Goal: Information Seeking & Learning: Learn about a topic

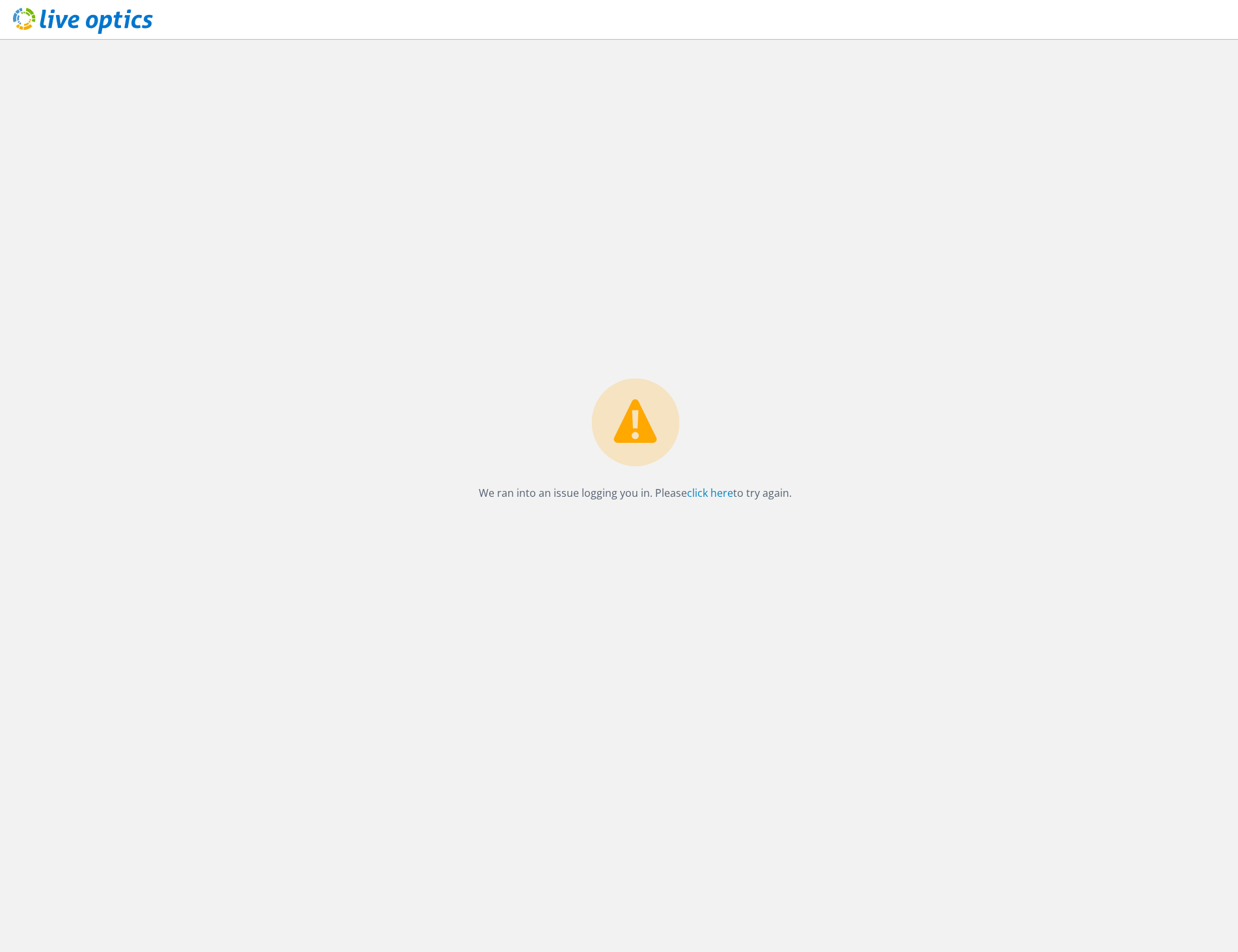
click at [74, 17] on use at bounding box center [83, 21] width 140 height 26
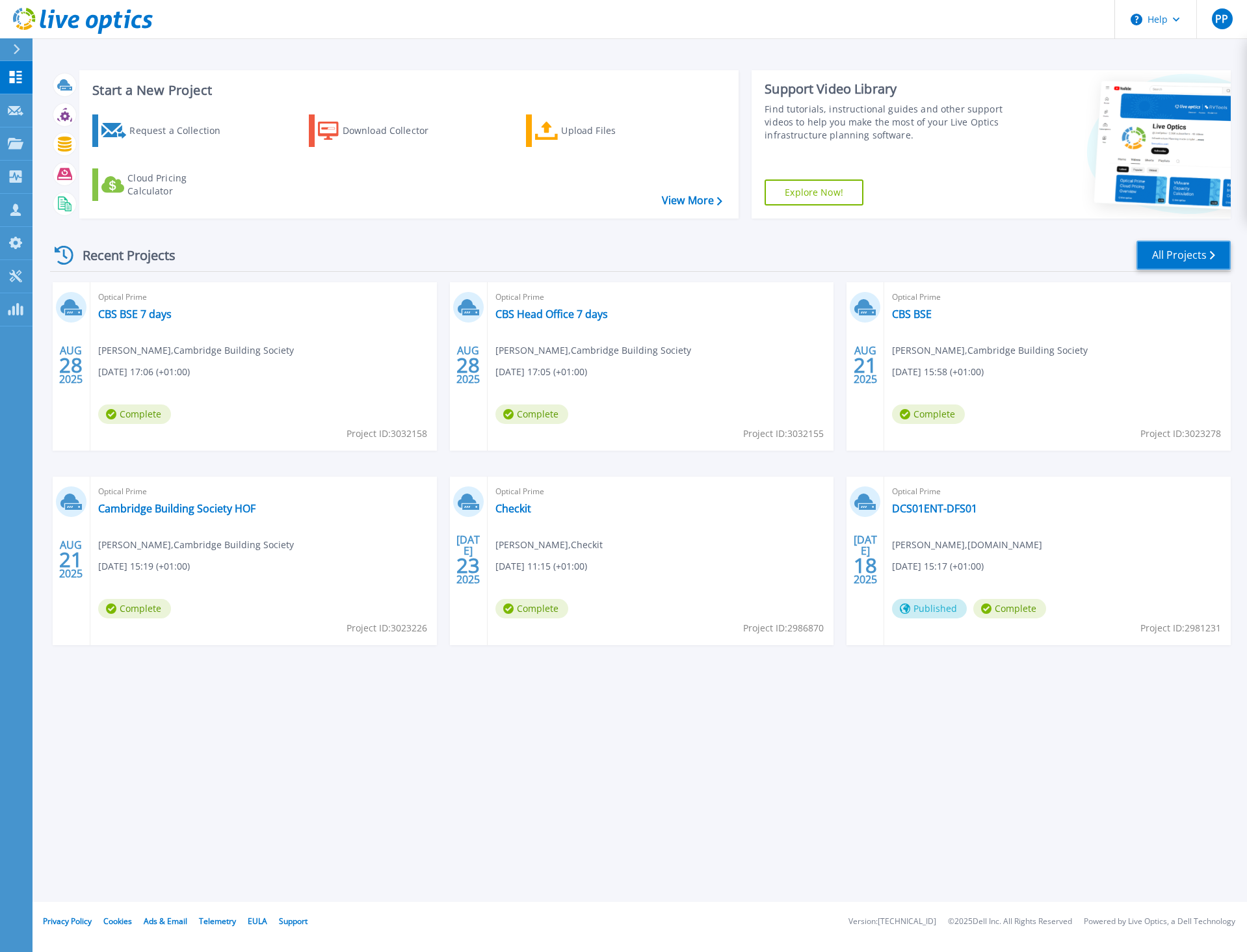
click at [1163, 264] on link "All Projects" at bounding box center [1183, 255] width 94 height 29
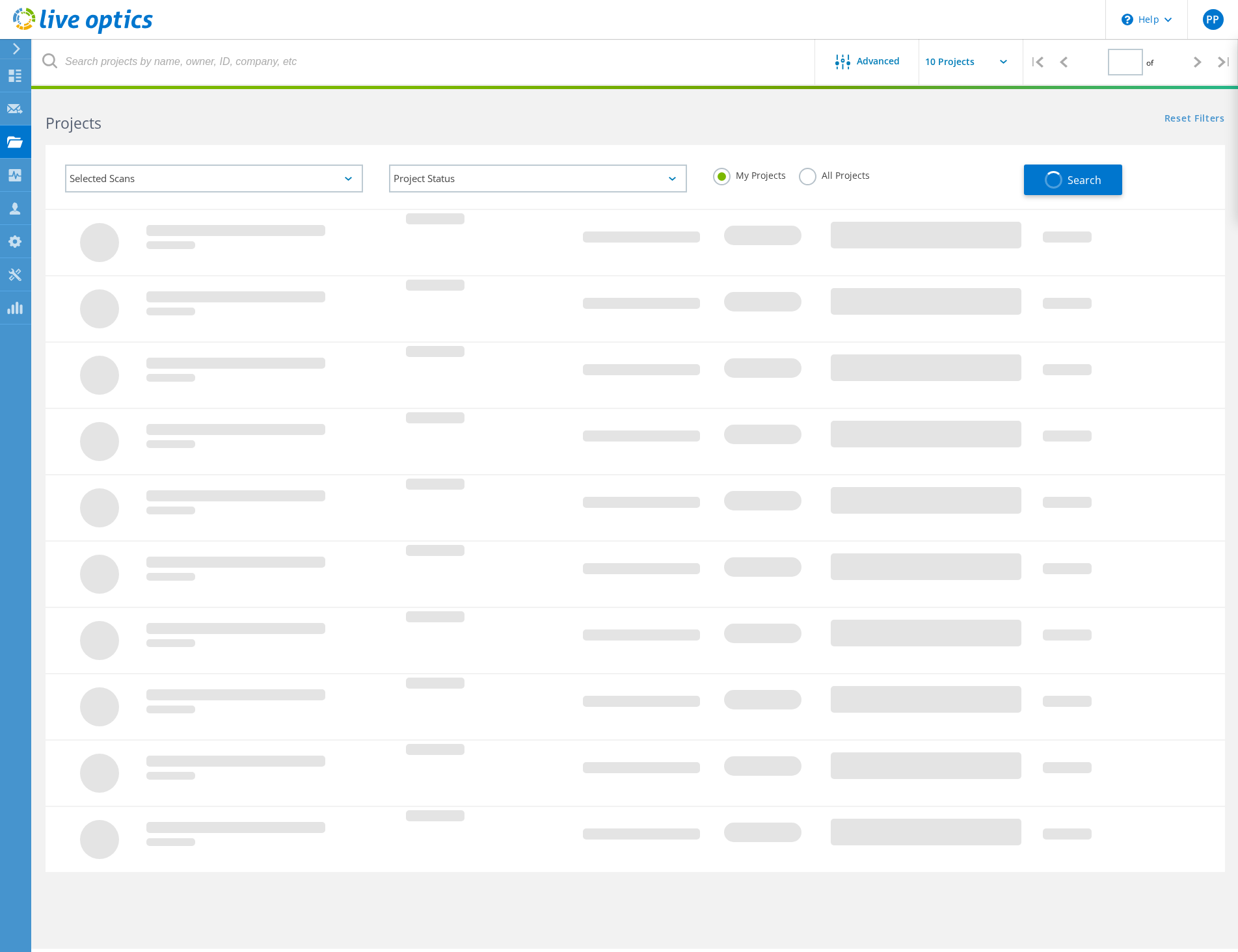
type input "1"
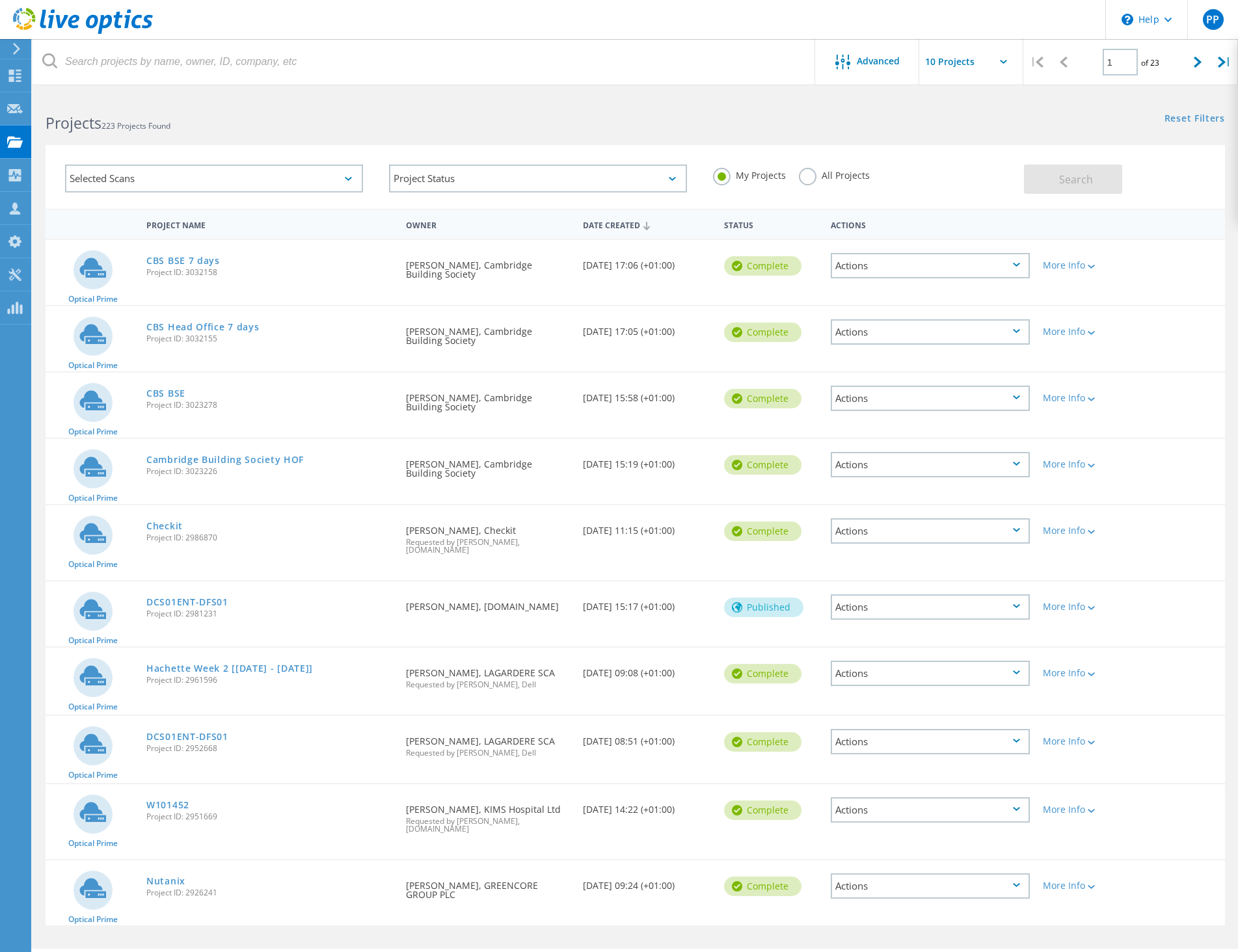
drag, startPoint x: 190, startPoint y: 674, endPoint x: 198, endPoint y: 670, distance: 8.9
click at [191, 676] on span "Project ID: 2961596" at bounding box center [269, 680] width 246 height 8
click at [203, 676] on span "Project ID: 2961596" at bounding box center [269, 680] width 246 height 8
click at [209, 664] on link "Hachette Week 2 [3/7/25 - 10/7/25]" at bounding box center [230, 668] width 167 height 9
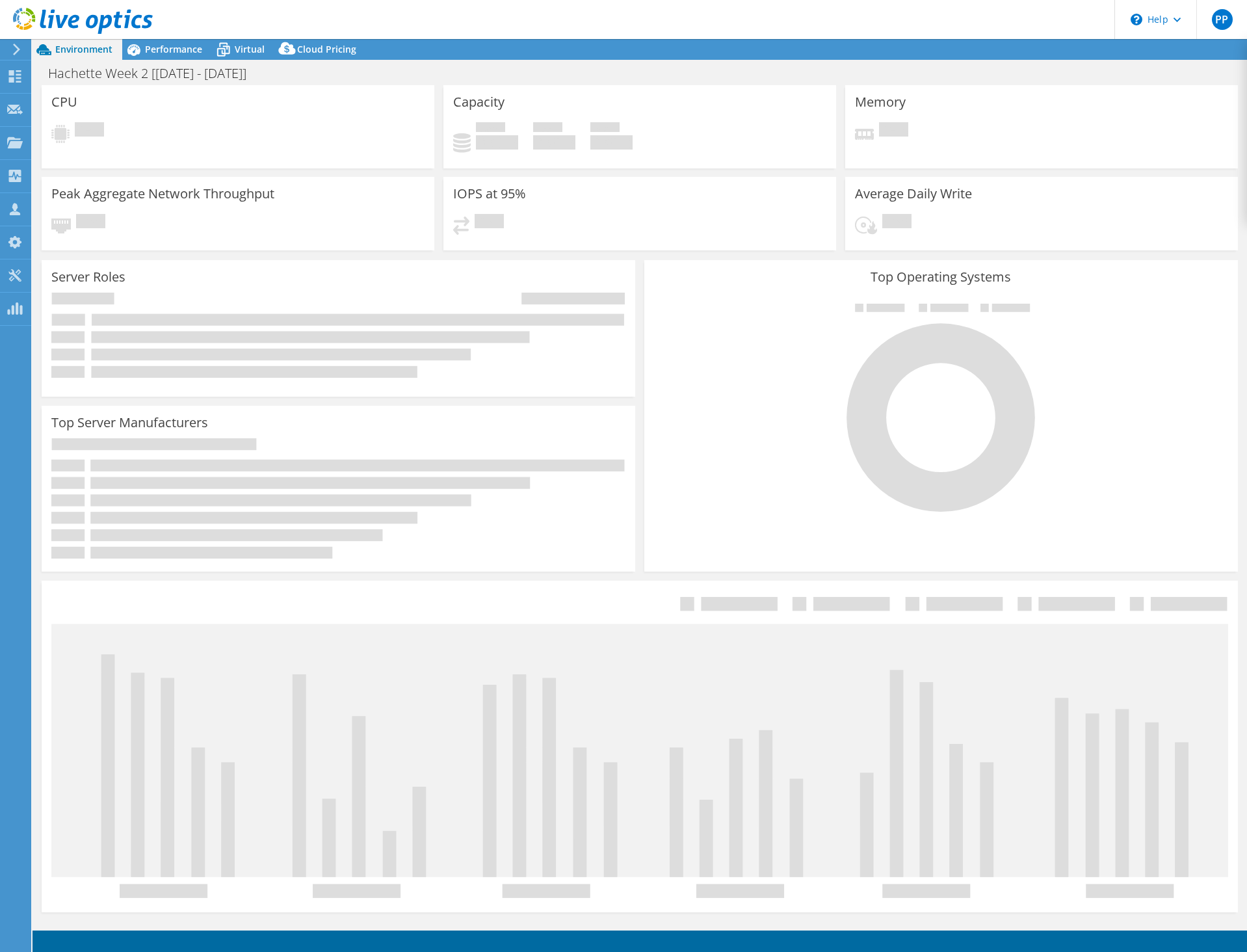
select select "USD"
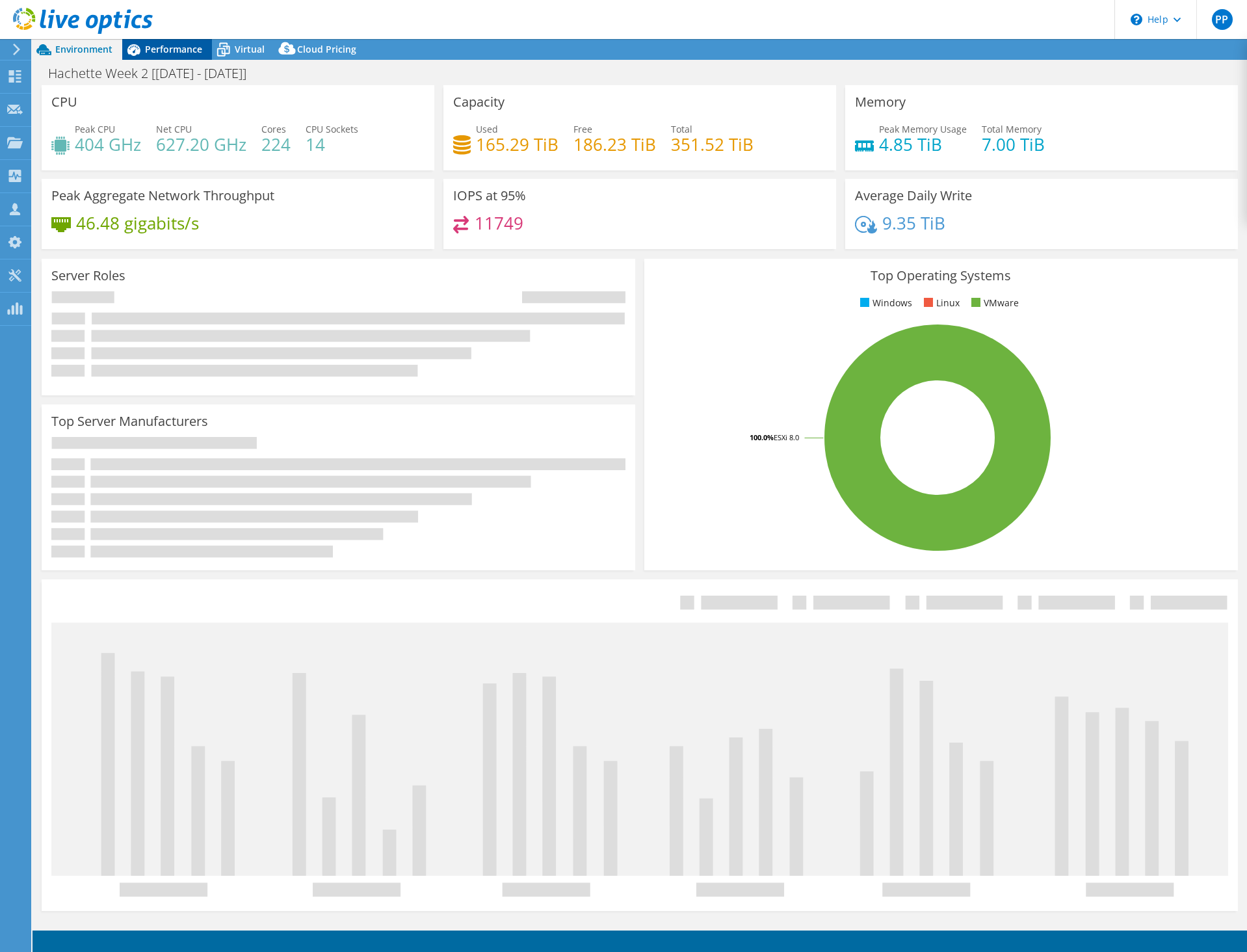
click at [186, 52] on span "Performance" at bounding box center [173, 48] width 57 height 12
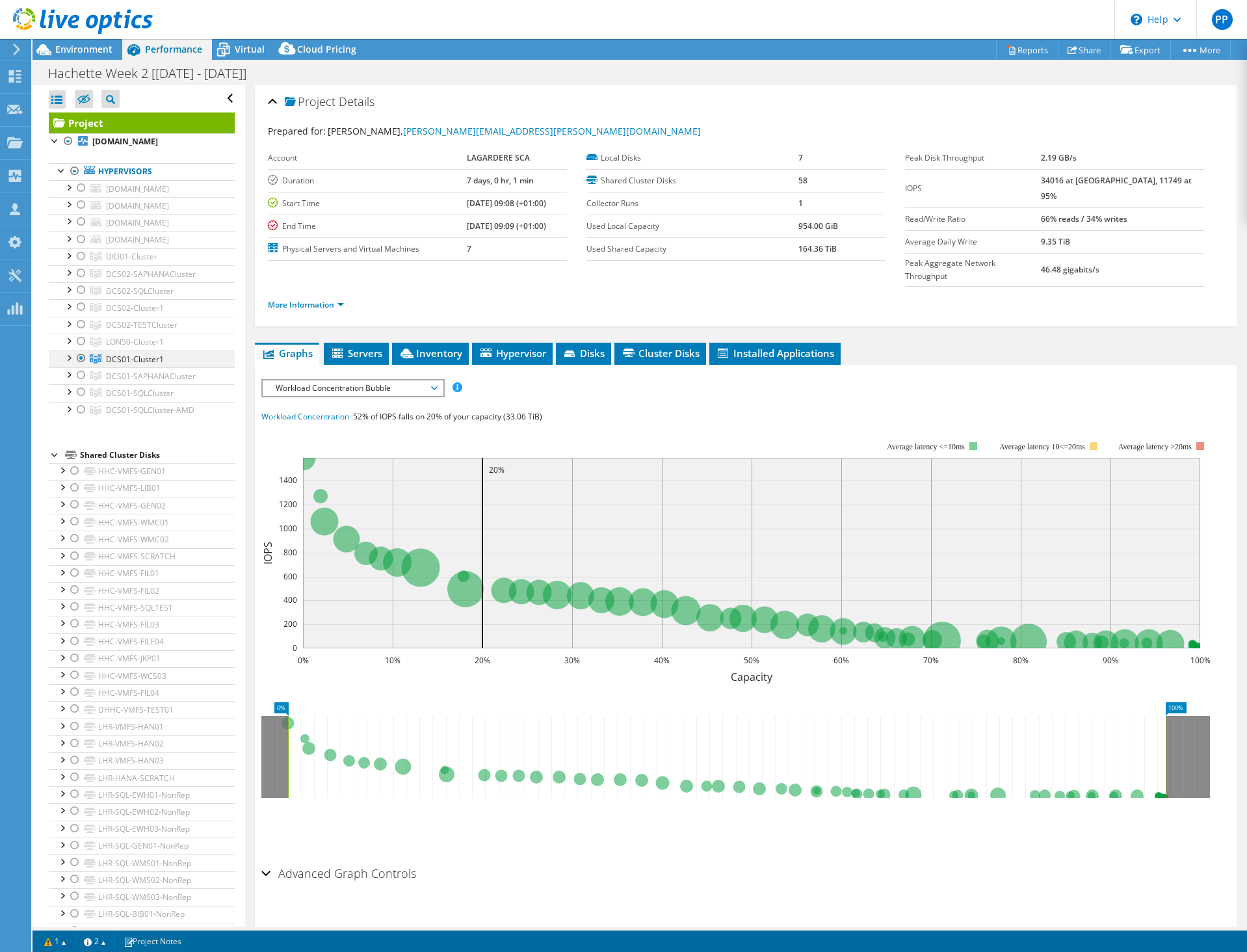
click at [71, 363] on div at bounding box center [69, 357] width 13 height 13
click at [138, 384] on link "[DOMAIN_NAME]" at bounding box center [141, 375] width 186 height 17
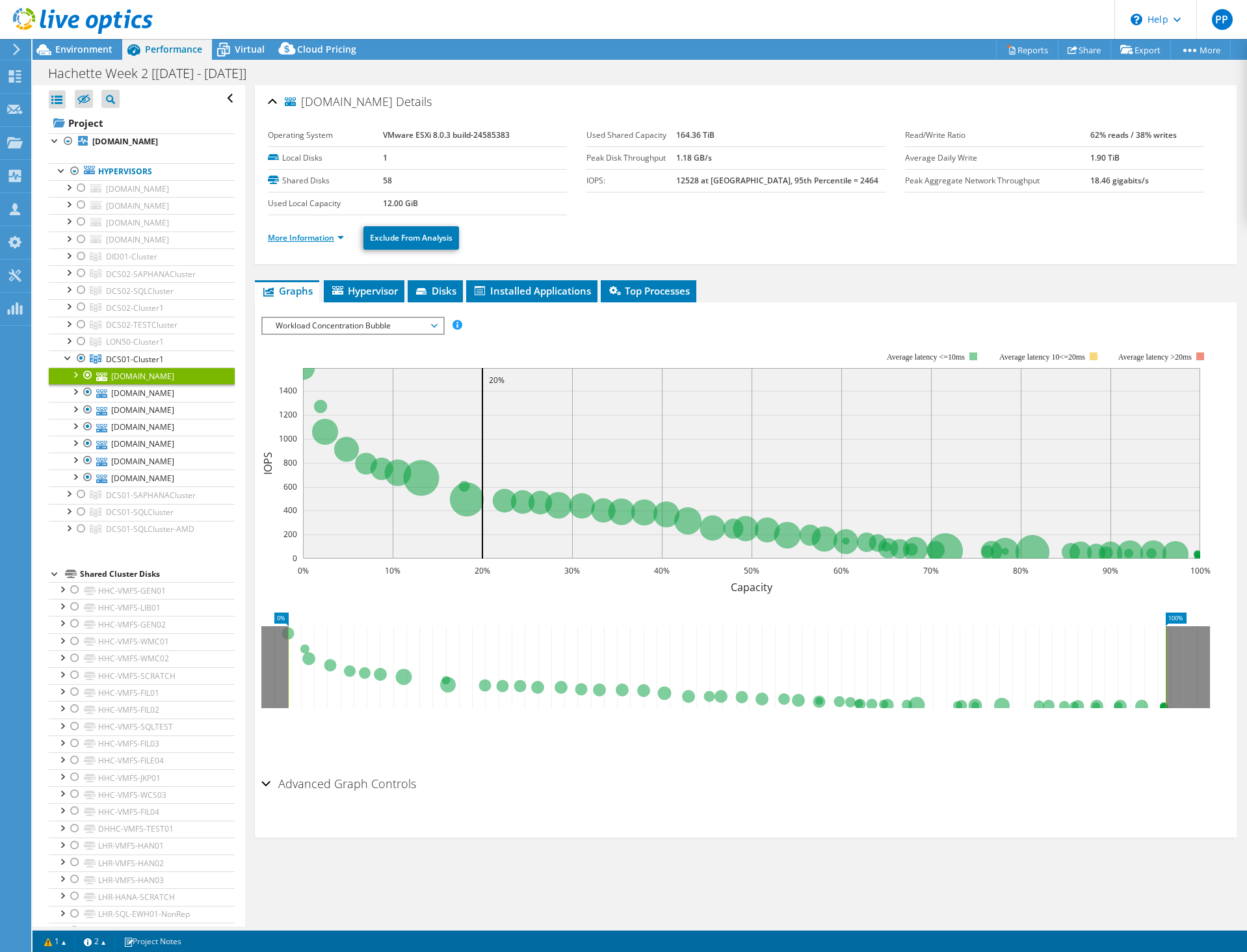
click at [306, 237] on link "More Information" at bounding box center [306, 238] width 76 height 11
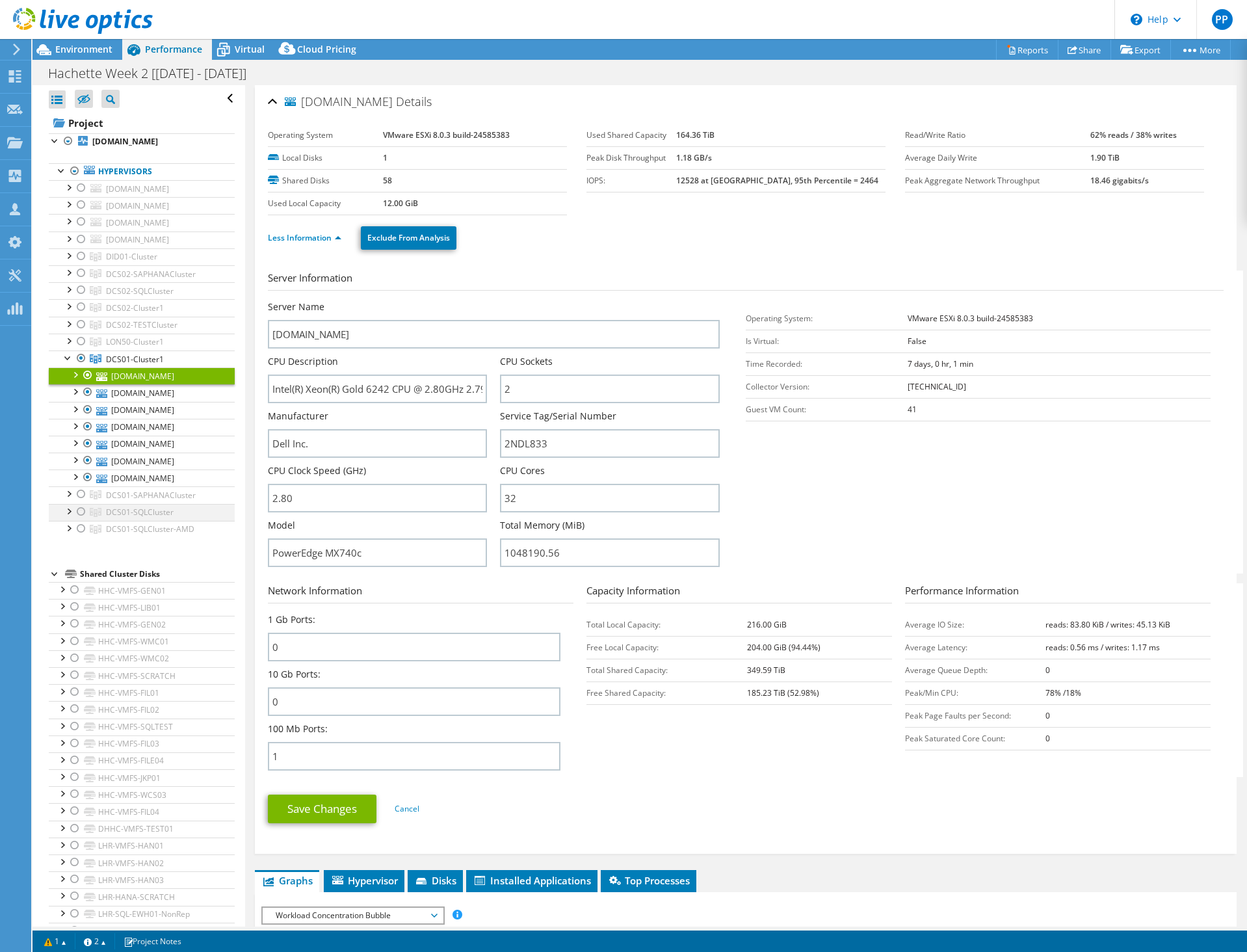
click at [81, 519] on div at bounding box center [81, 511] width 13 height 16
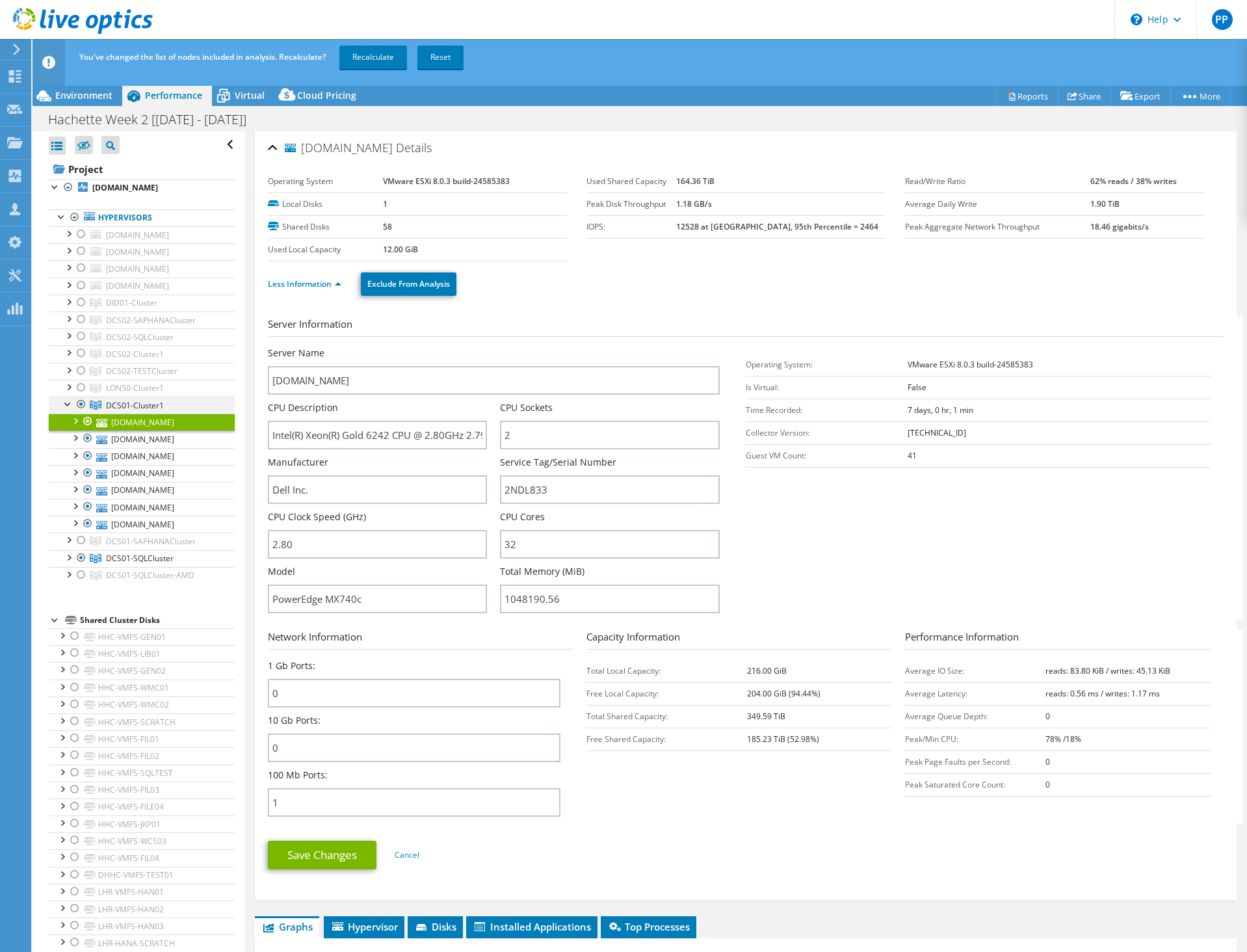
click at [80, 412] on div at bounding box center [81, 404] width 13 height 16
click at [376, 52] on link "Recalculate" at bounding box center [373, 57] width 68 height 24
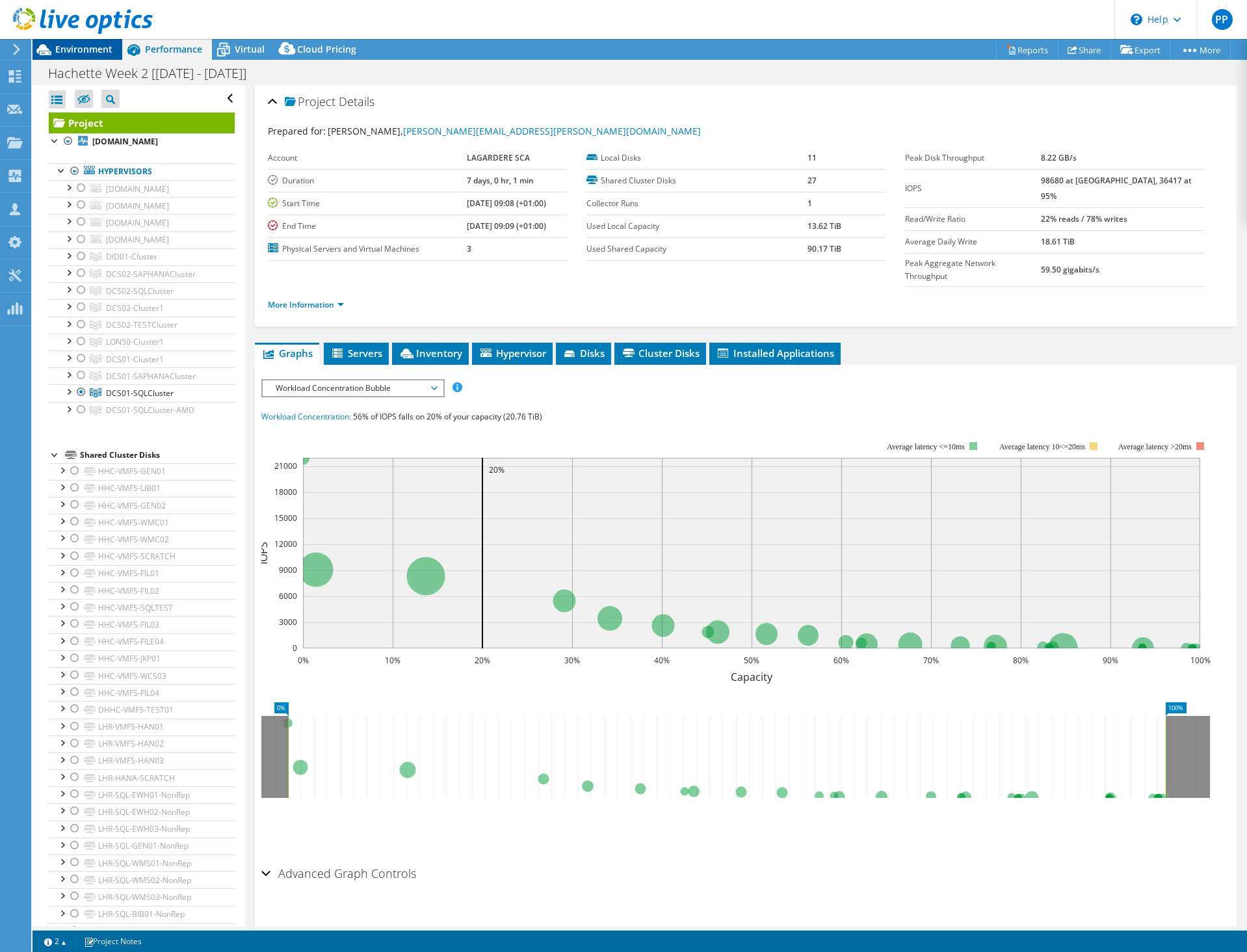
click at [87, 51] on span "Environment" at bounding box center [84, 48] width 57 height 12
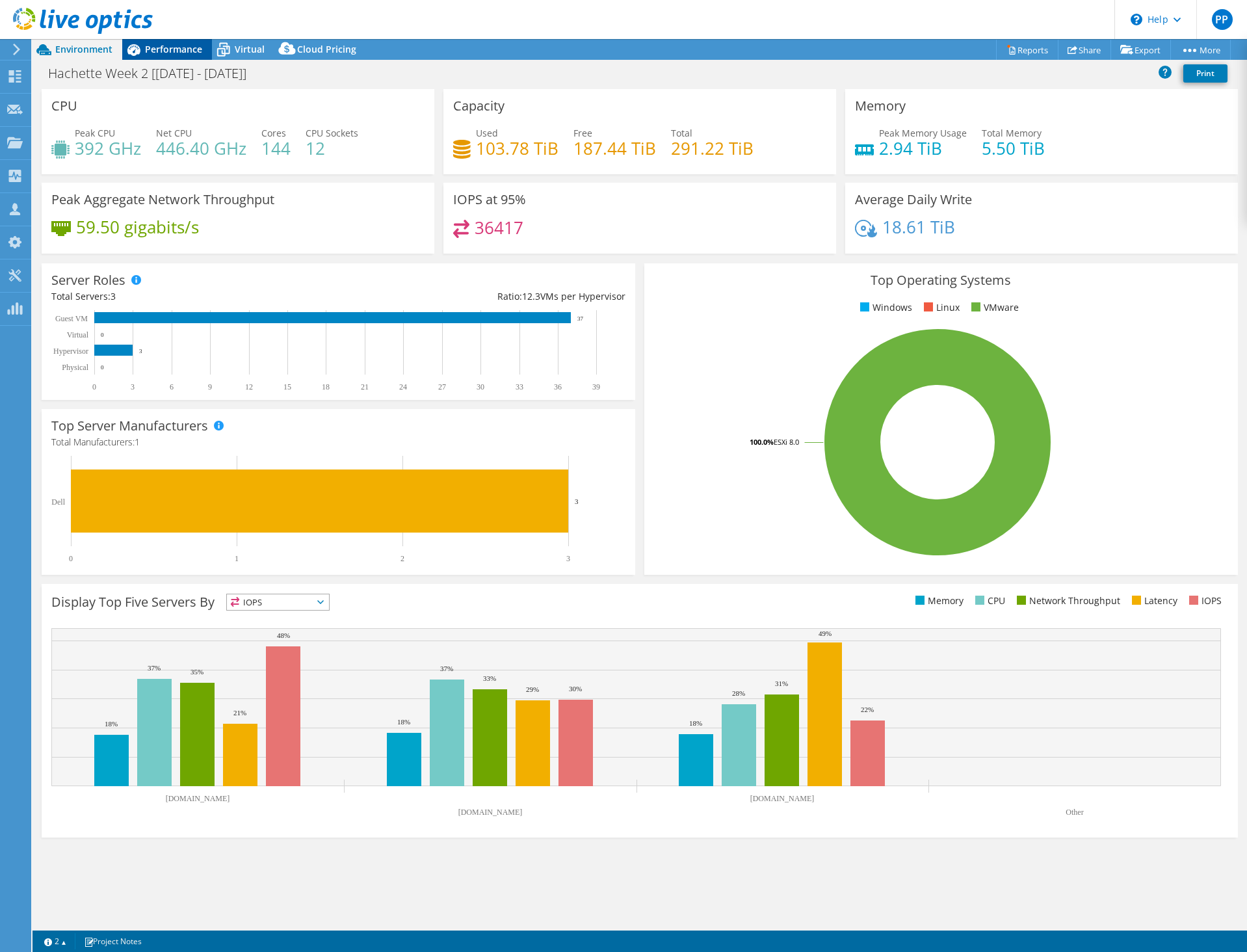
click at [155, 43] on span "Performance" at bounding box center [173, 48] width 57 height 12
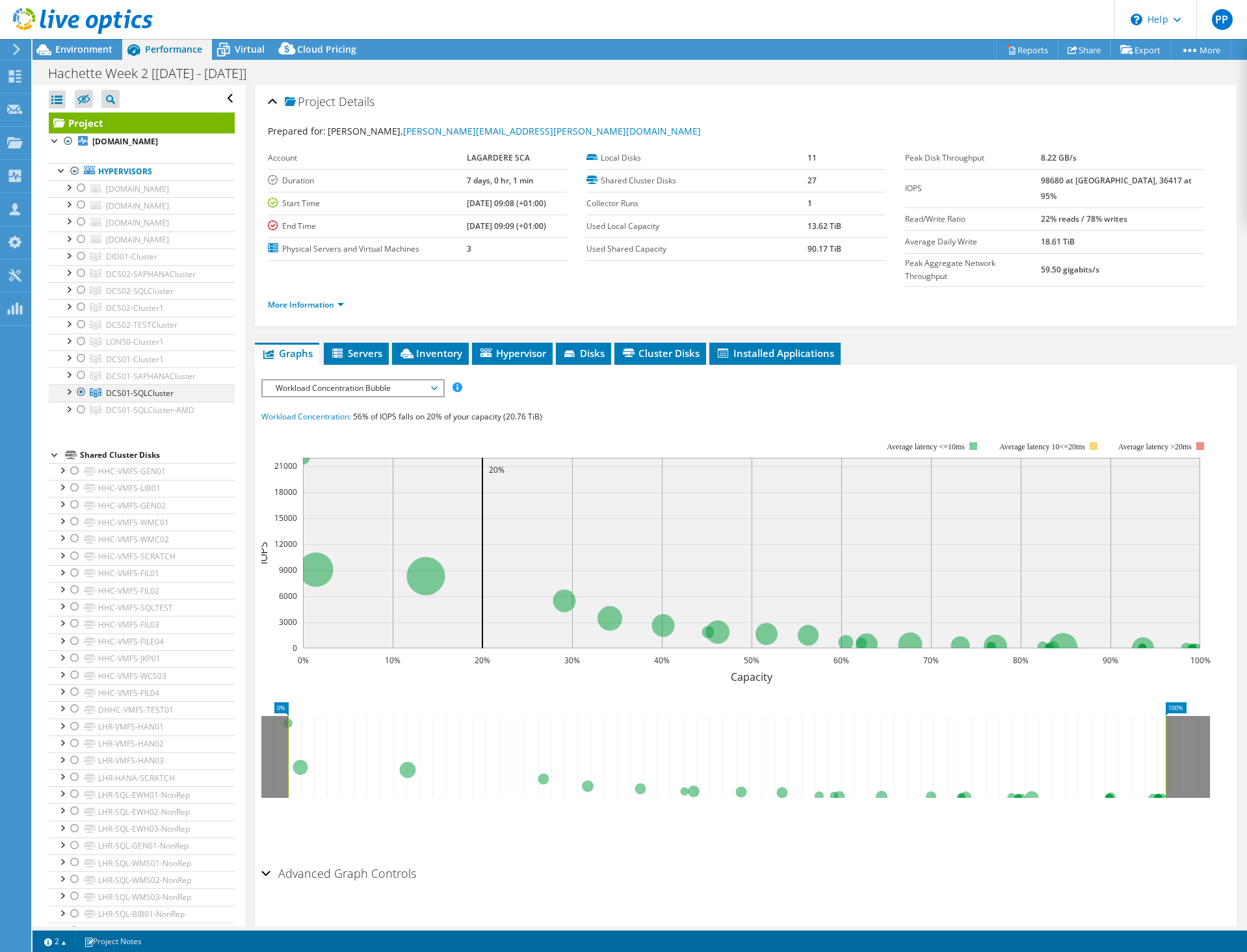
click at [68, 397] on div at bounding box center [69, 391] width 13 height 13
click at [322, 298] on li "More Information" at bounding box center [310, 304] width 84 height 14
click at [327, 299] on link "More Information" at bounding box center [306, 305] width 76 height 11
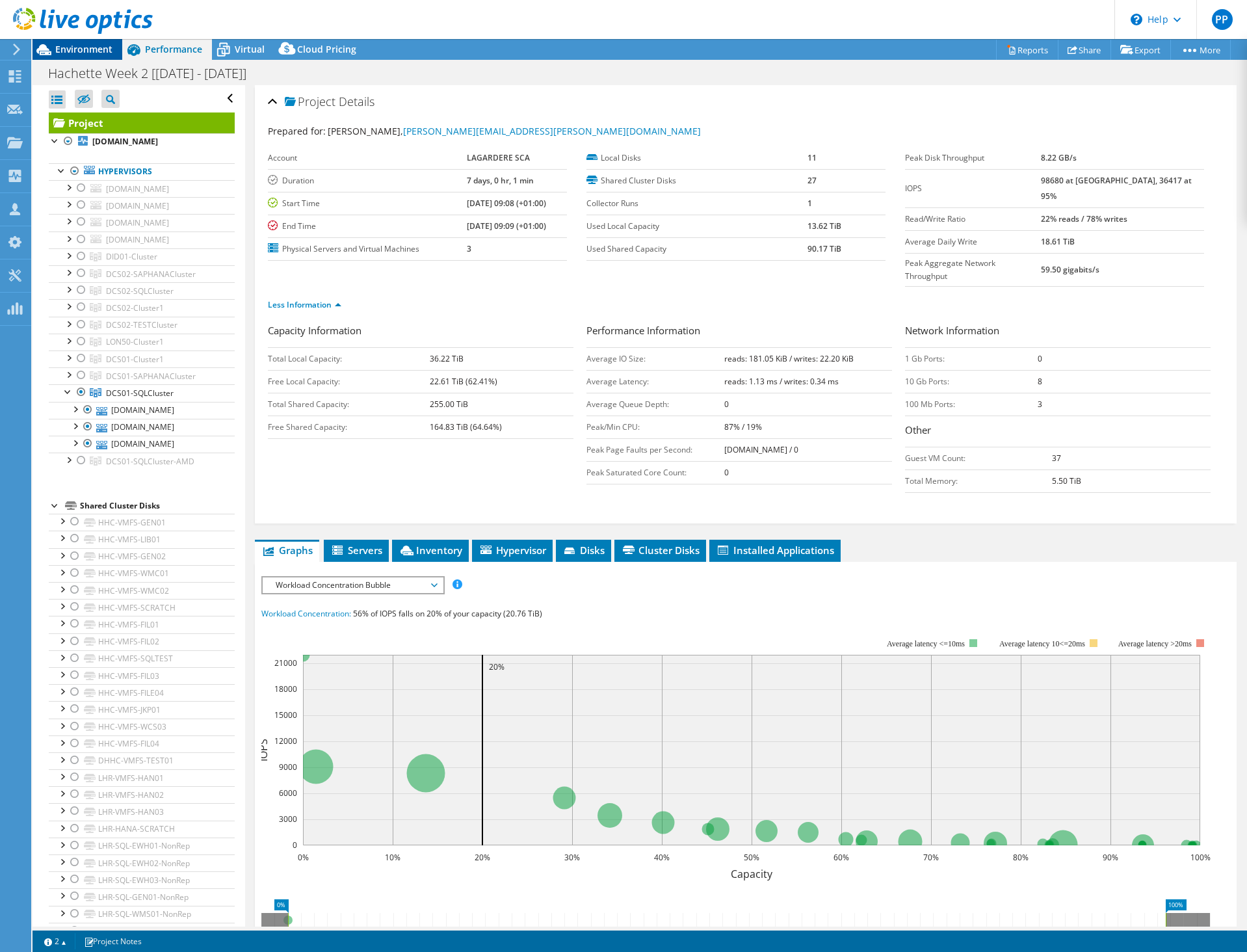
click at [79, 47] on span "Environment" at bounding box center [84, 48] width 57 height 12
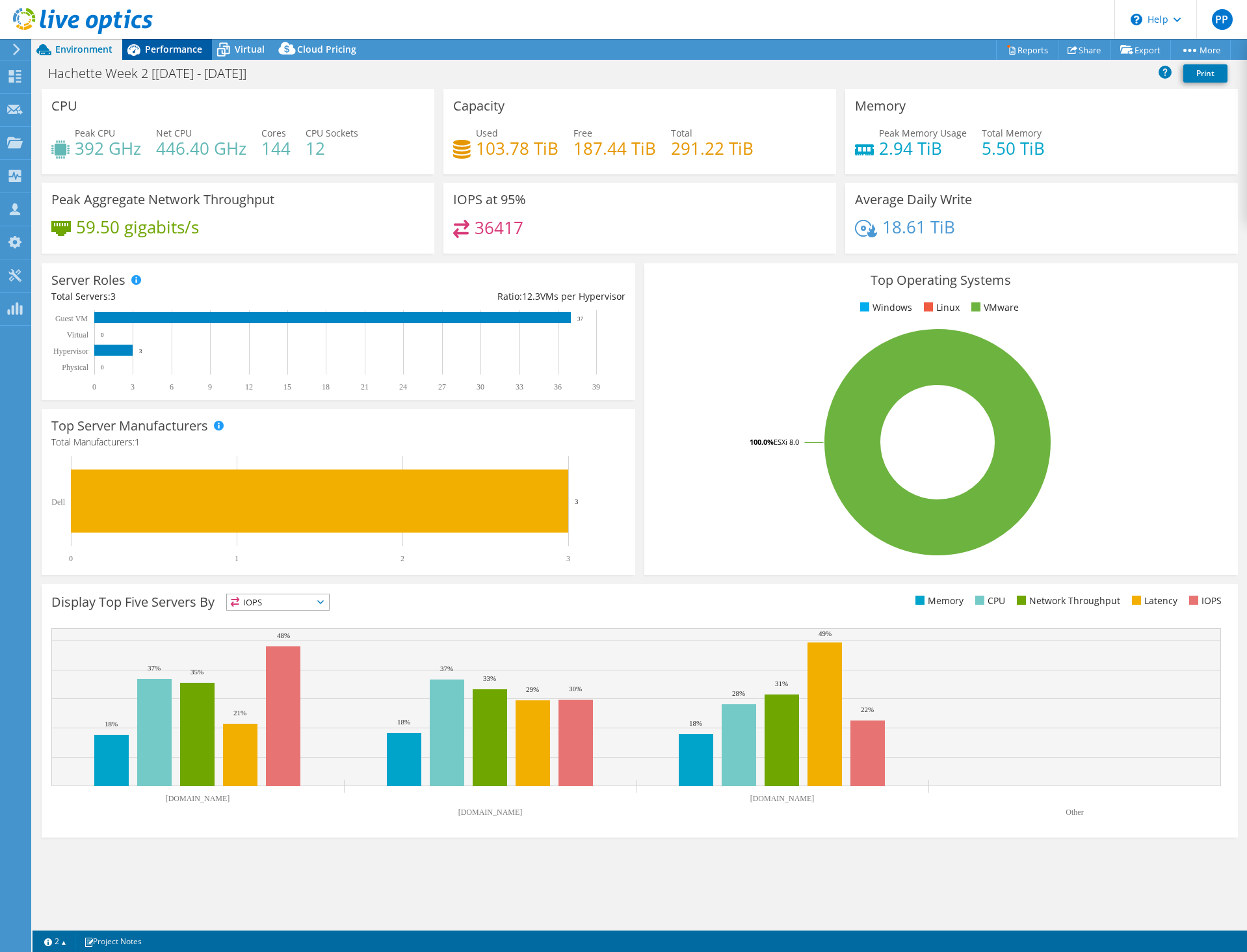
click at [156, 46] on span "Performance" at bounding box center [173, 48] width 57 height 12
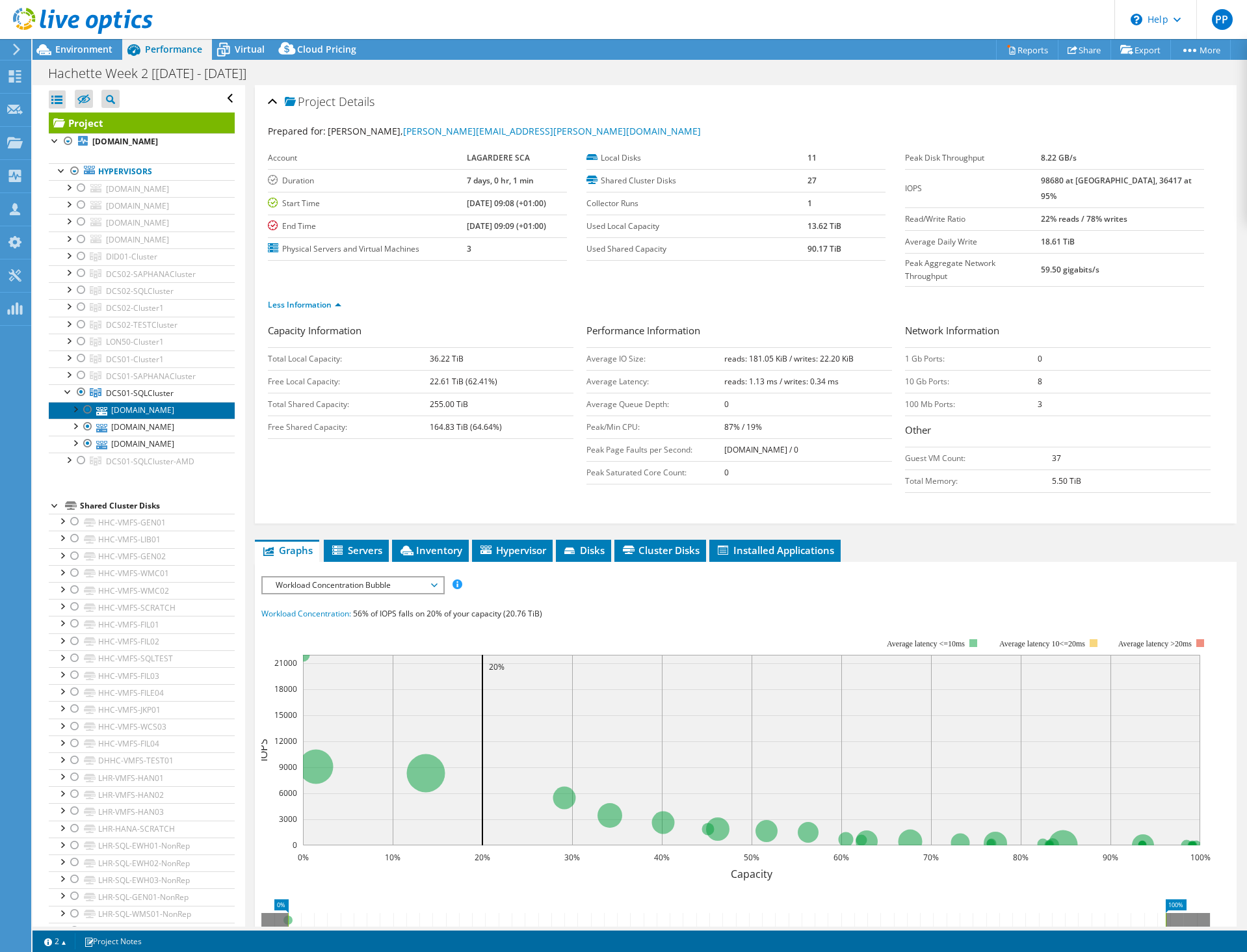
click at [136, 419] on link "[DOMAIN_NAME]" at bounding box center [141, 410] width 186 height 17
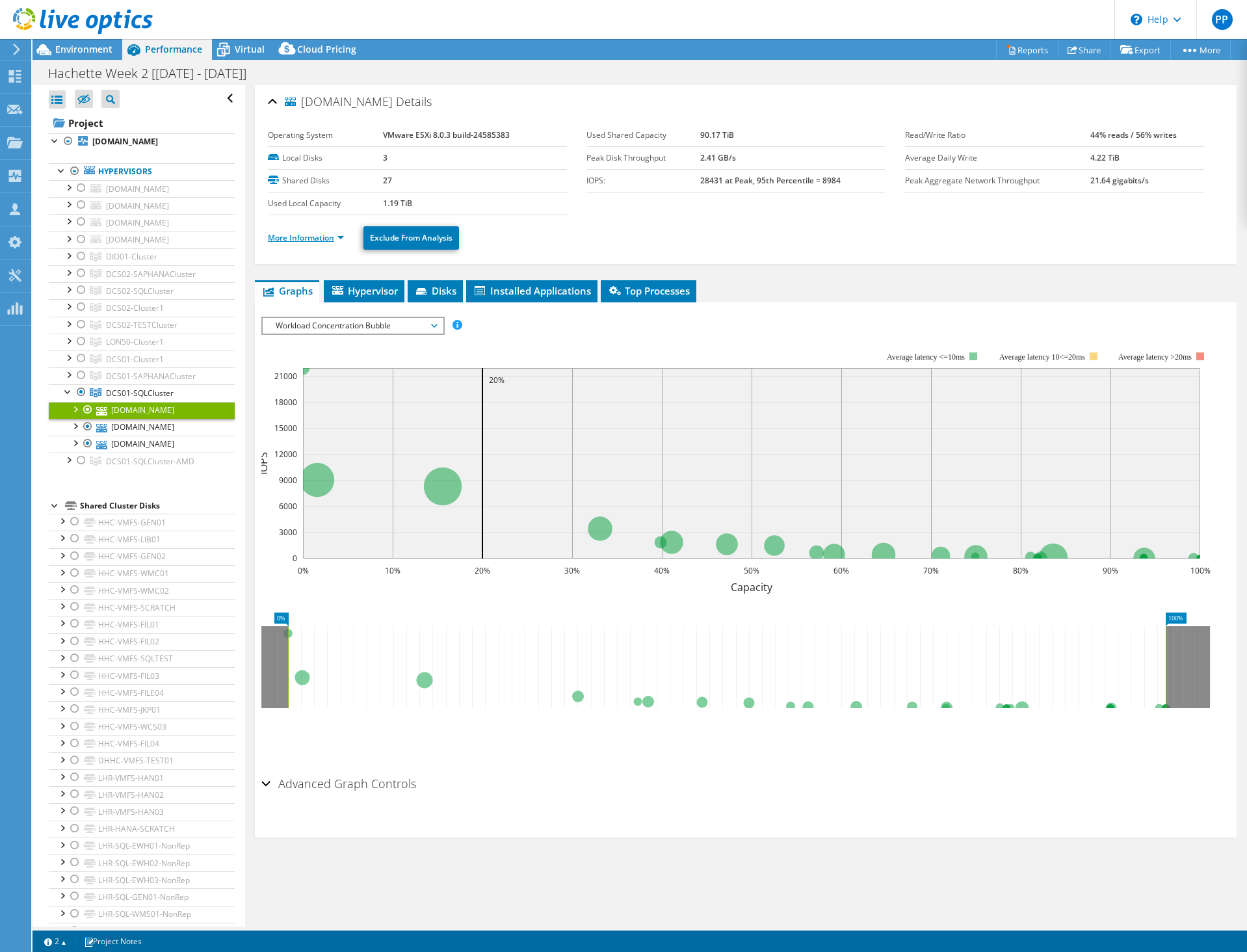
click at [309, 232] on link "More Information" at bounding box center [306, 238] width 76 height 11
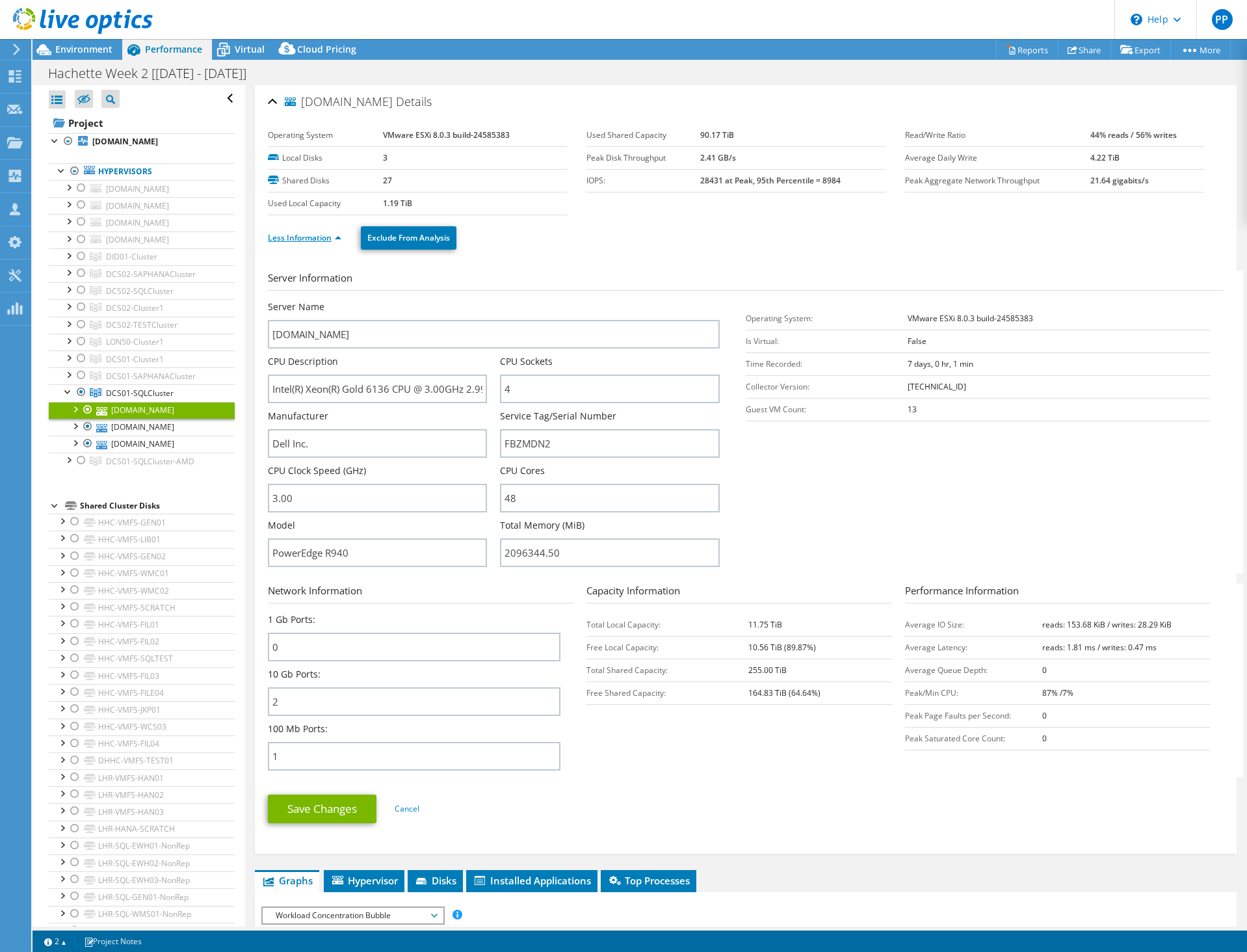
click at [307, 238] on link "Less Information" at bounding box center [305, 238] width 74 height 11
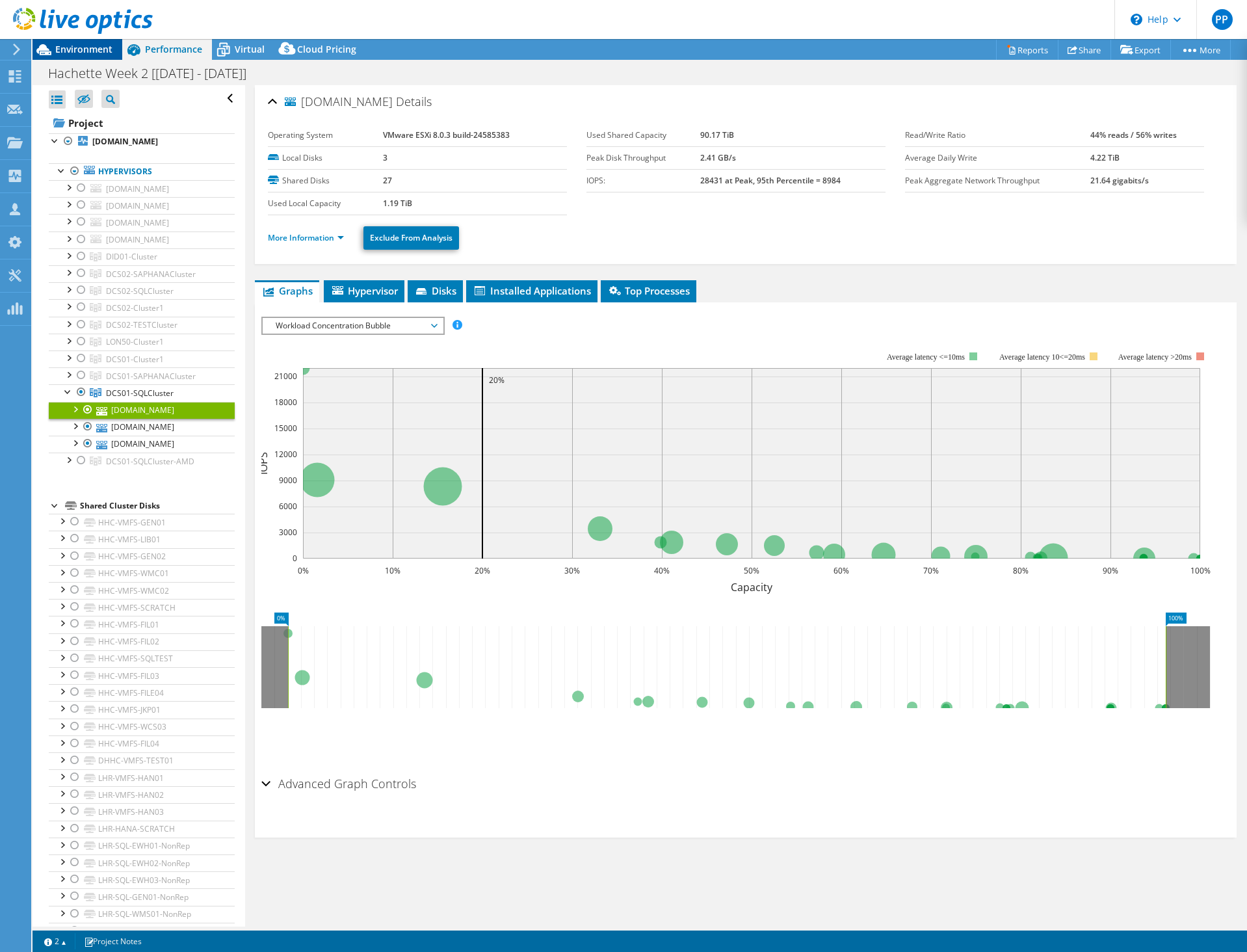
click at [91, 47] on span "Environment" at bounding box center [84, 48] width 57 height 12
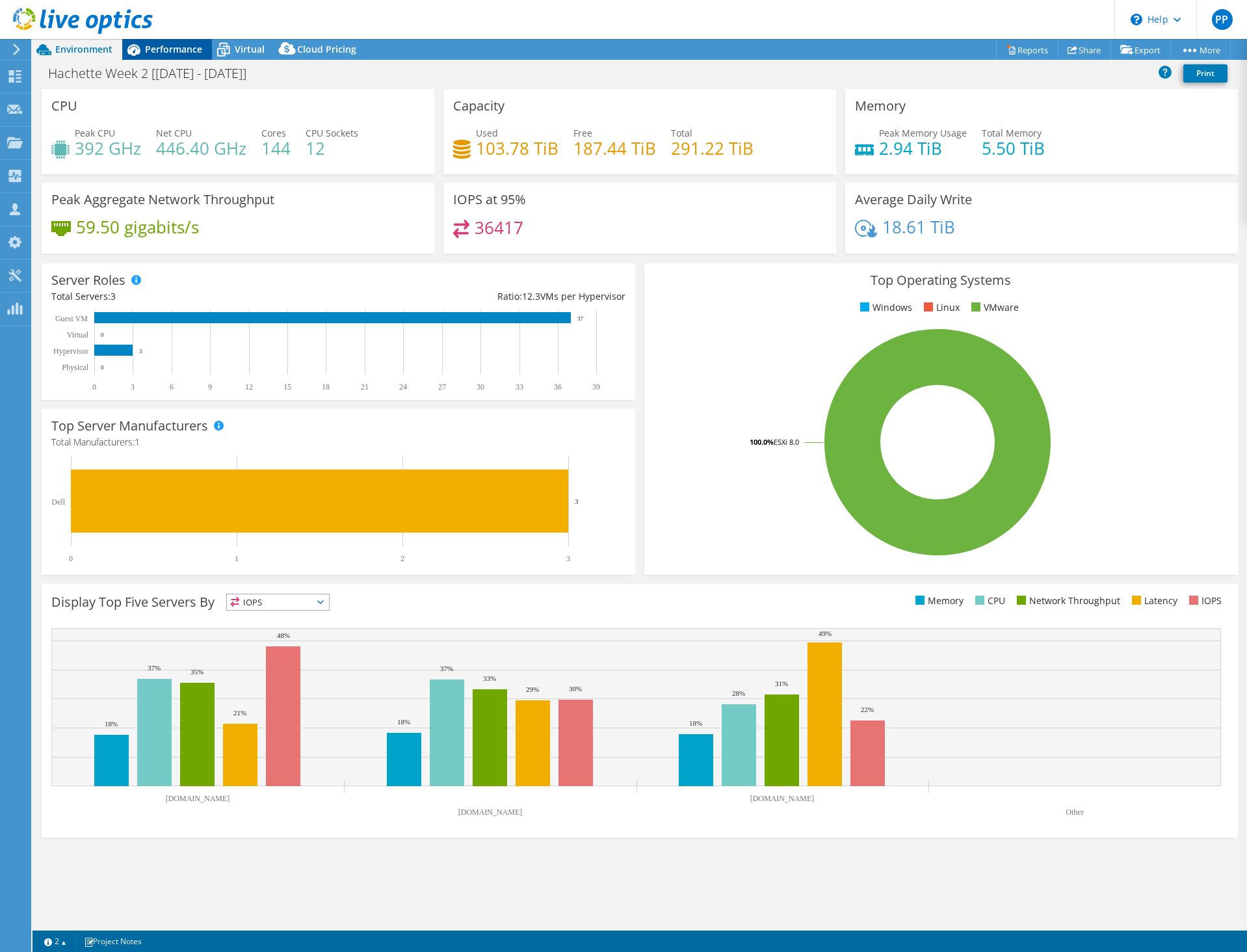
click at [157, 43] on span "Performance" at bounding box center [173, 48] width 57 height 12
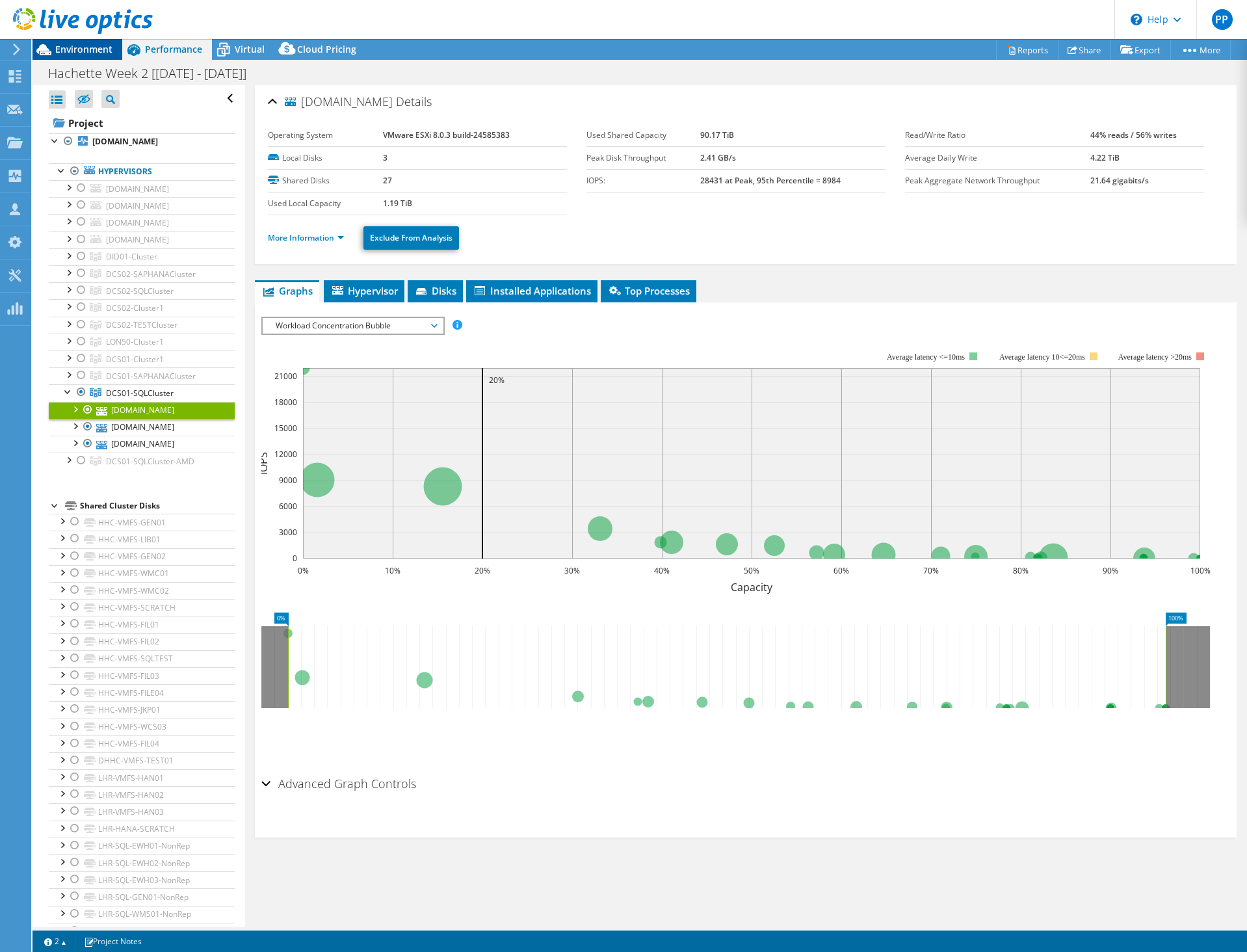
drag, startPoint x: 68, startPoint y: 57, endPoint x: 76, endPoint y: 49, distance: 11.3
click at [68, 57] on div "Environment" at bounding box center [78, 49] width 90 height 20
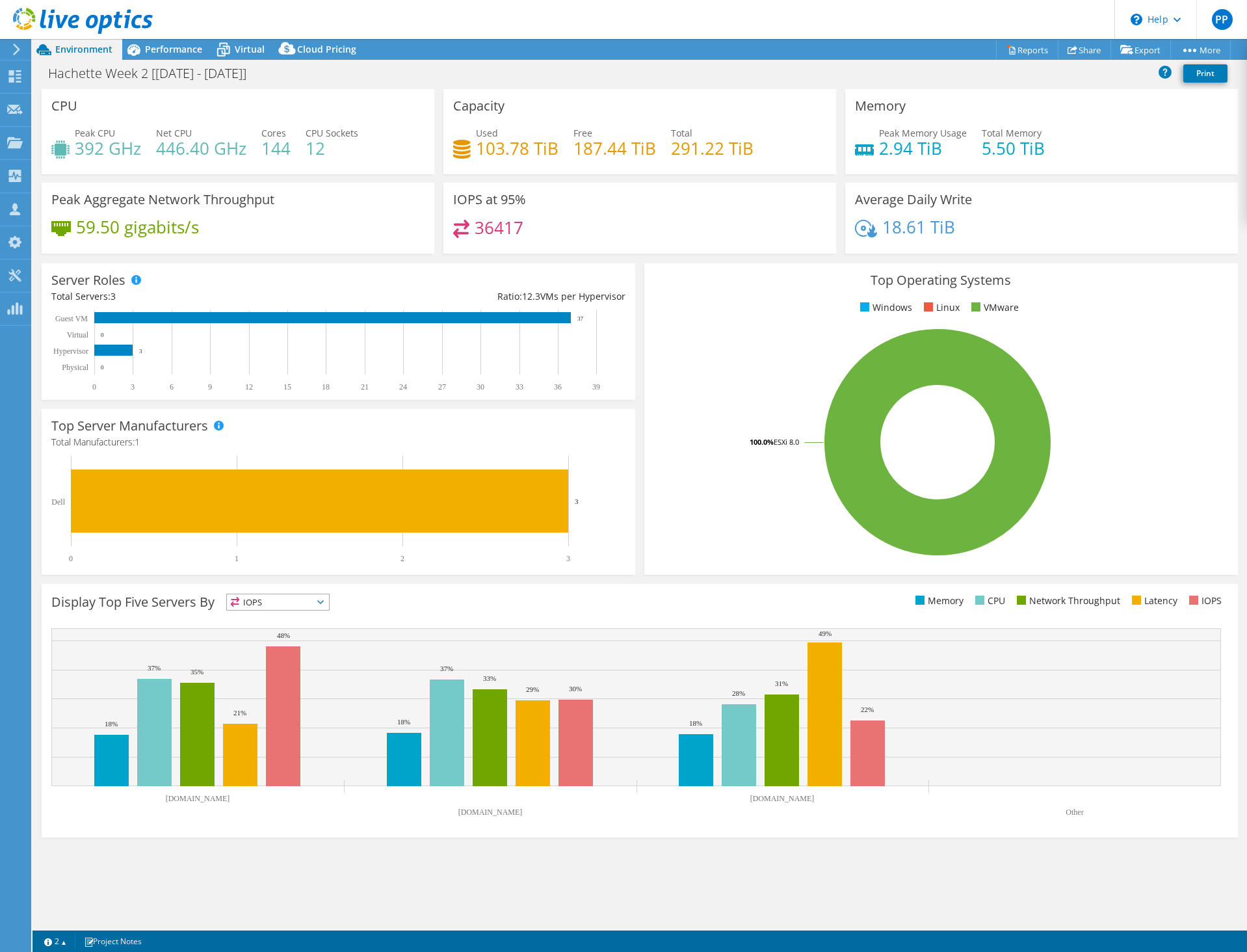
click at [76, 49] on span "Environment" at bounding box center [84, 48] width 57 height 12
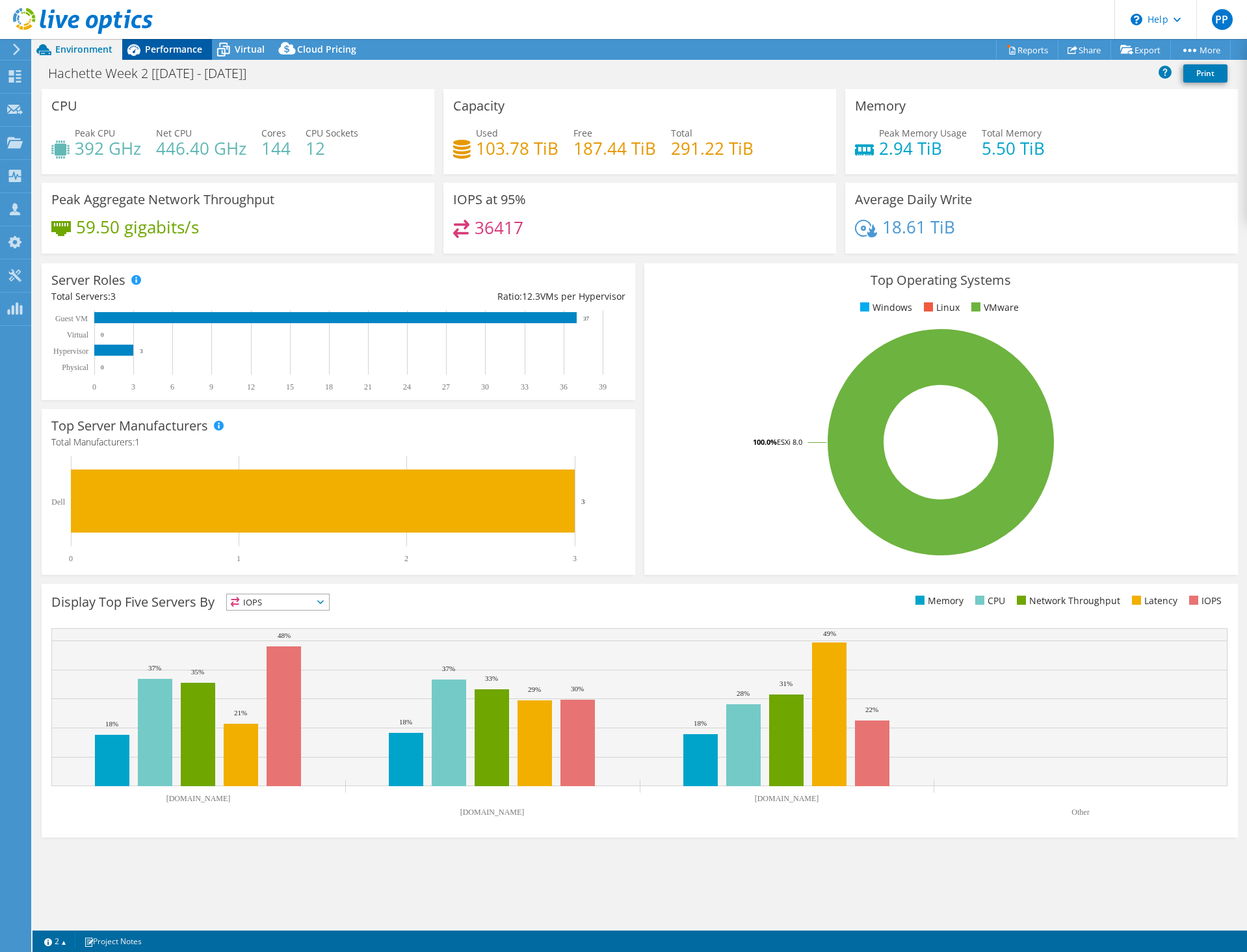
click at [164, 49] on span "Performance" at bounding box center [173, 48] width 57 height 12
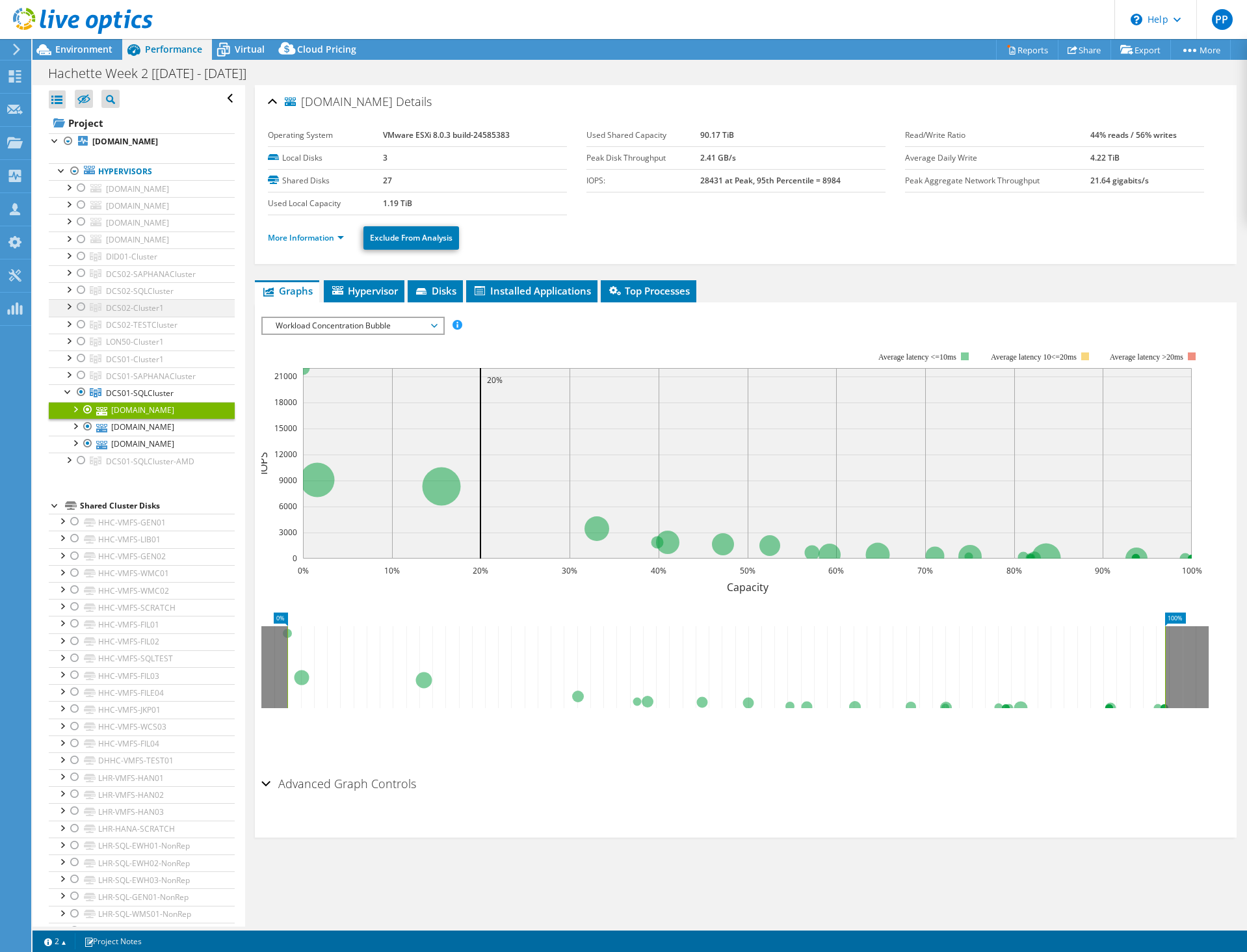
click at [79, 315] on div at bounding box center [81, 307] width 13 height 16
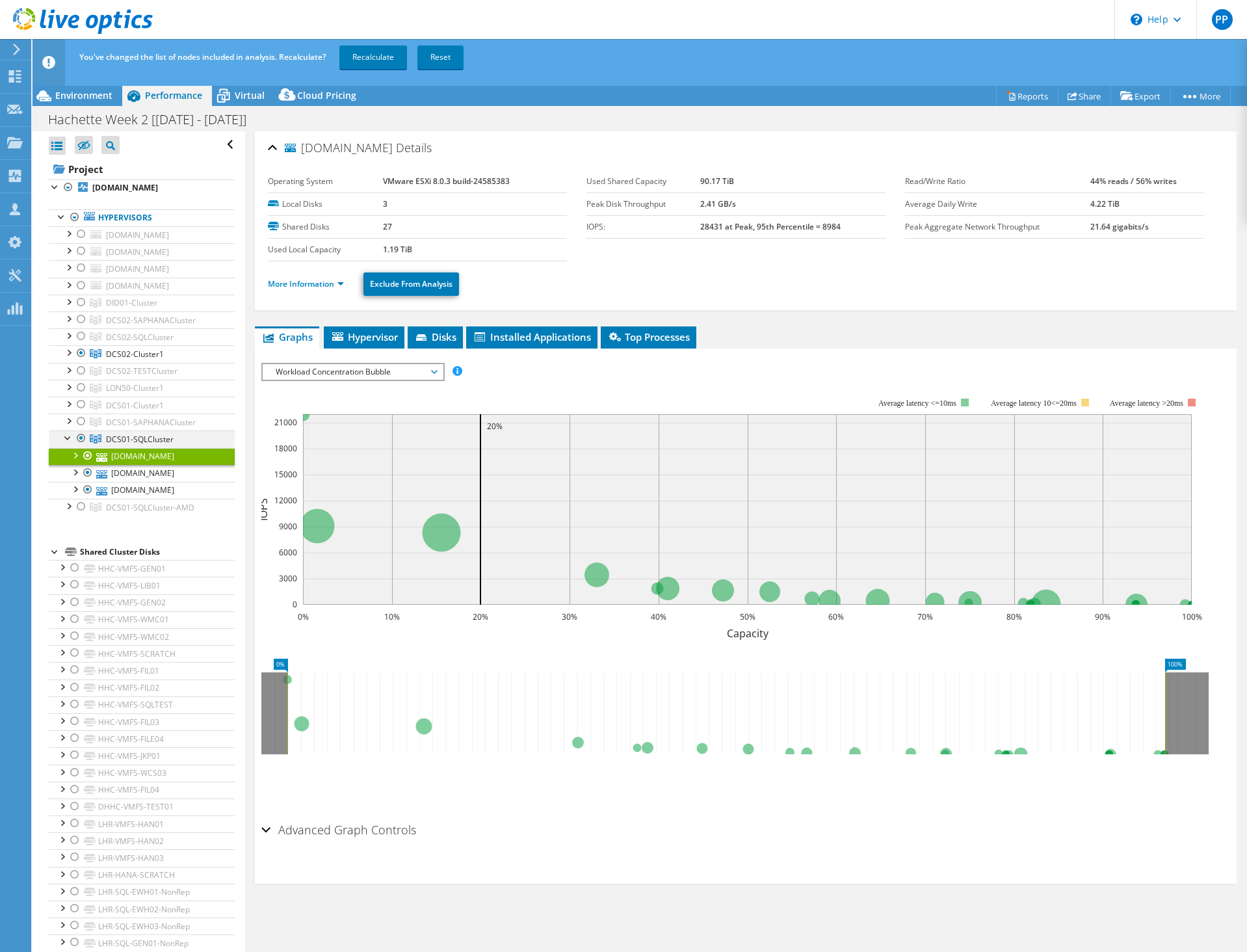
click at [80, 446] on div at bounding box center [81, 438] width 13 height 16
click at [371, 50] on link "Recalculate" at bounding box center [373, 57] width 68 height 24
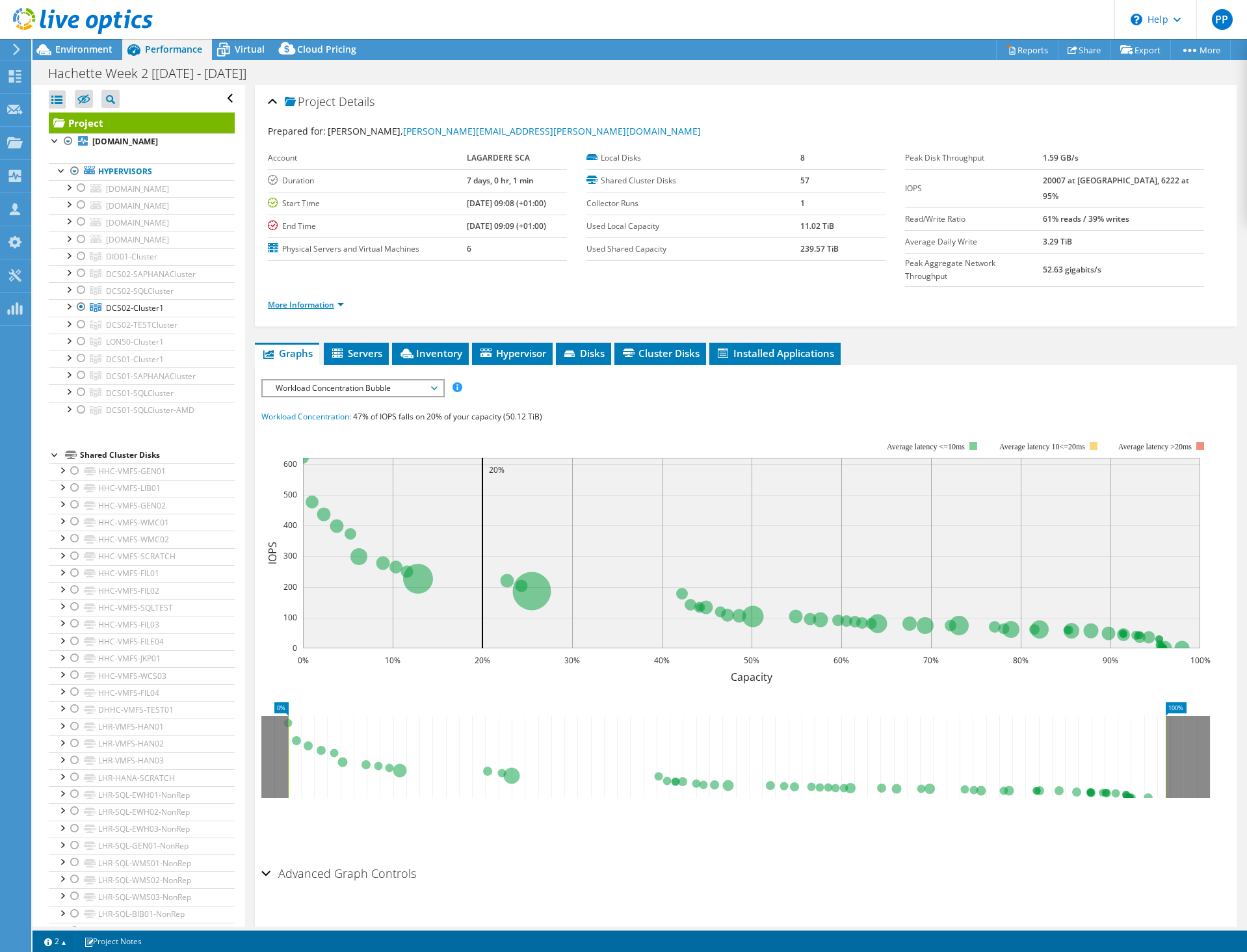
click at [328, 299] on link "More Information" at bounding box center [306, 305] width 76 height 11
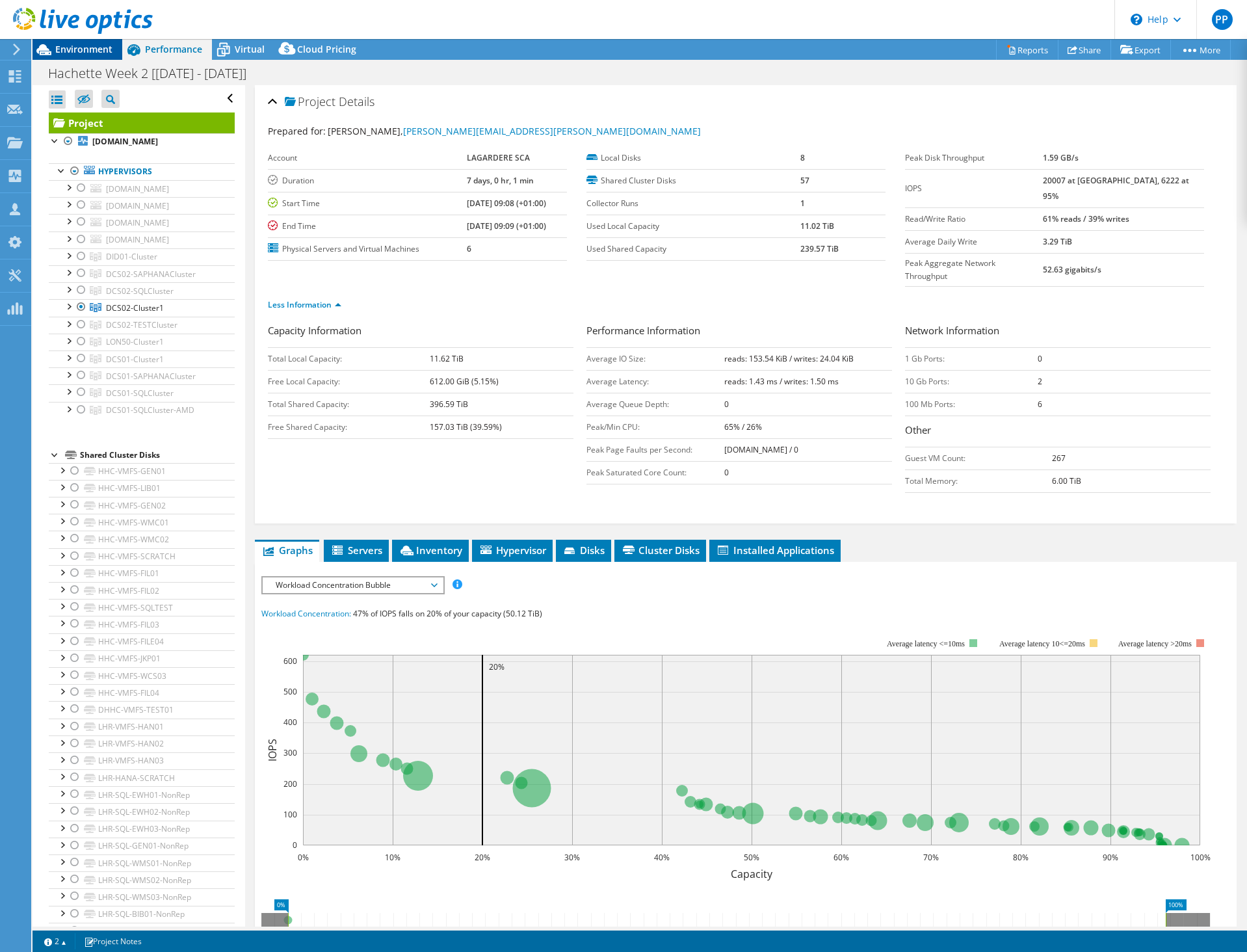
click at [78, 49] on span "Environment" at bounding box center [84, 48] width 57 height 12
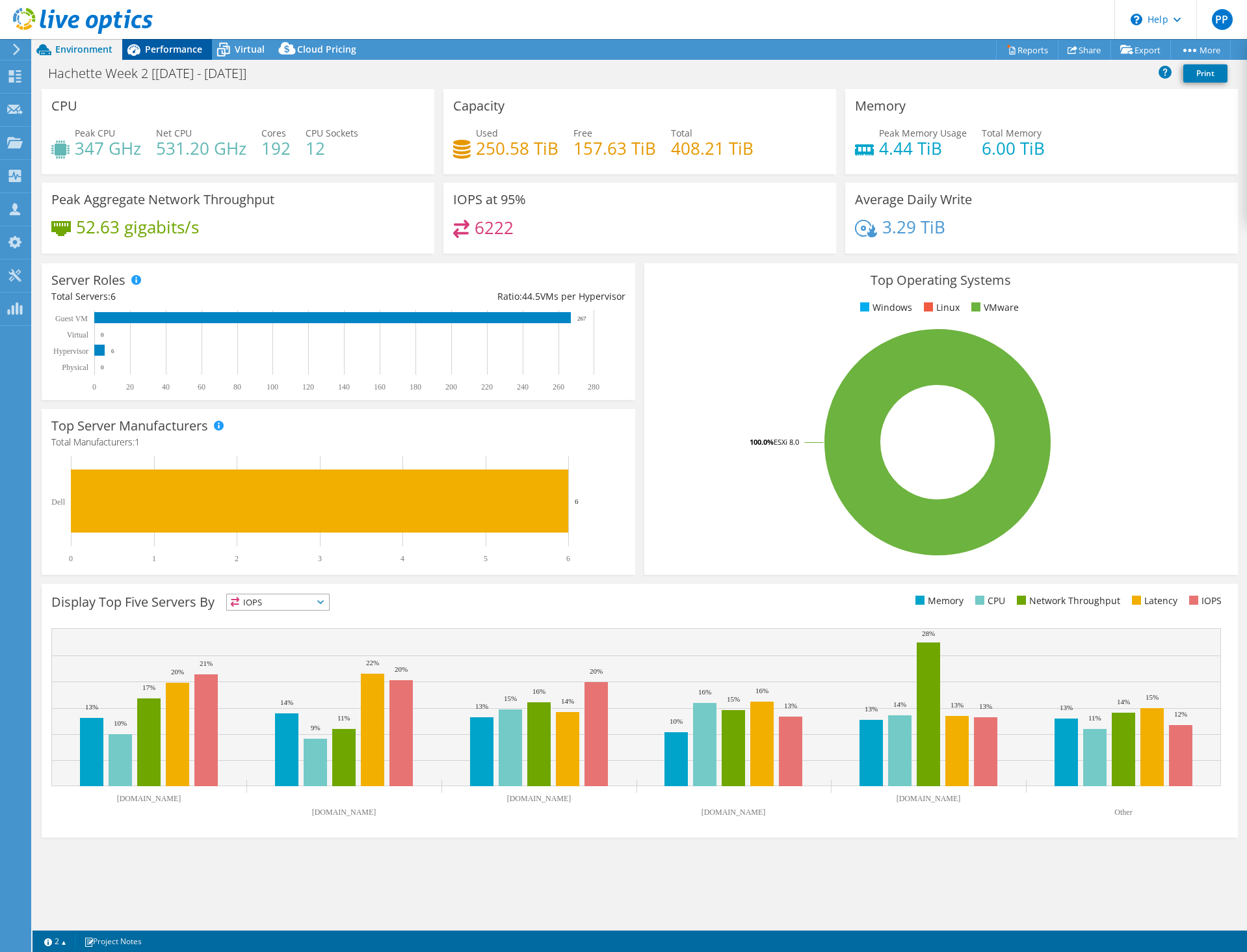
click at [188, 44] on span "Performance" at bounding box center [173, 48] width 57 height 12
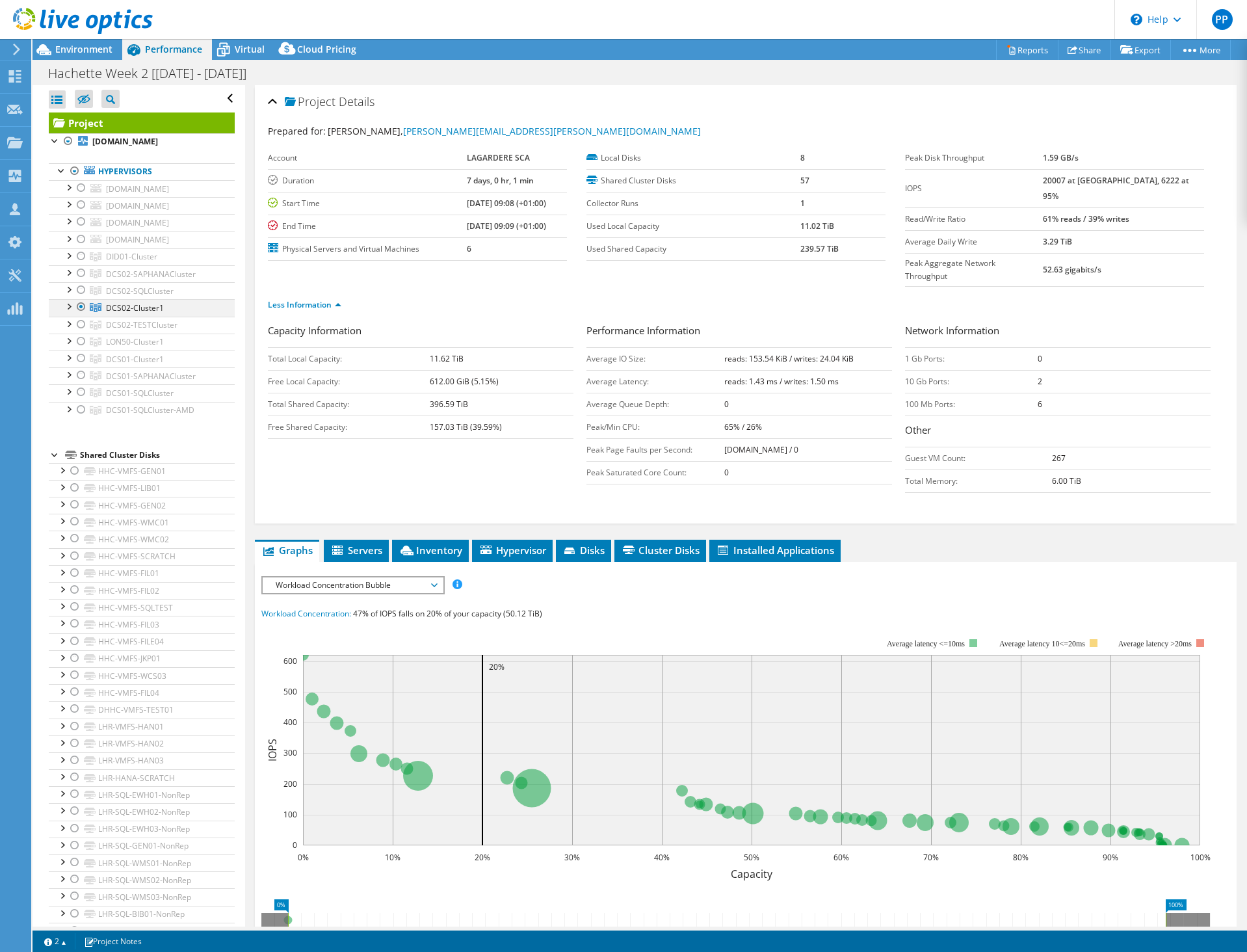
click at [67, 312] on div at bounding box center [69, 306] width 13 height 13
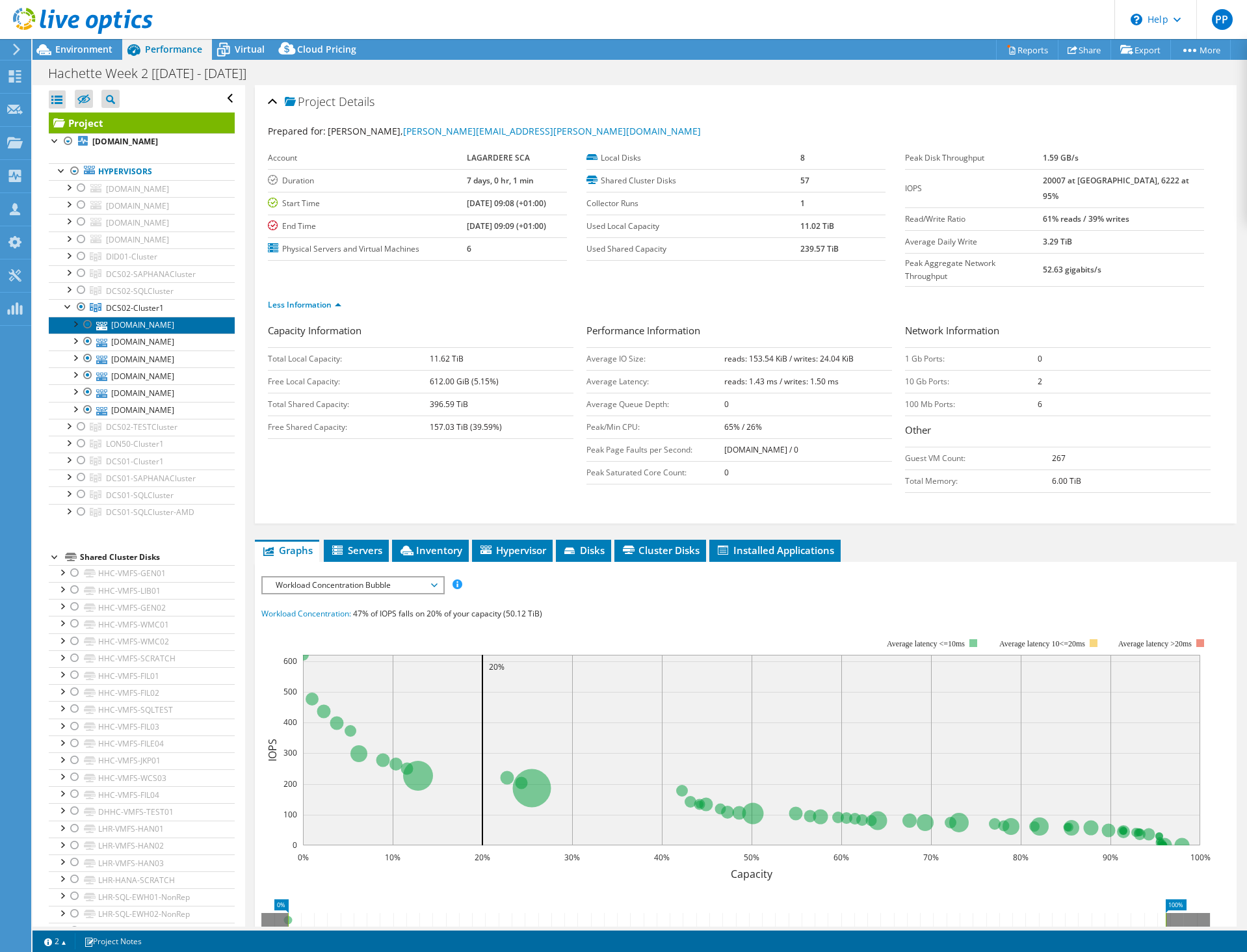
click at [150, 334] on link "[DOMAIN_NAME]" at bounding box center [141, 325] width 186 height 17
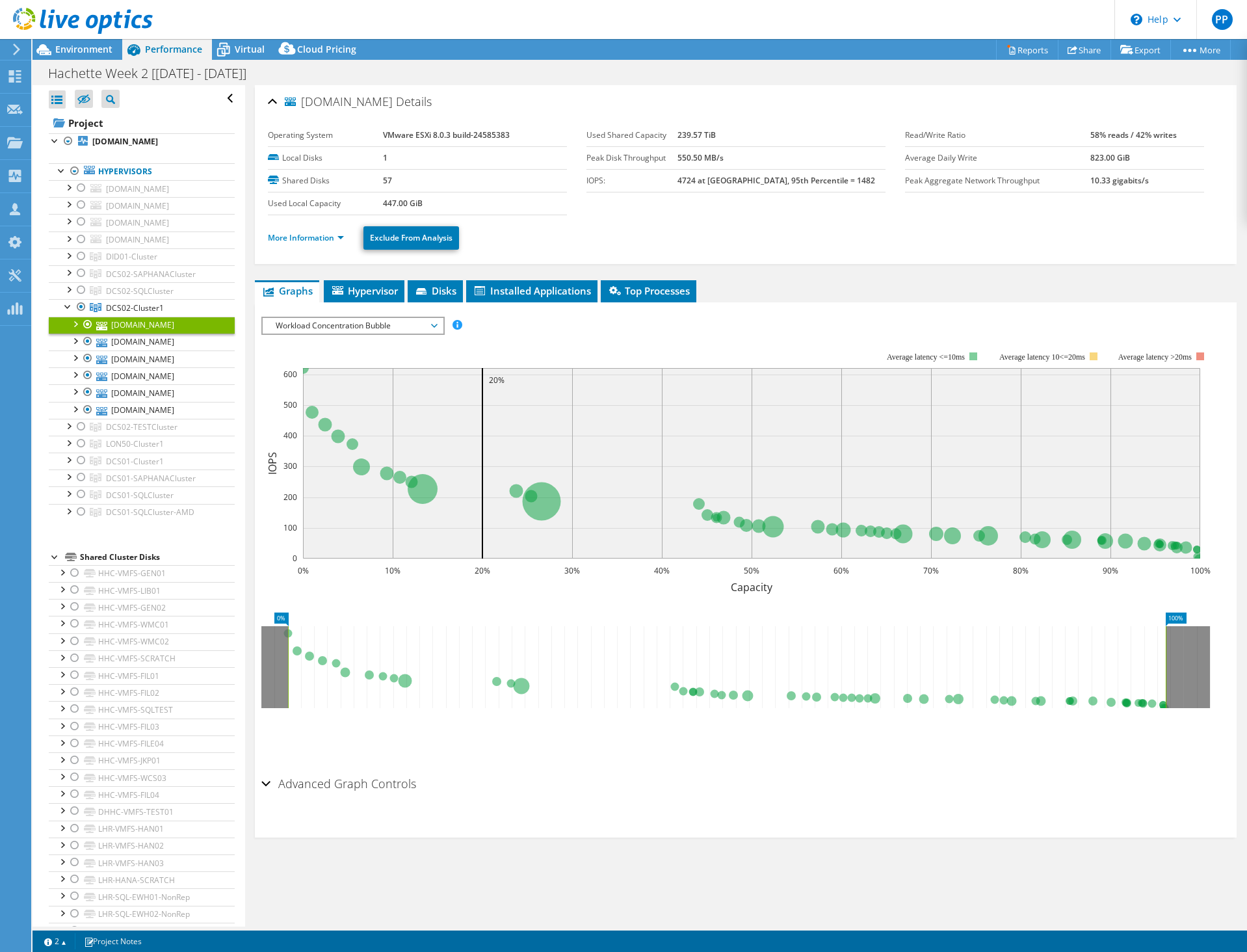
click at [334, 243] on li "More Information" at bounding box center [310, 237] width 84 height 14
click at [328, 240] on link "More Information" at bounding box center [306, 238] width 76 height 11
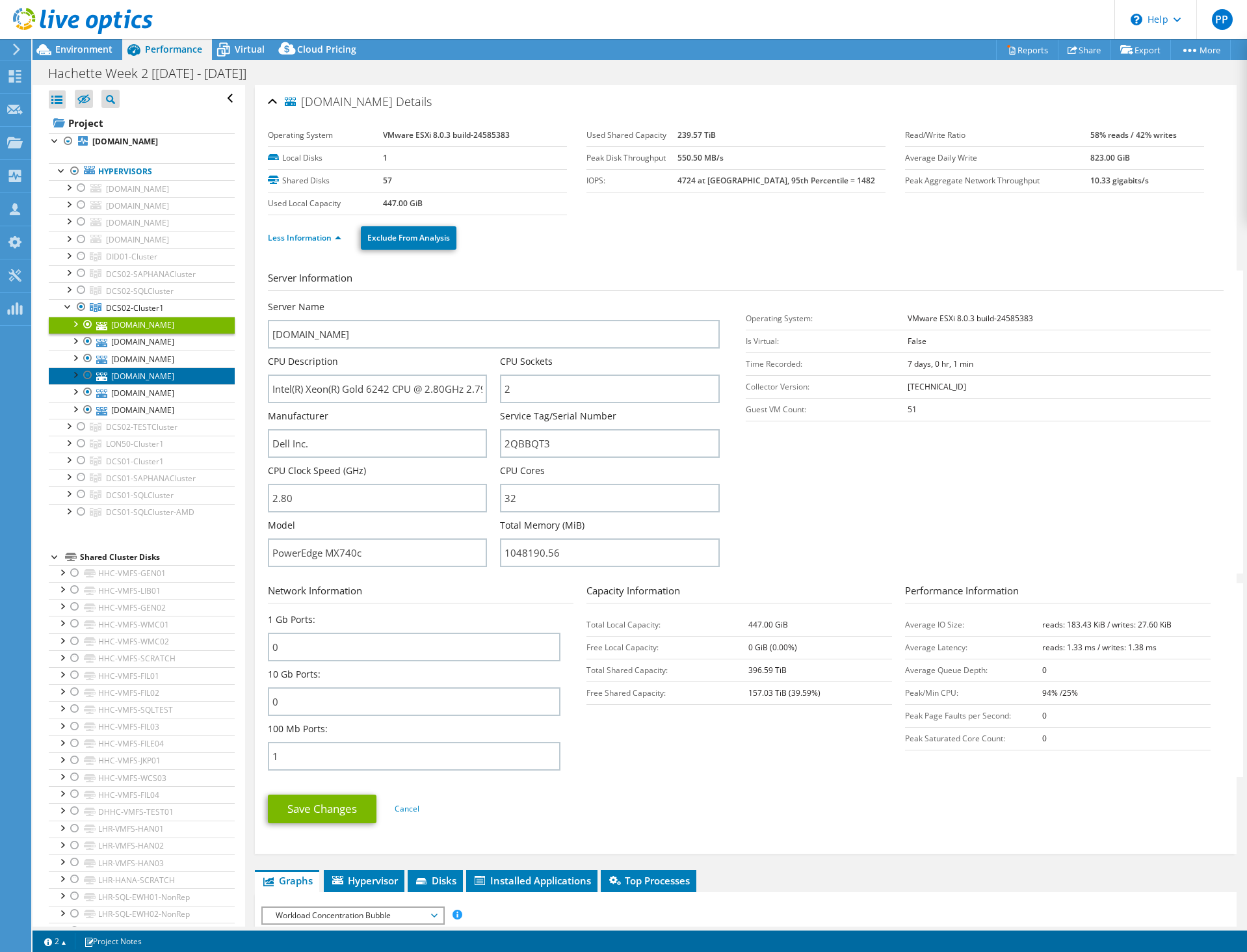
click at [140, 384] on link "[DOMAIN_NAME]" at bounding box center [141, 375] width 186 height 17
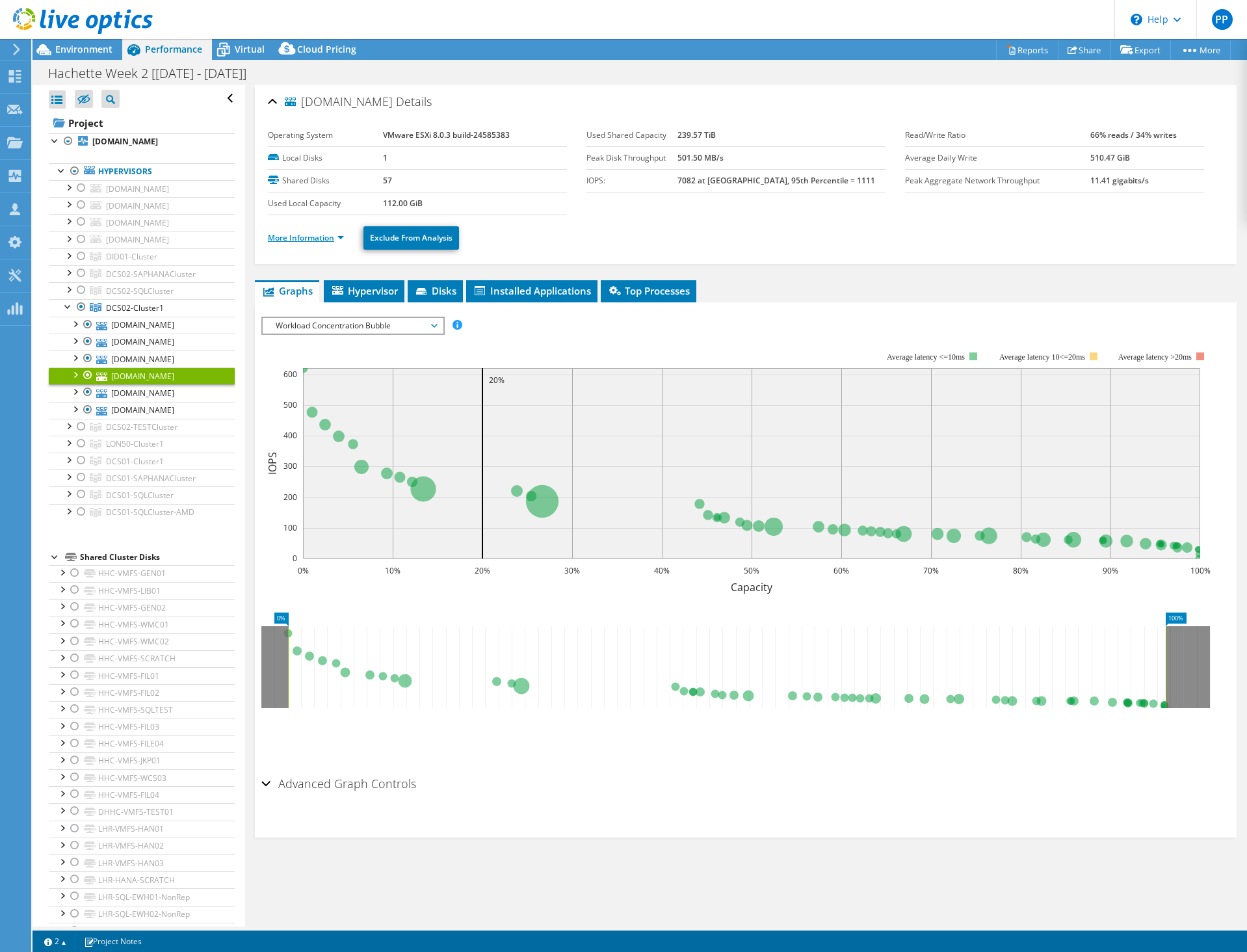
click at [321, 236] on link "More Information" at bounding box center [306, 238] width 76 height 11
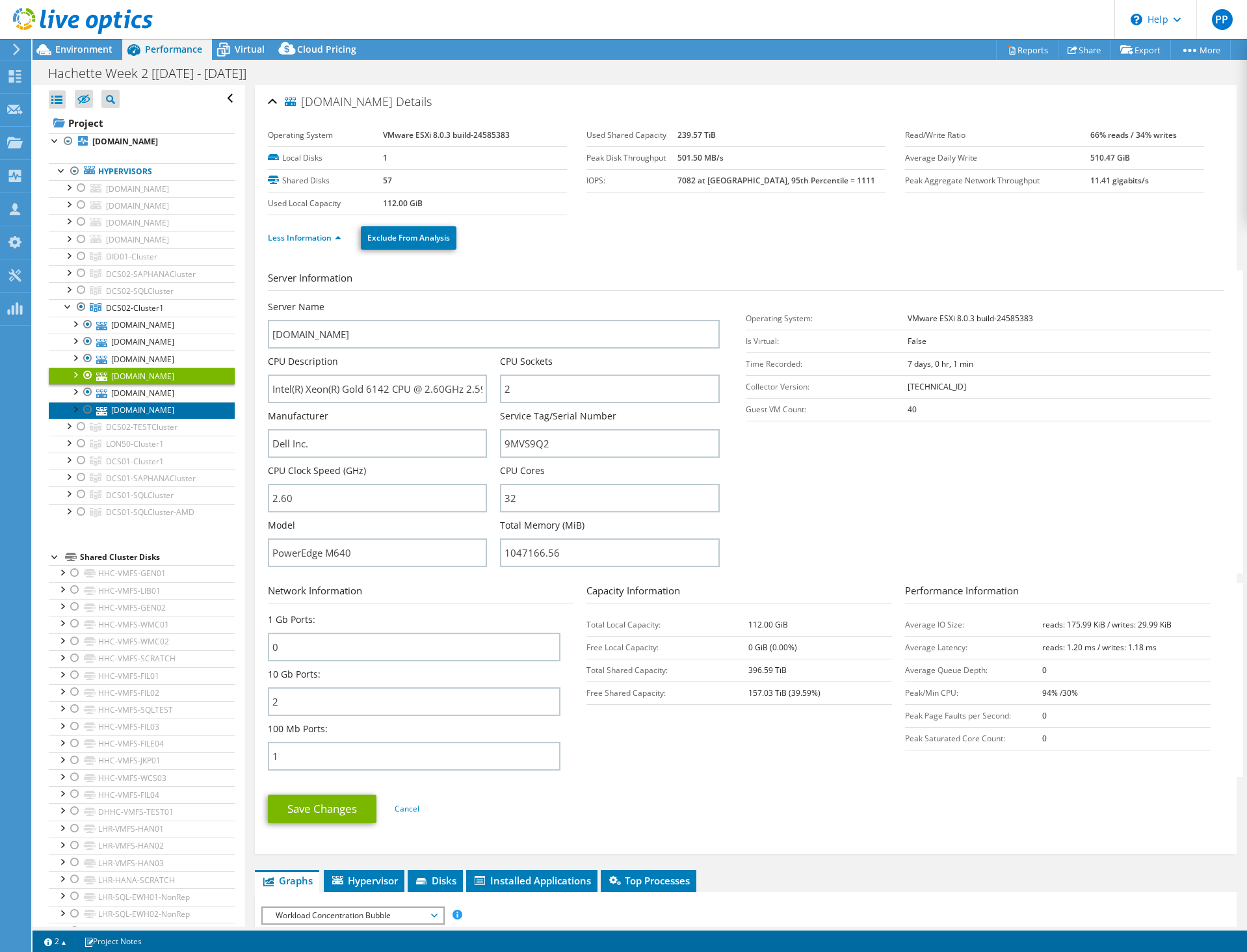
click at [114, 419] on link "[DOMAIN_NAME]" at bounding box center [141, 410] width 186 height 17
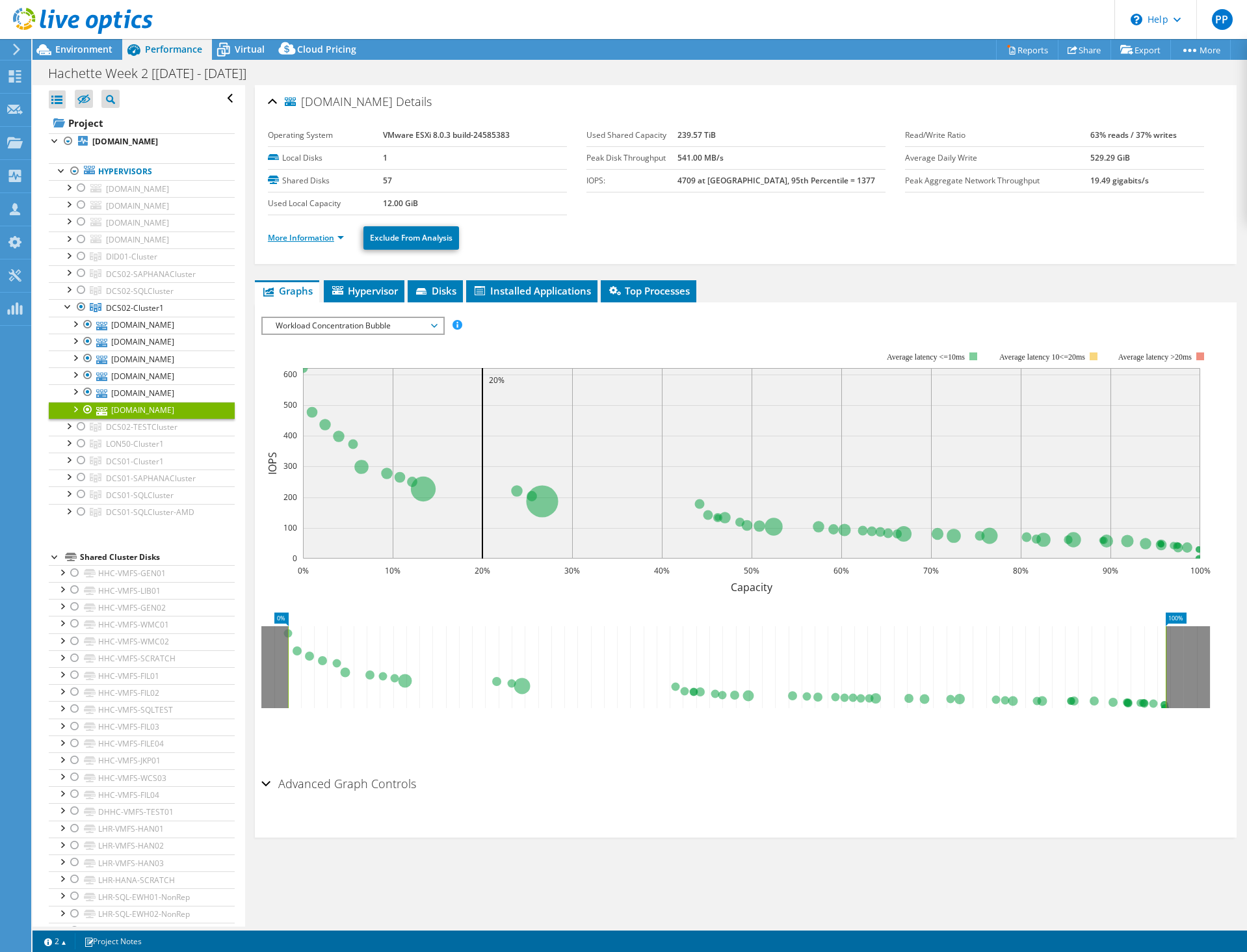
click at [325, 240] on link "More Information" at bounding box center [306, 238] width 76 height 11
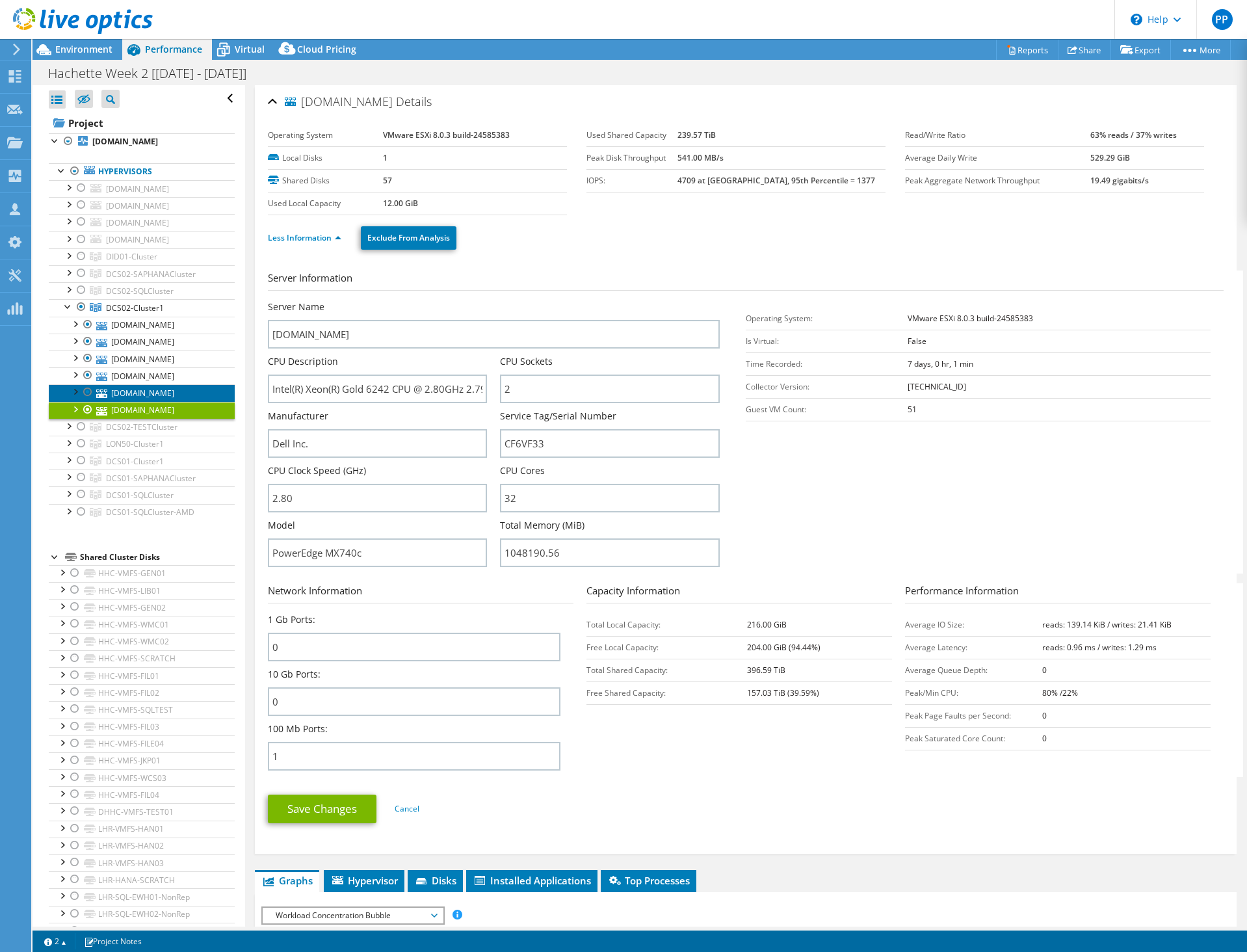
click at [146, 402] on link "[DOMAIN_NAME]" at bounding box center [141, 393] width 186 height 17
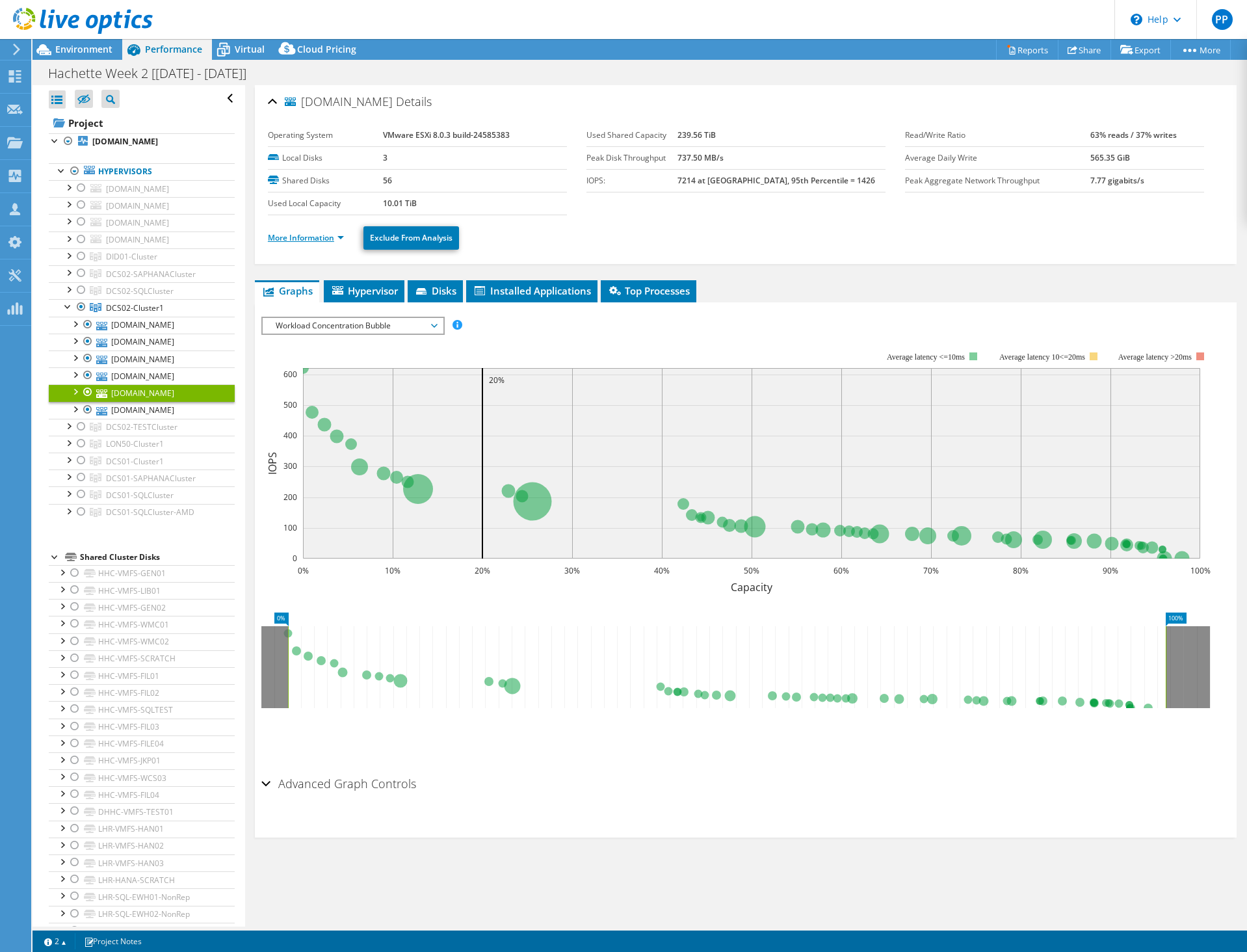
click at [314, 237] on link "More Information" at bounding box center [306, 238] width 76 height 11
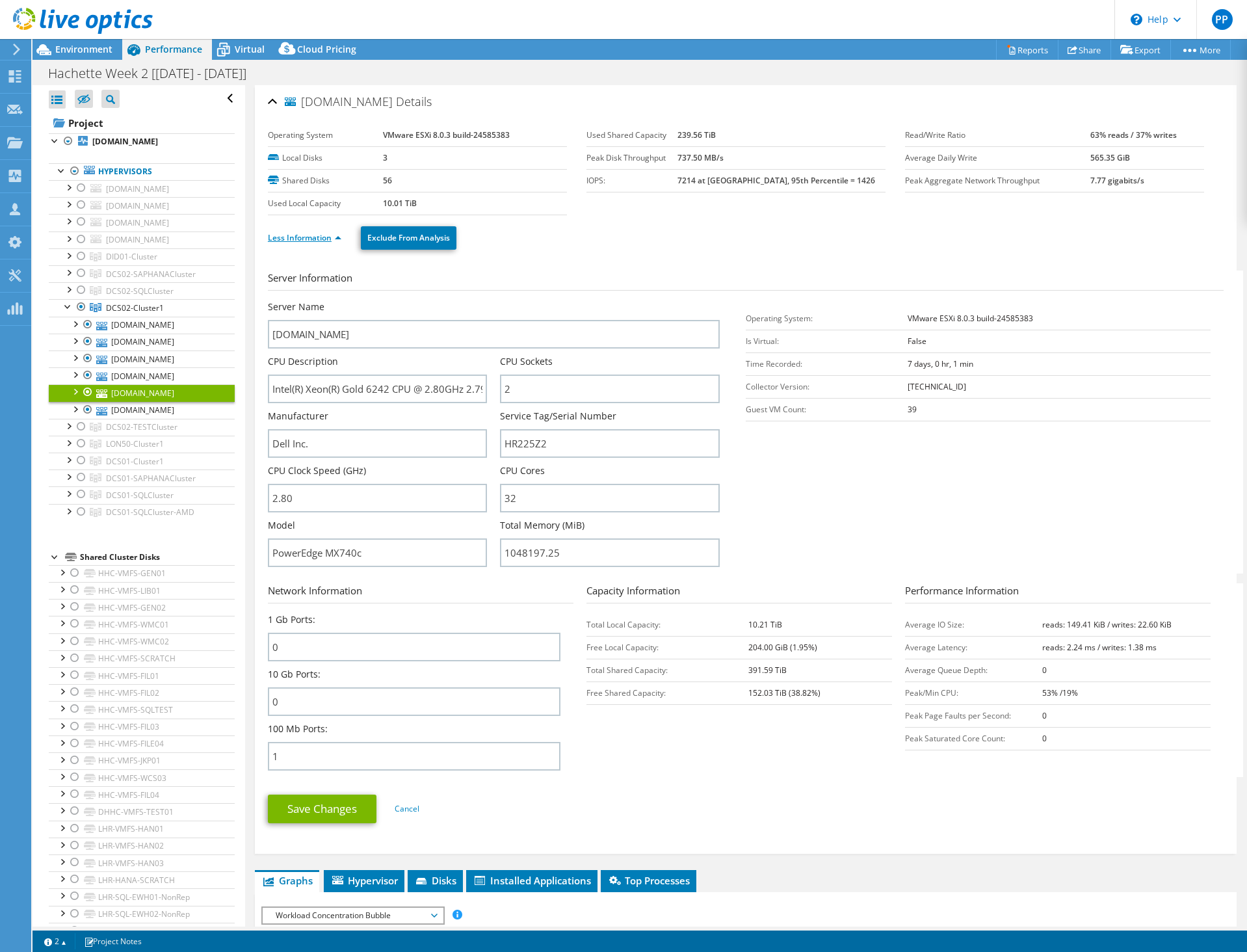
click at [314, 237] on link "Less Information" at bounding box center [305, 238] width 74 height 11
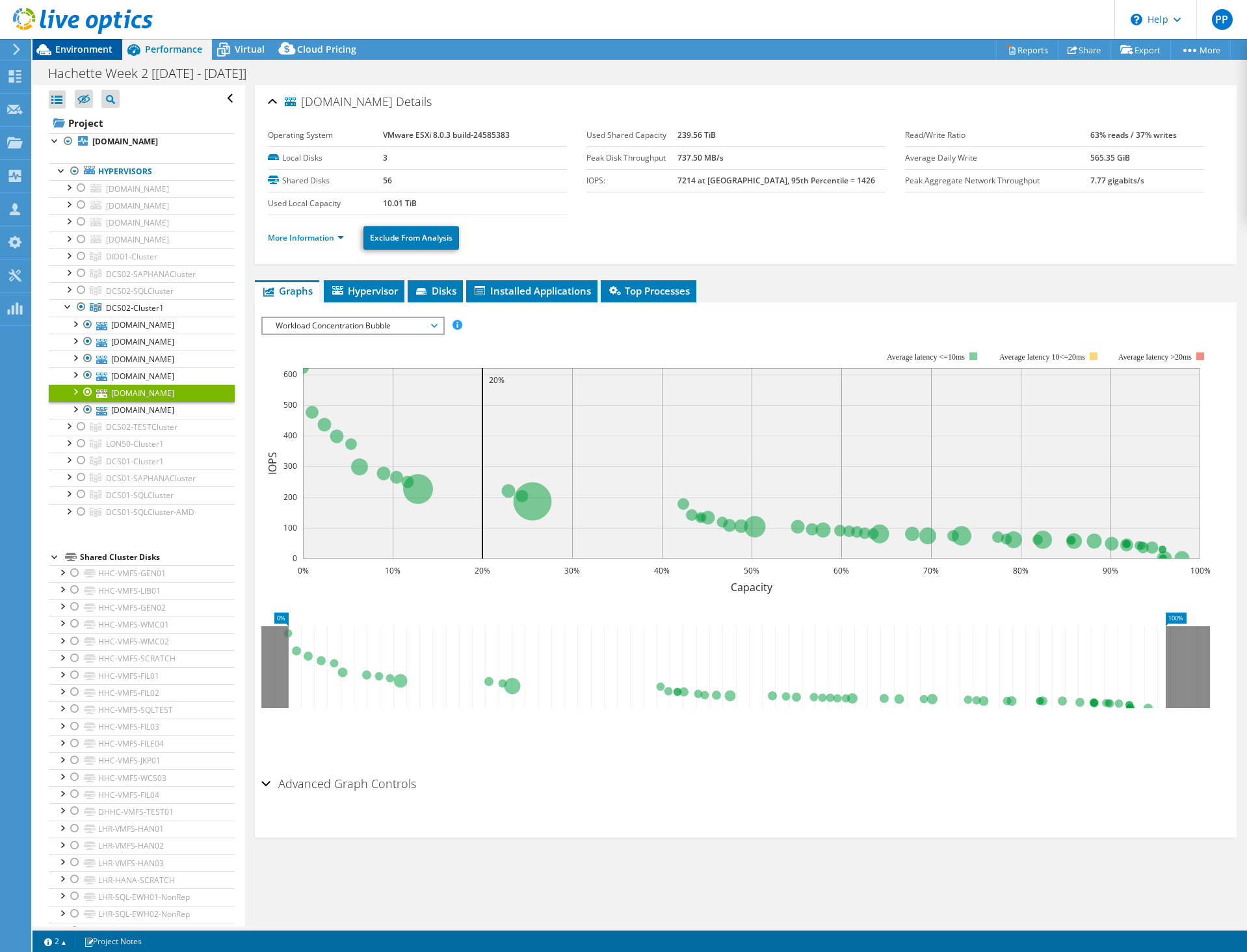
click at [72, 45] on span "Environment" at bounding box center [84, 48] width 57 height 12
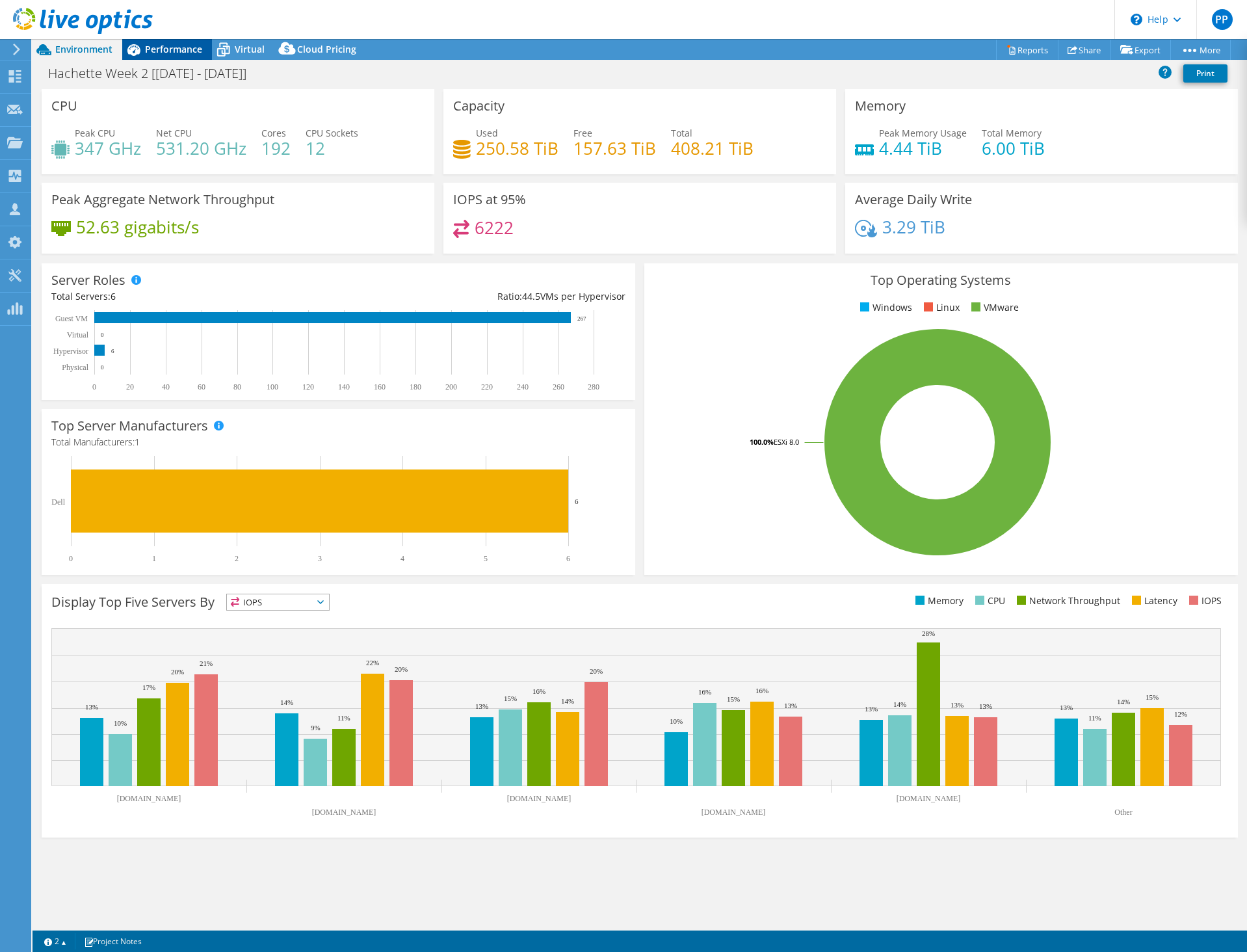
click at [165, 55] on span "Performance" at bounding box center [173, 48] width 57 height 12
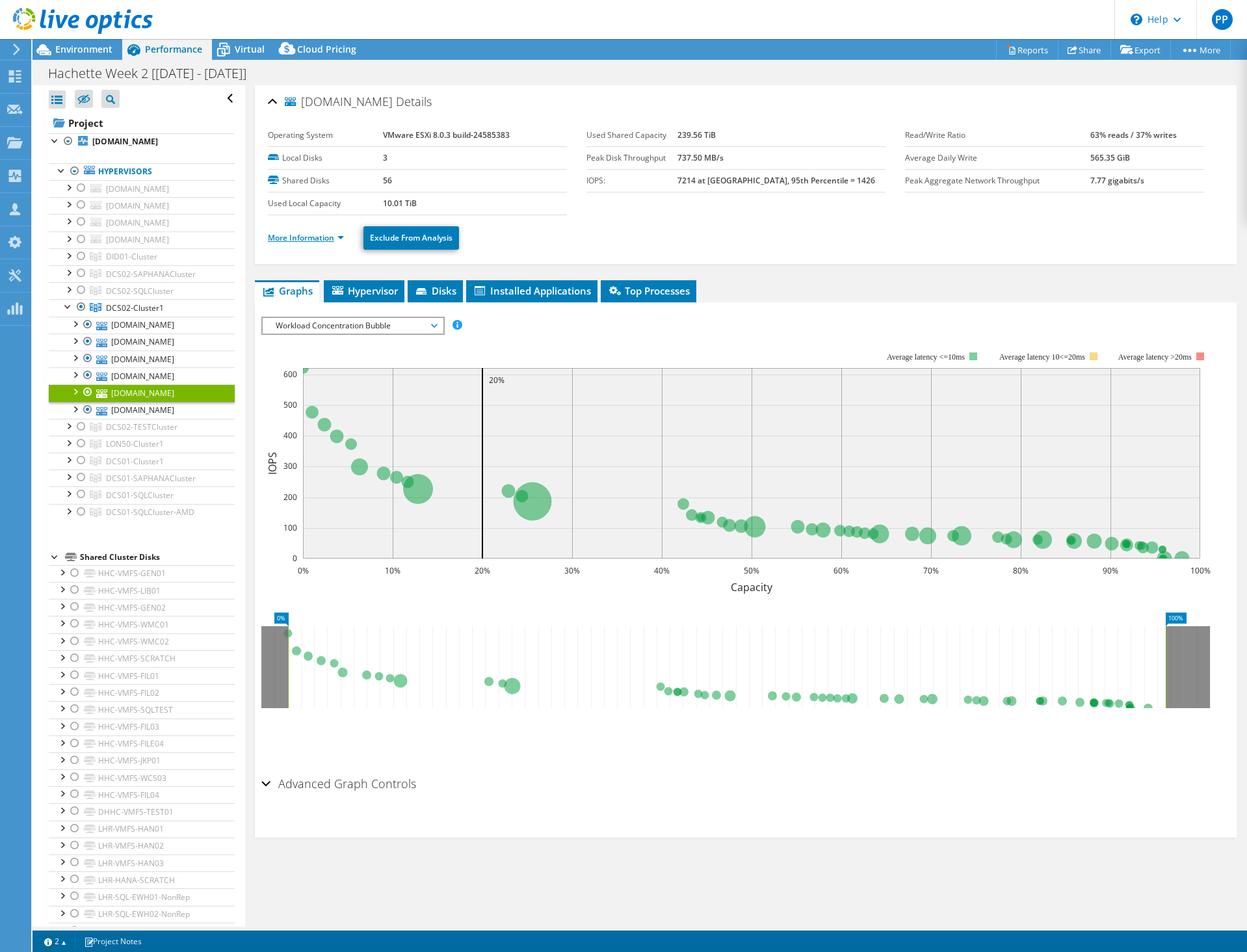
click at [297, 240] on link "More Information" at bounding box center [306, 238] width 76 height 11
click at [708, 225] on ul "More Information Exclude From Analysis" at bounding box center [746, 236] width 956 height 27
click at [297, 234] on link "More Information" at bounding box center [306, 238] width 76 height 11
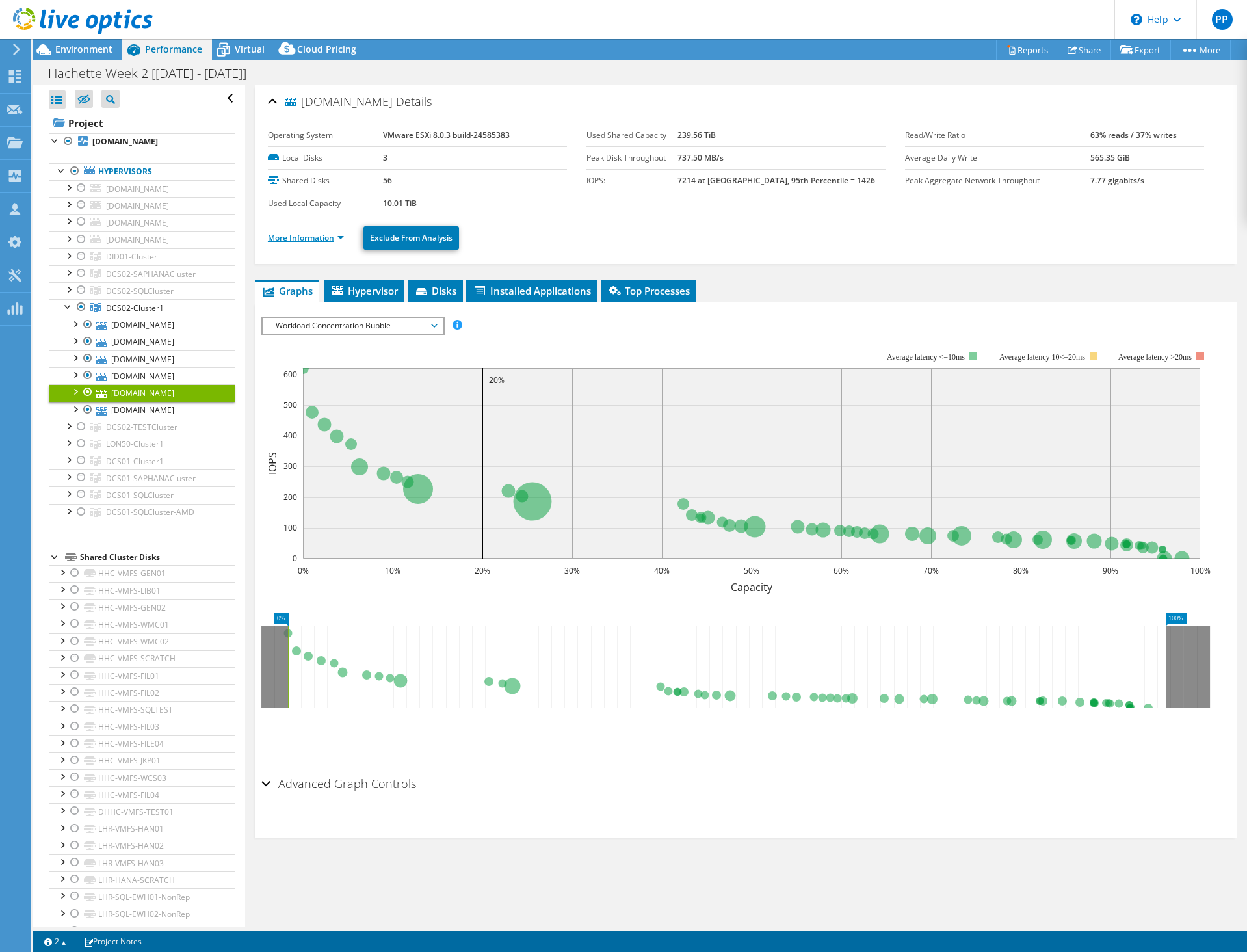
click at [309, 234] on link "More Information" at bounding box center [306, 238] width 76 height 11
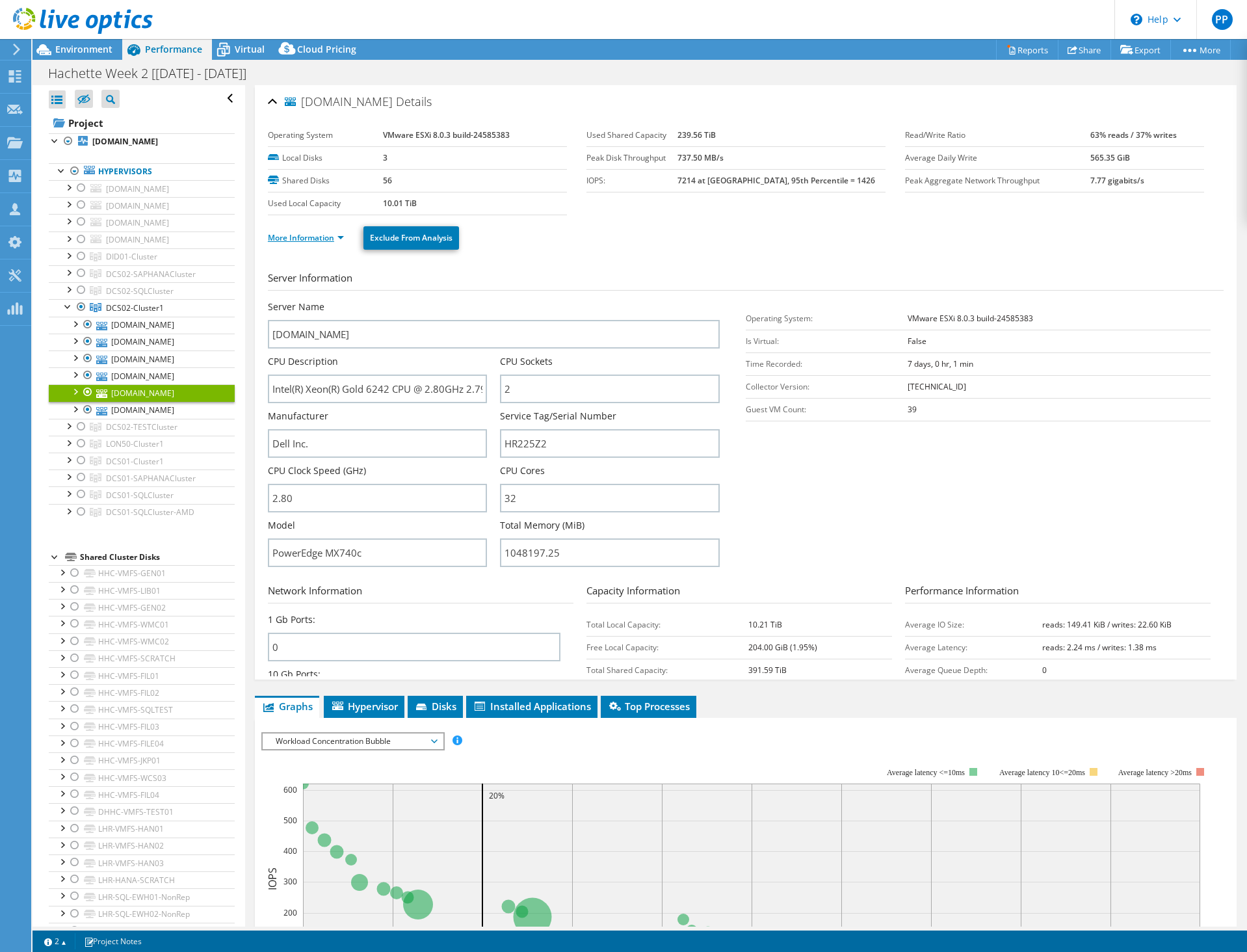
click at [309, 234] on link "More Information" at bounding box center [306, 238] width 76 height 11
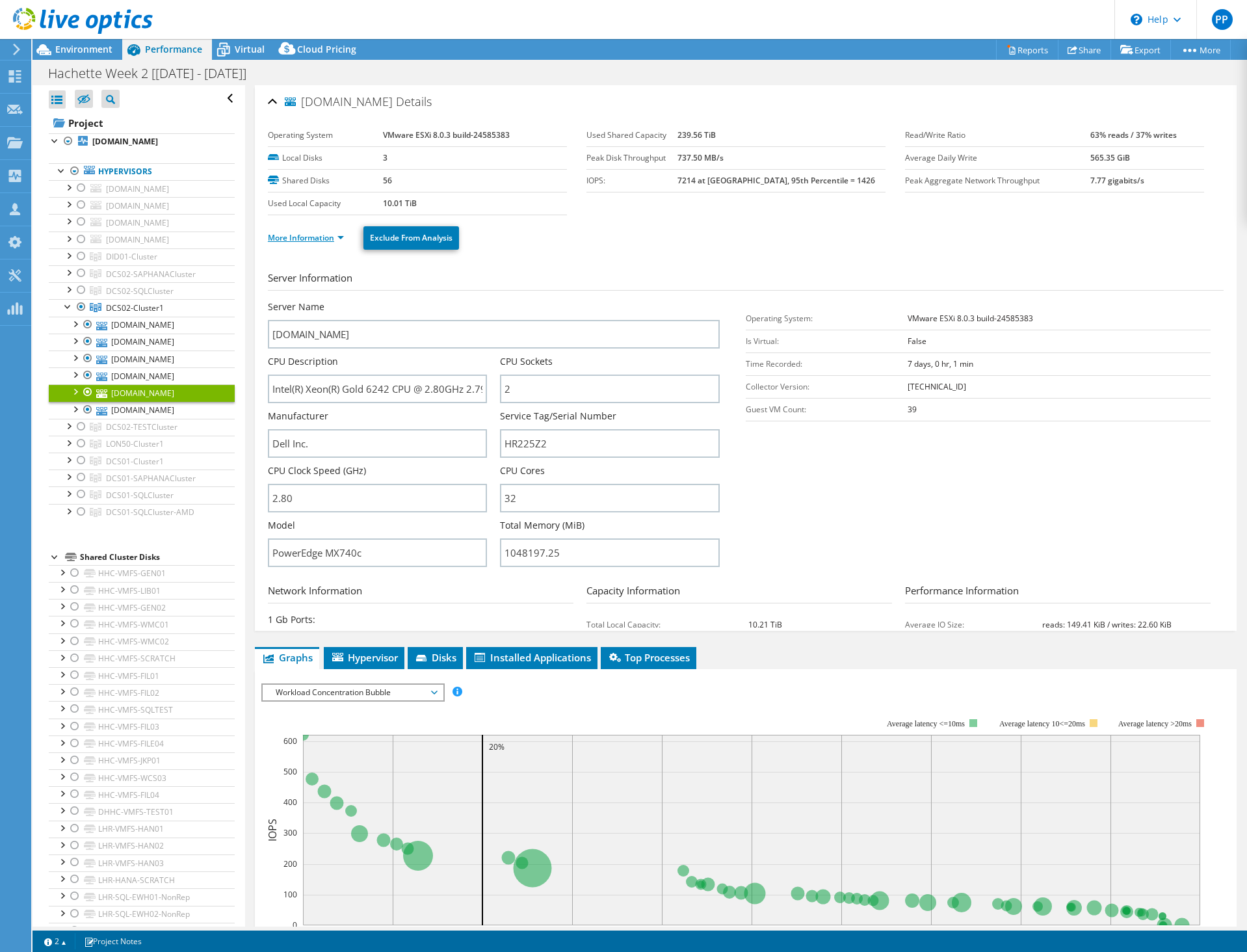
click at [309, 234] on link "More Information" at bounding box center [306, 238] width 76 height 11
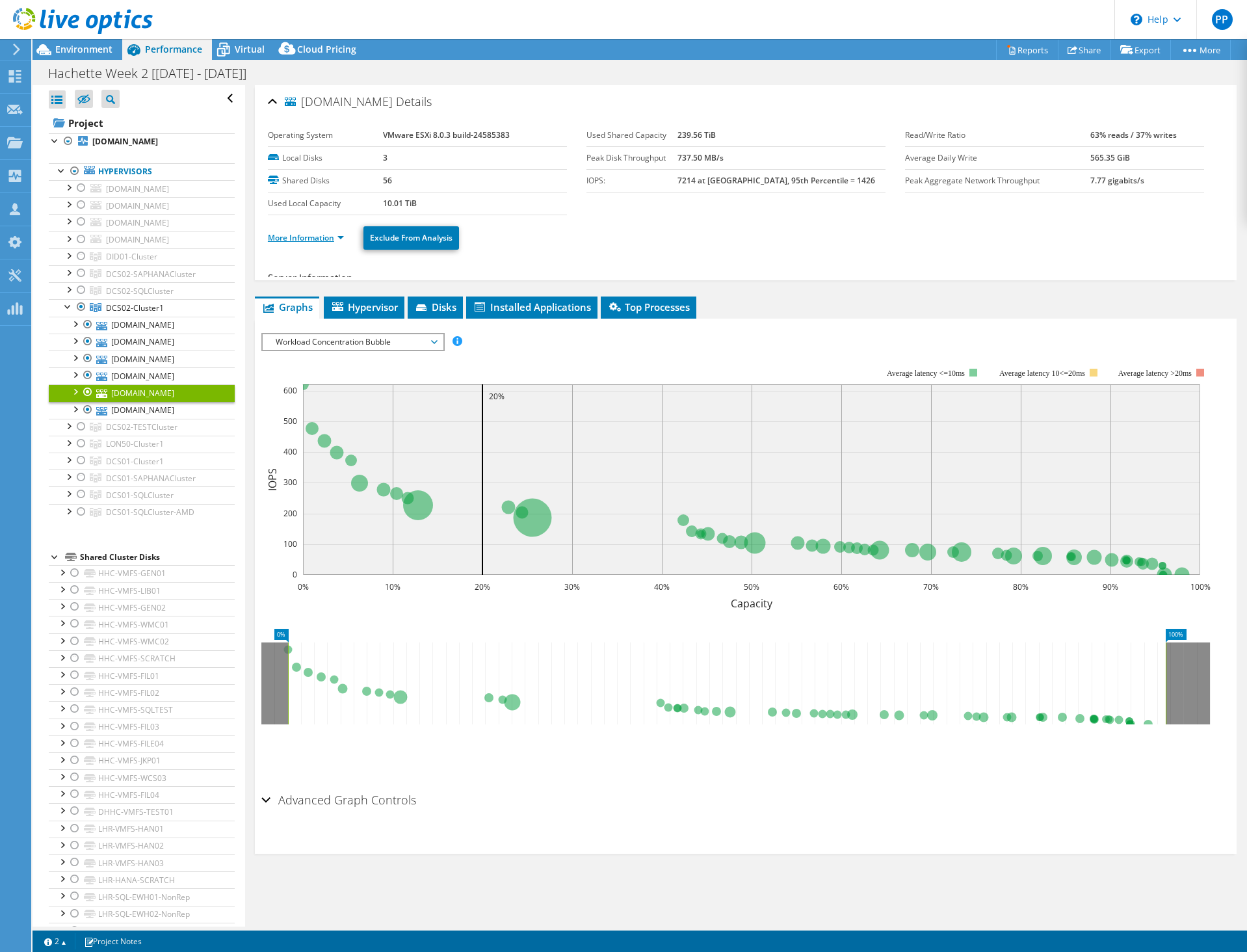
click at [309, 234] on link "More Information" at bounding box center [306, 238] width 76 height 11
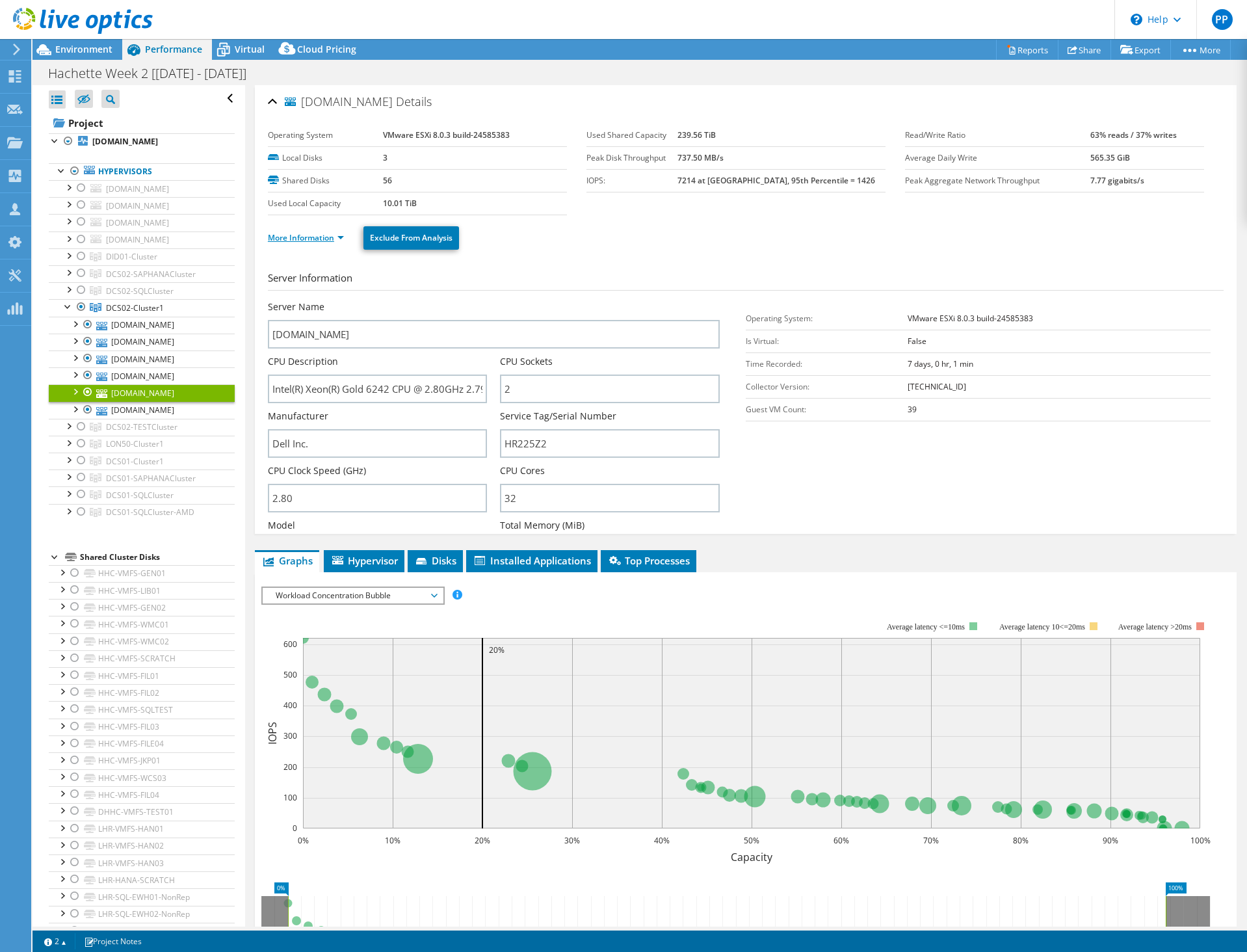
click at [309, 234] on link "More Information" at bounding box center [306, 238] width 76 height 11
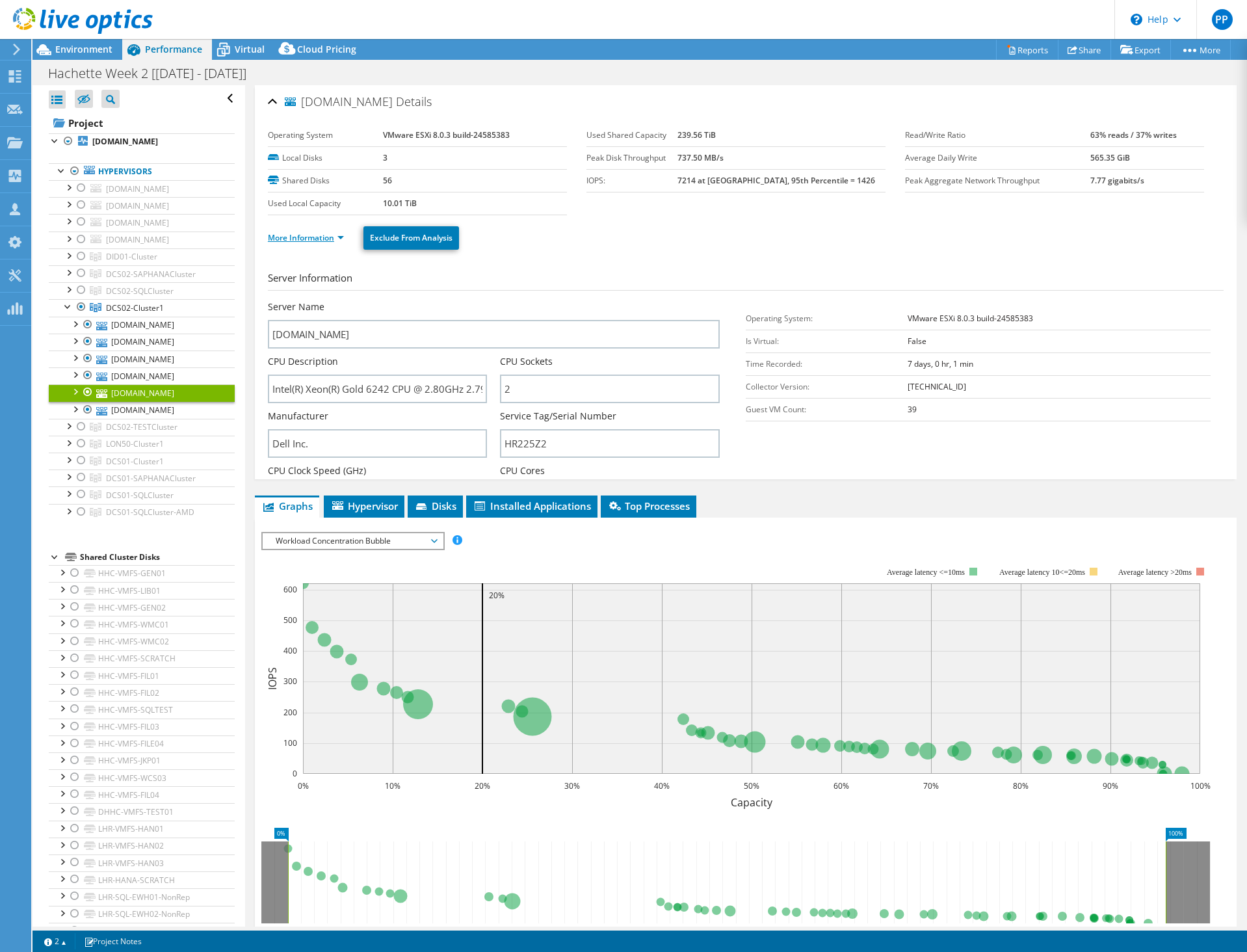
click at [309, 234] on link "More Information" at bounding box center [306, 238] width 76 height 11
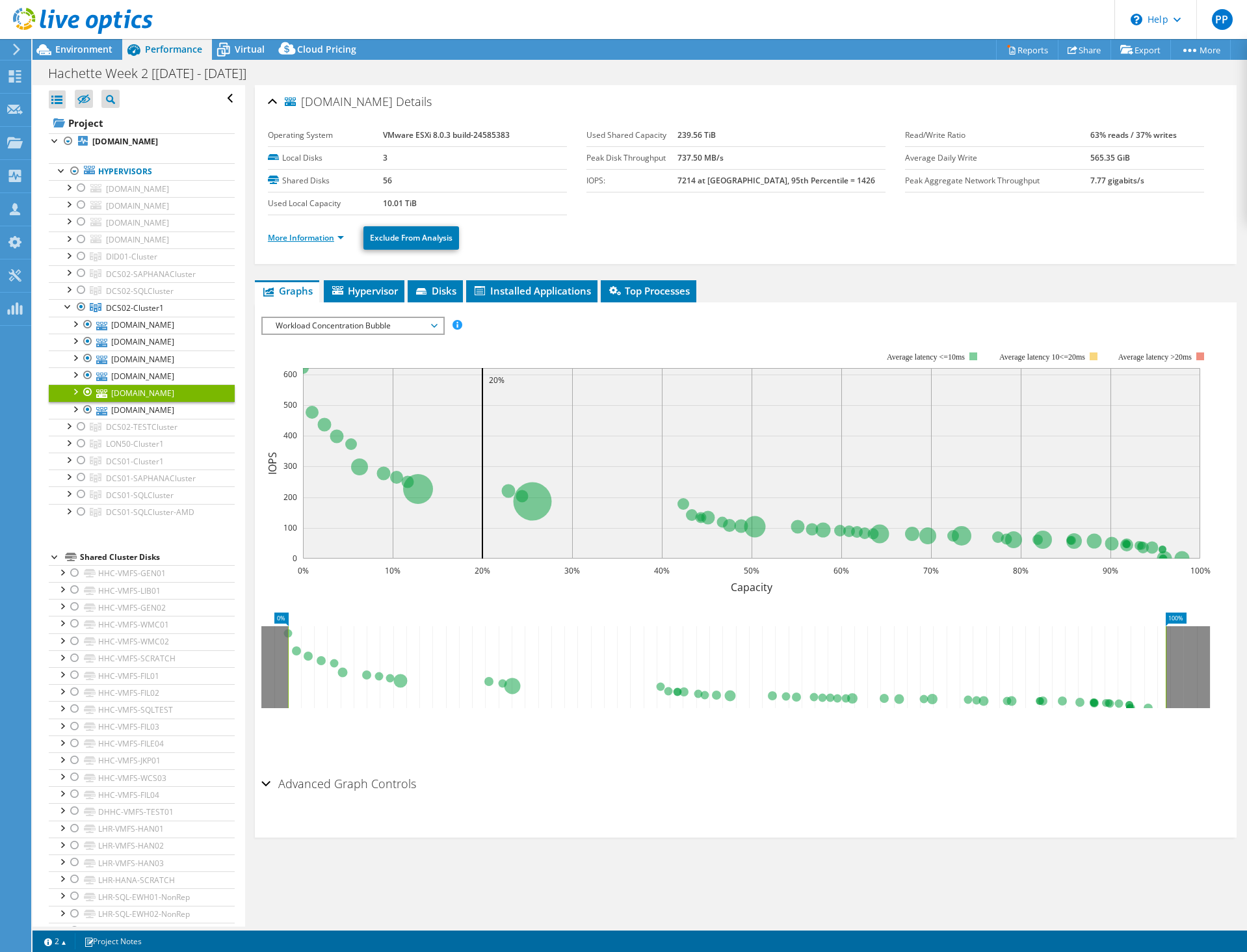
click at [309, 234] on link "More Information" at bounding box center [306, 238] width 76 height 11
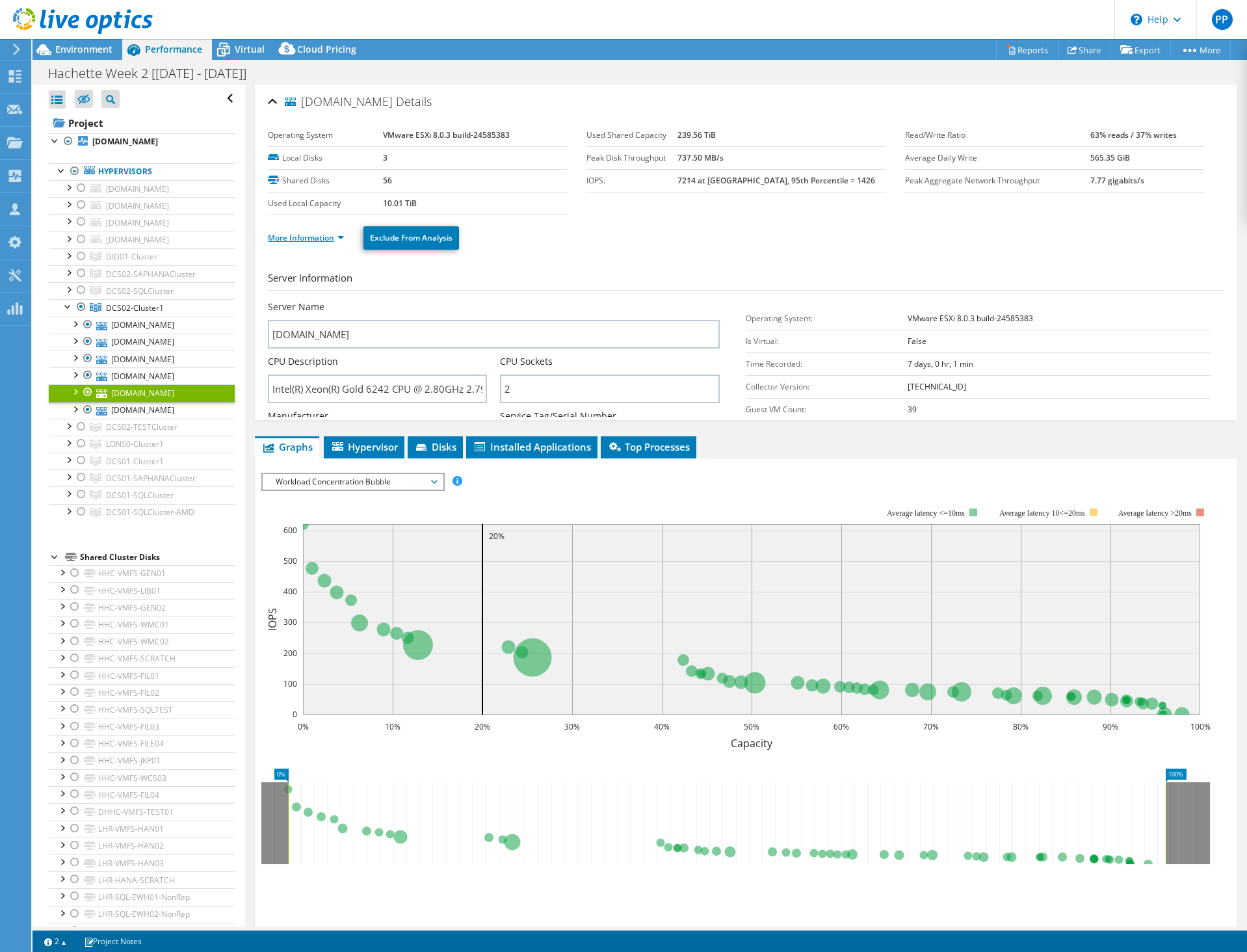
click at [309, 234] on link "More Information" at bounding box center [306, 238] width 76 height 11
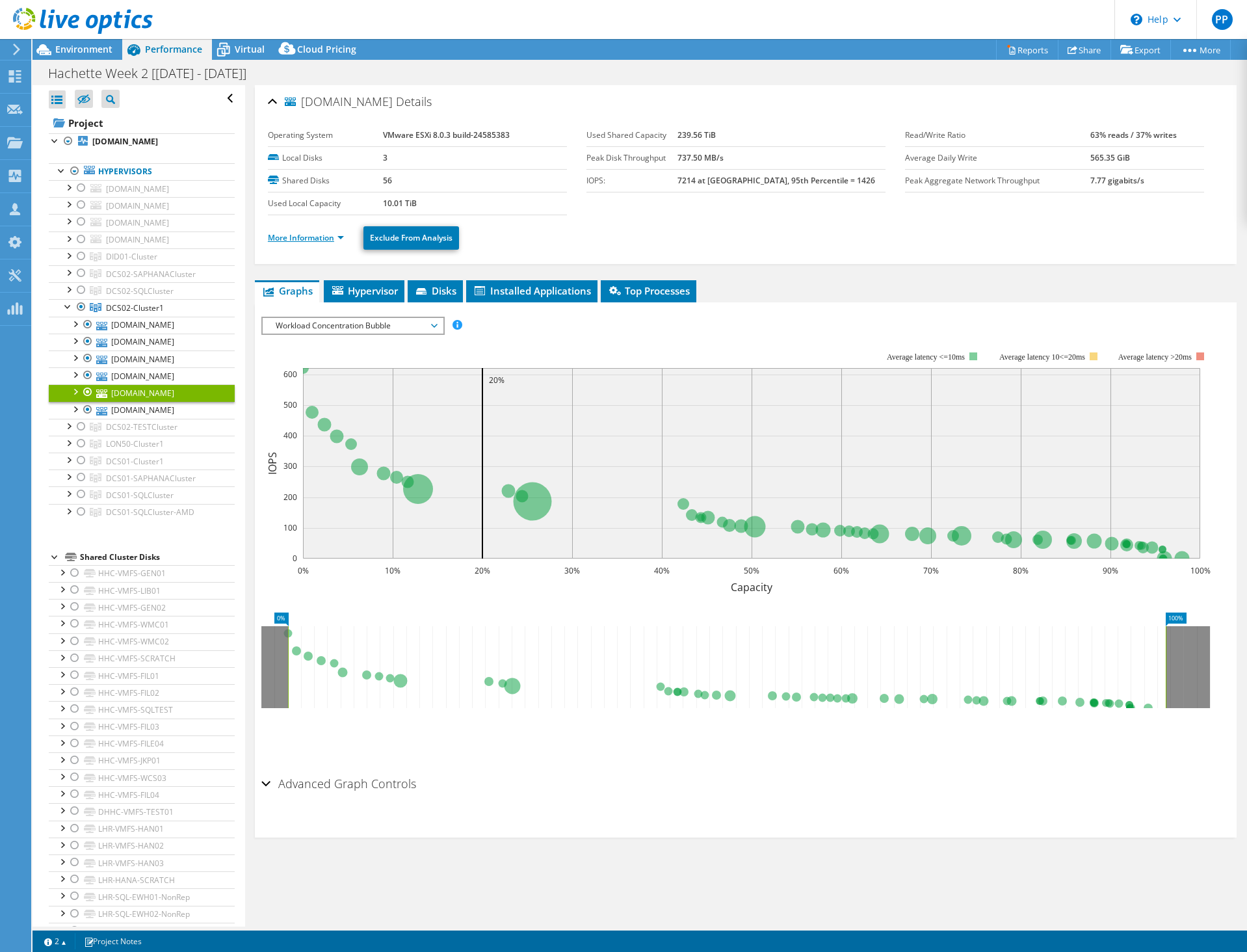
click at [309, 234] on link "More Information" at bounding box center [306, 238] width 76 height 11
click at [135, 313] on span "DCS02-Cluster1" at bounding box center [135, 308] width 58 height 11
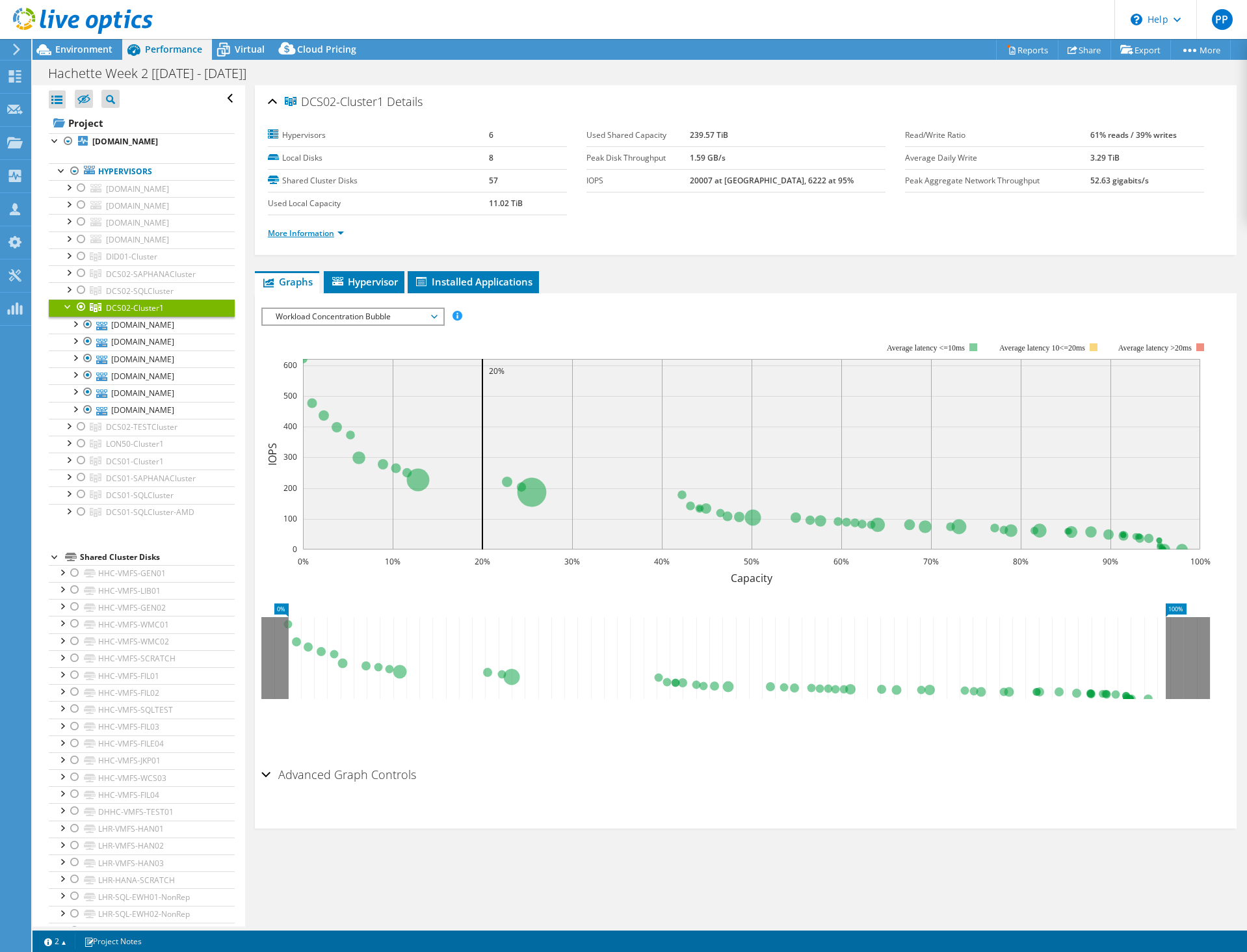
click at [306, 235] on link "More Information" at bounding box center [306, 233] width 76 height 11
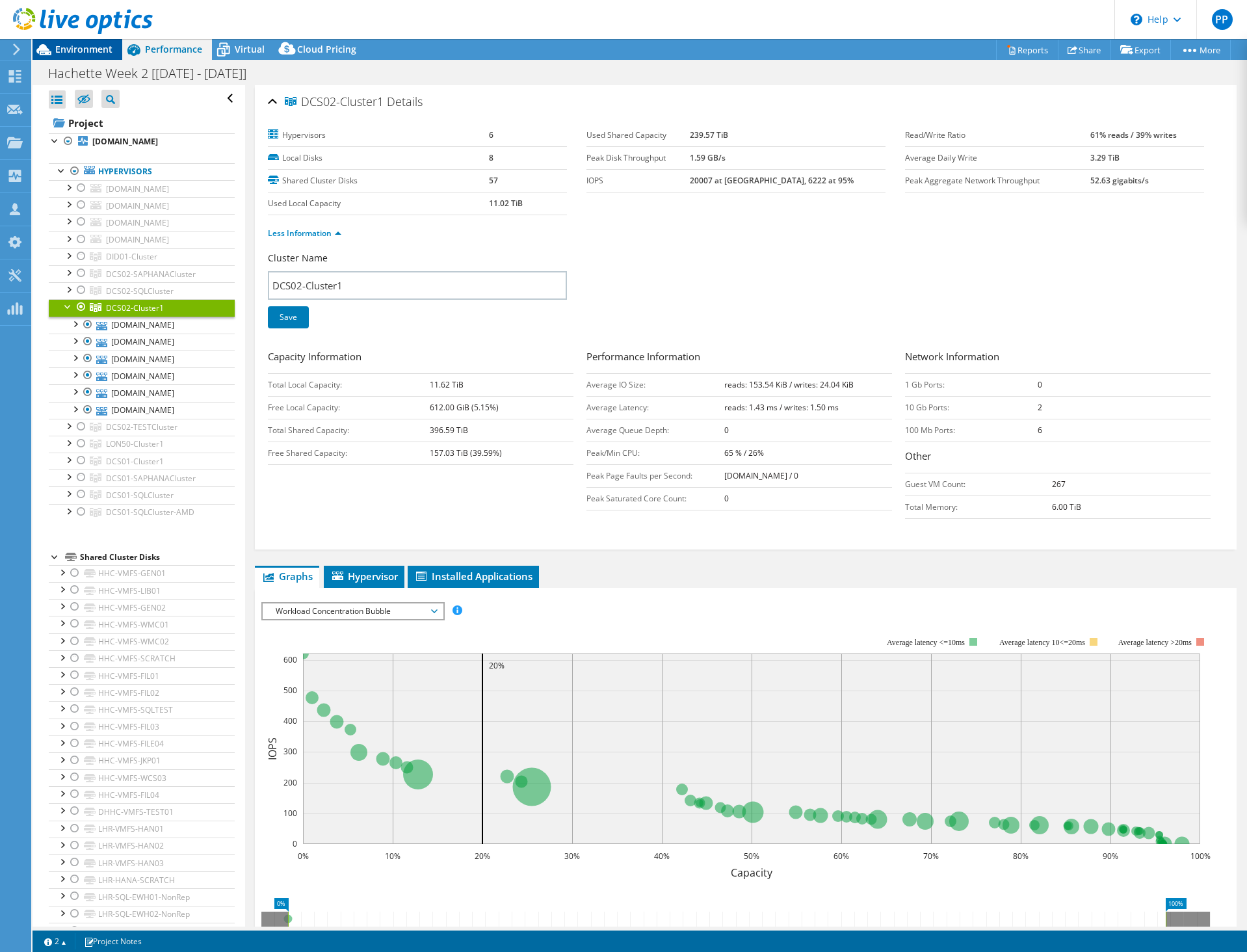
click at [81, 51] on span "Environment" at bounding box center [84, 48] width 57 height 12
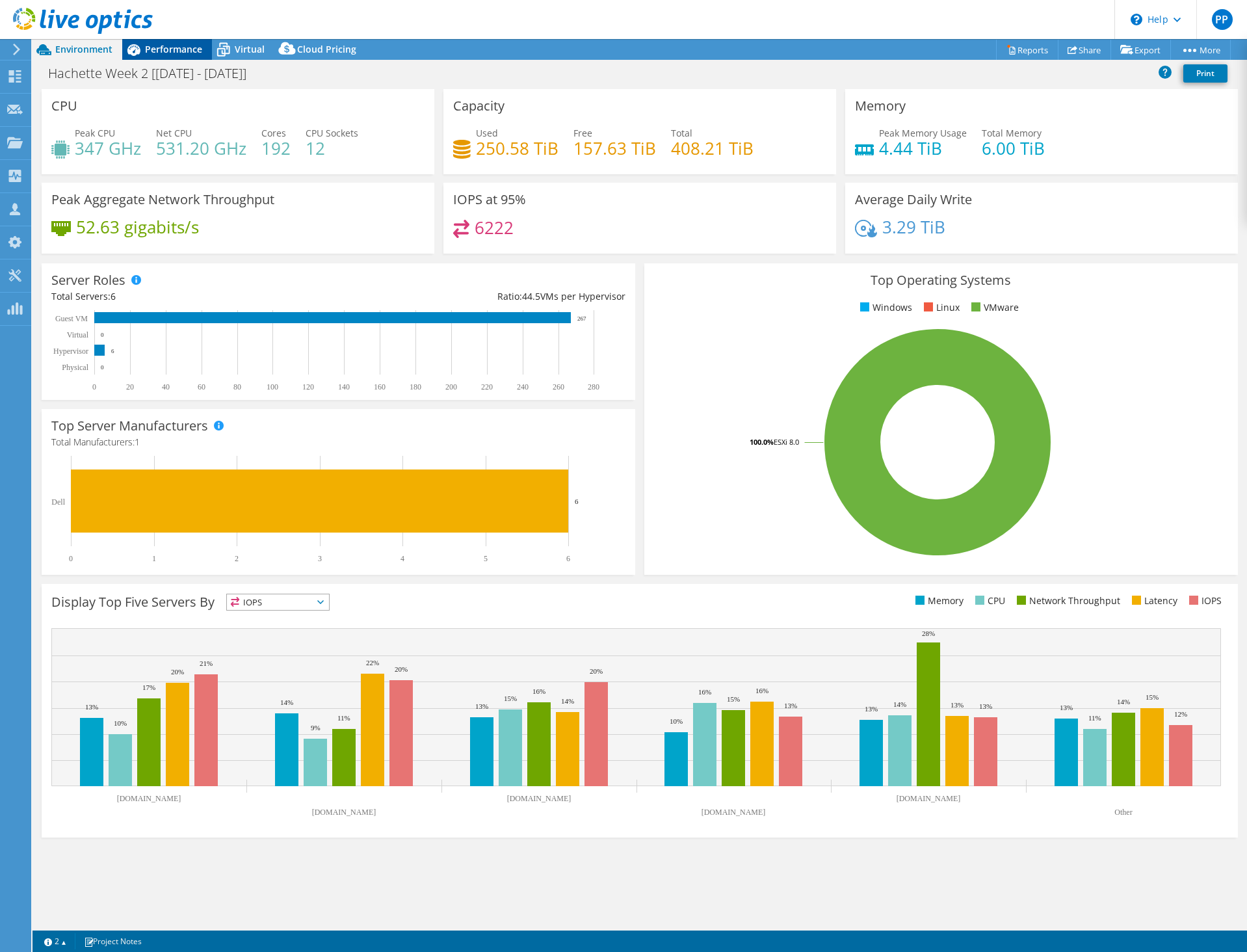
click at [154, 50] on span "Performance" at bounding box center [173, 48] width 57 height 12
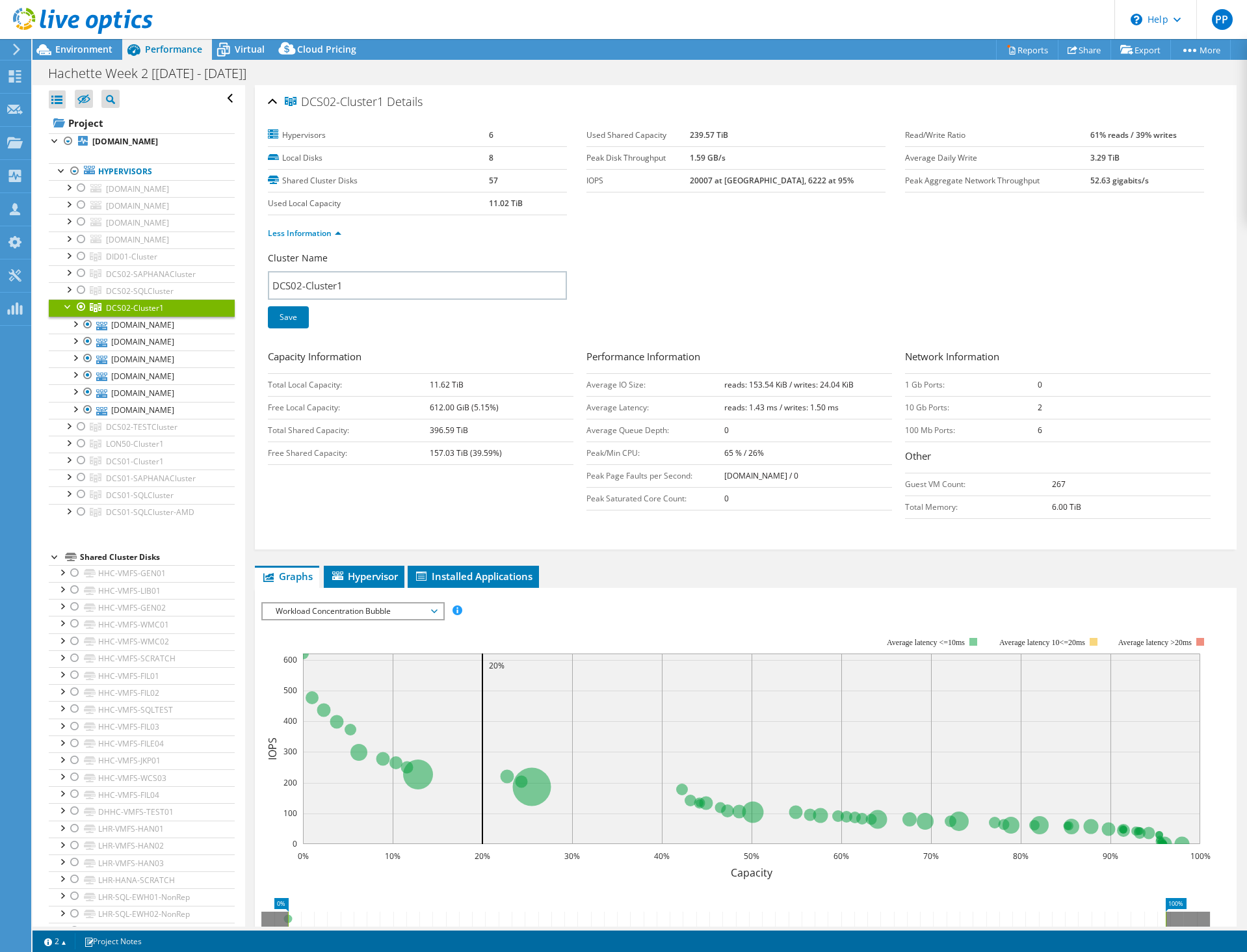
click at [81, 315] on div at bounding box center [81, 307] width 13 height 16
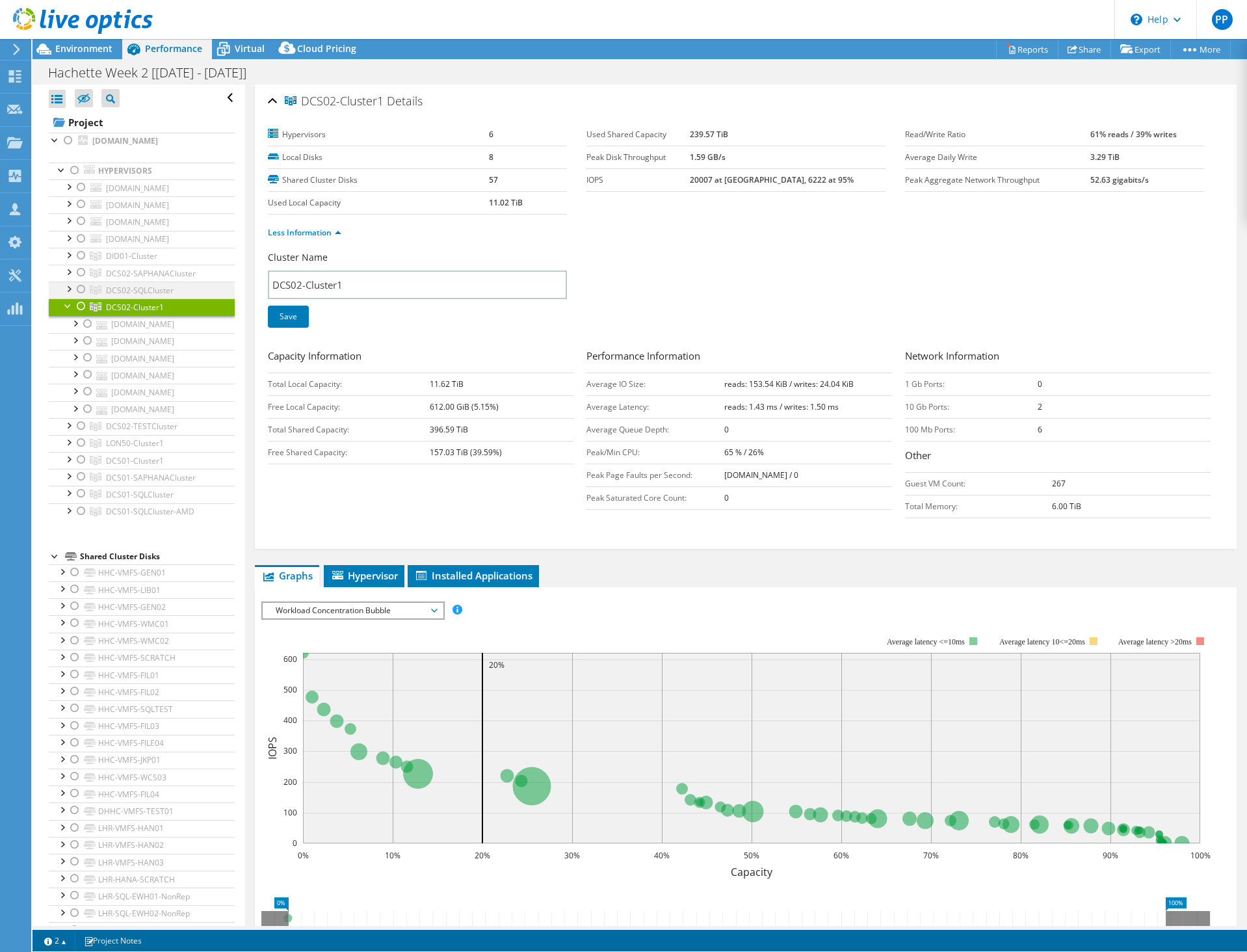
click at [83, 297] on div at bounding box center [81, 289] width 13 height 16
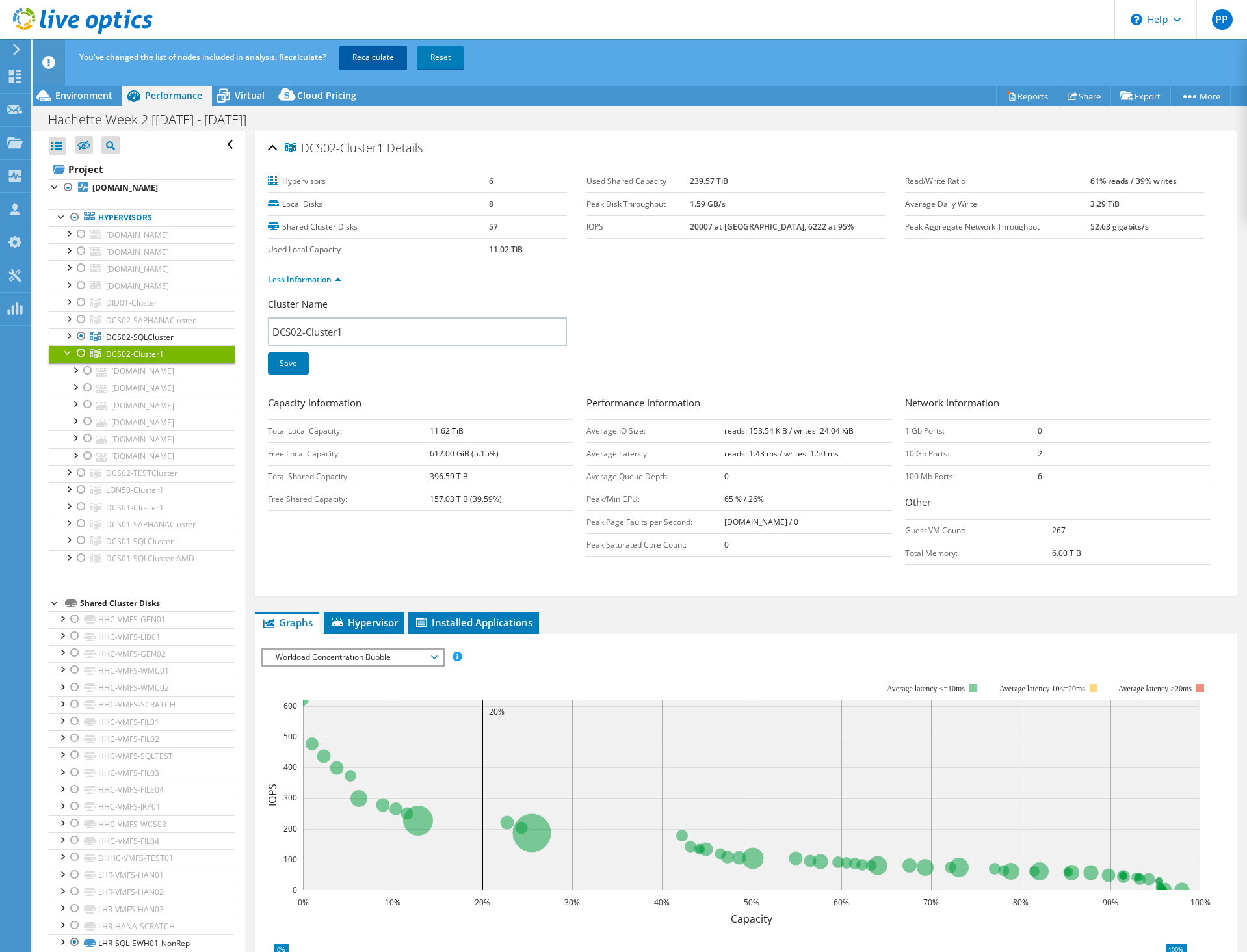
click at [347, 50] on link "Recalculate" at bounding box center [373, 57] width 68 height 24
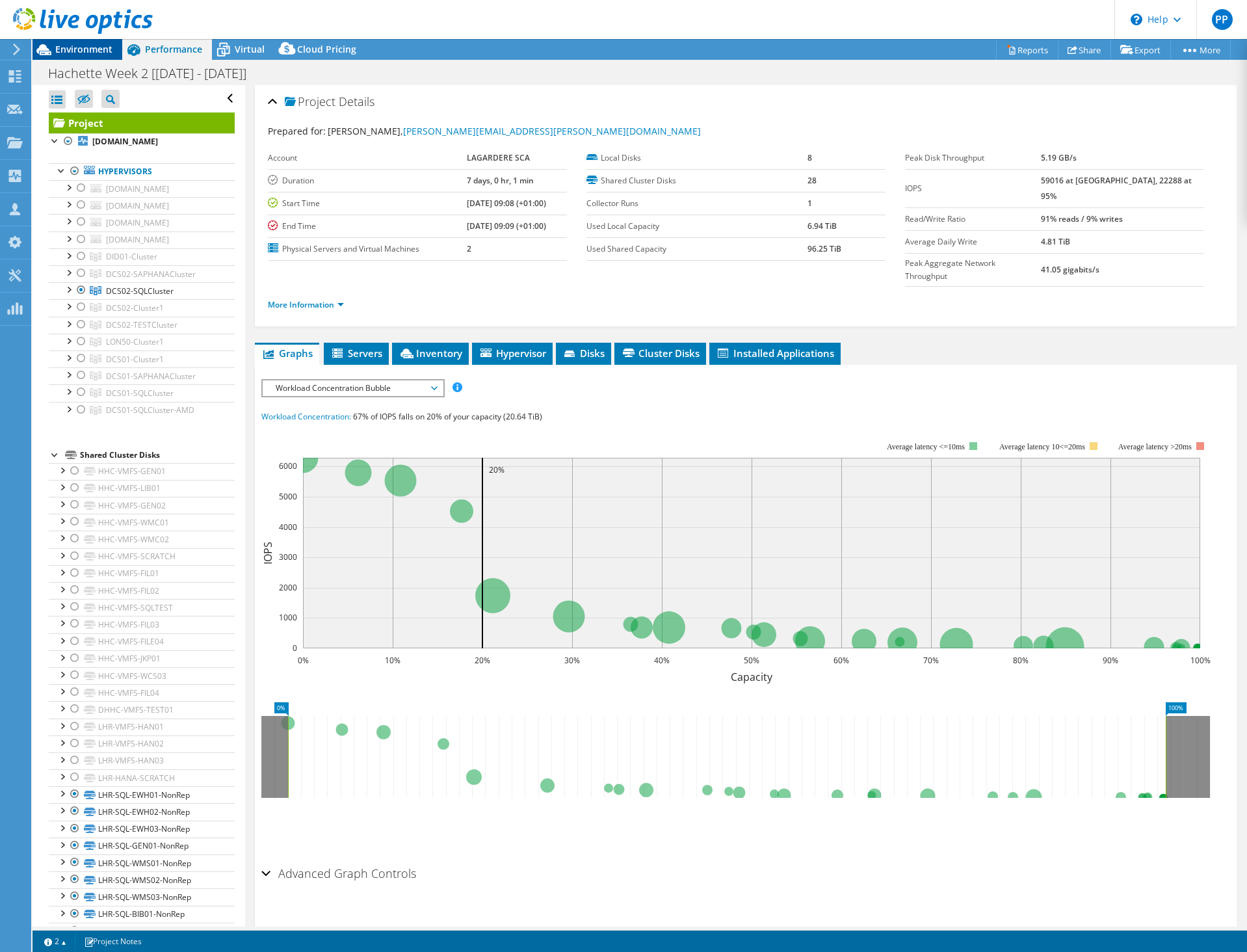
click at [87, 43] on div at bounding box center [76, 21] width 153 height 43
click at [87, 46] on span "Environment" at bounding box center [84, 48] width 57 height 12
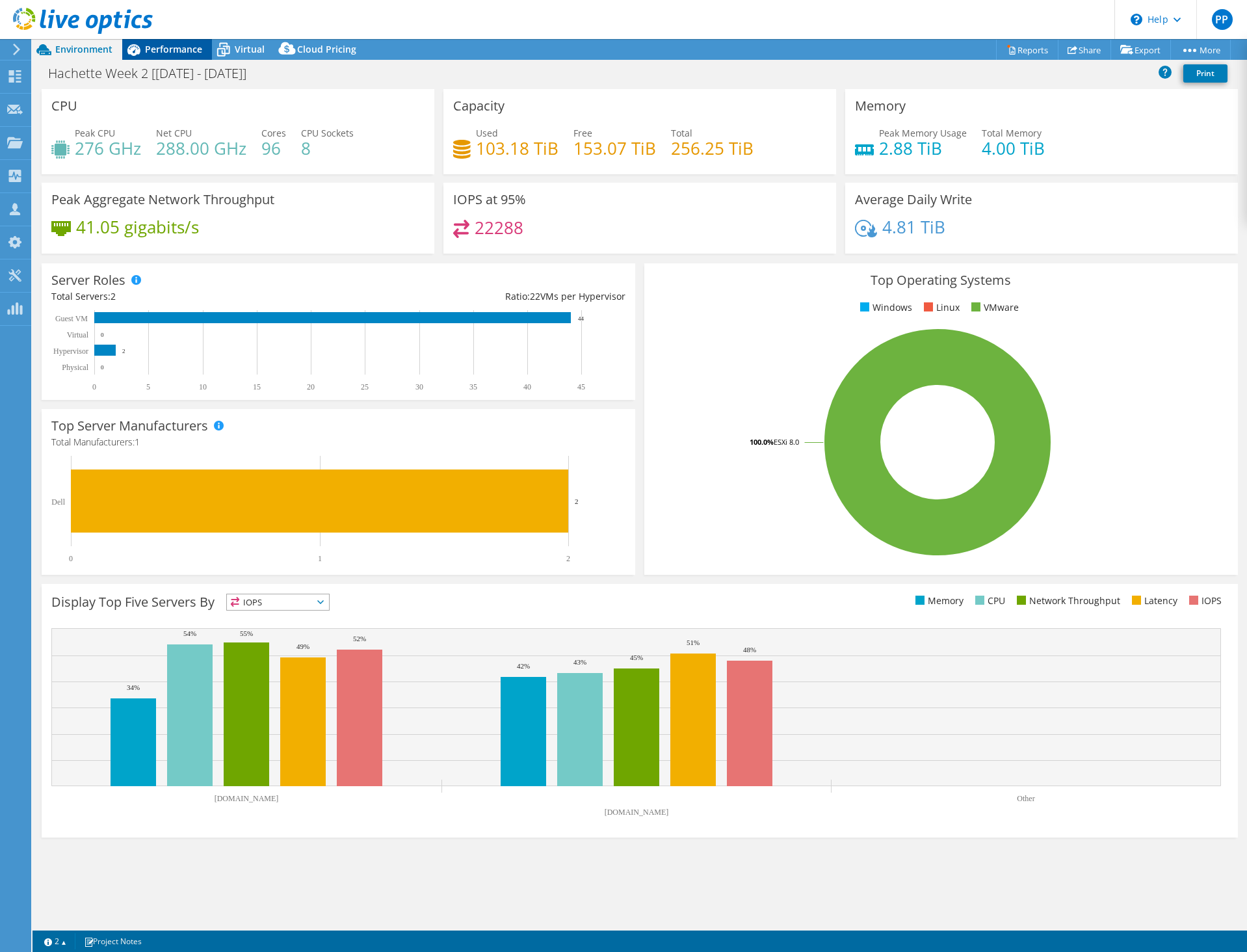
click at [164, 56] on div "Performance" at bounding box center [167, 49] width 90 height 20
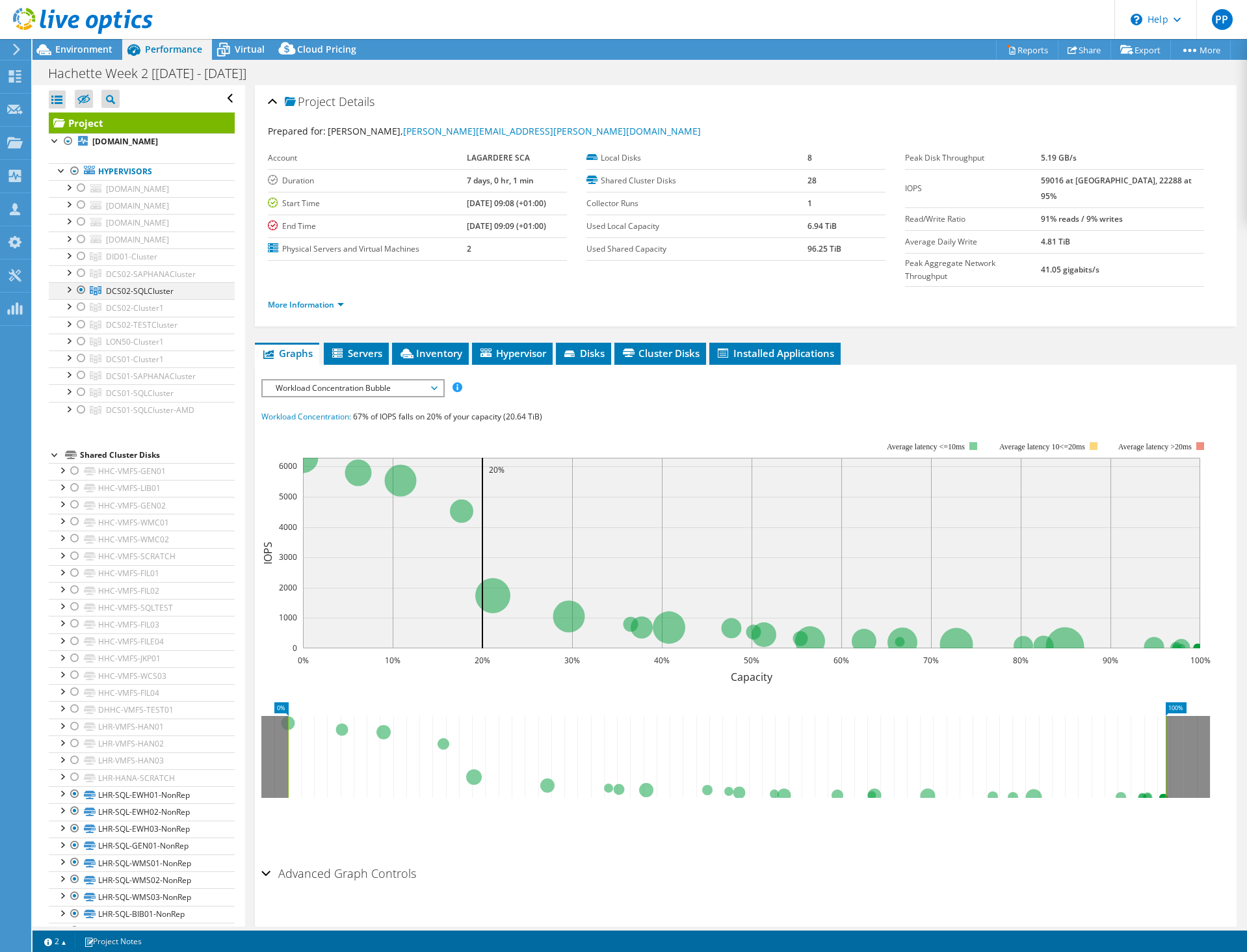
click at [73, 295] on div at bounding box center [69, 289] width 13 height 13
click at [325, 299] on link "More Information" at bounding box center [306, 305] width 76 height 11
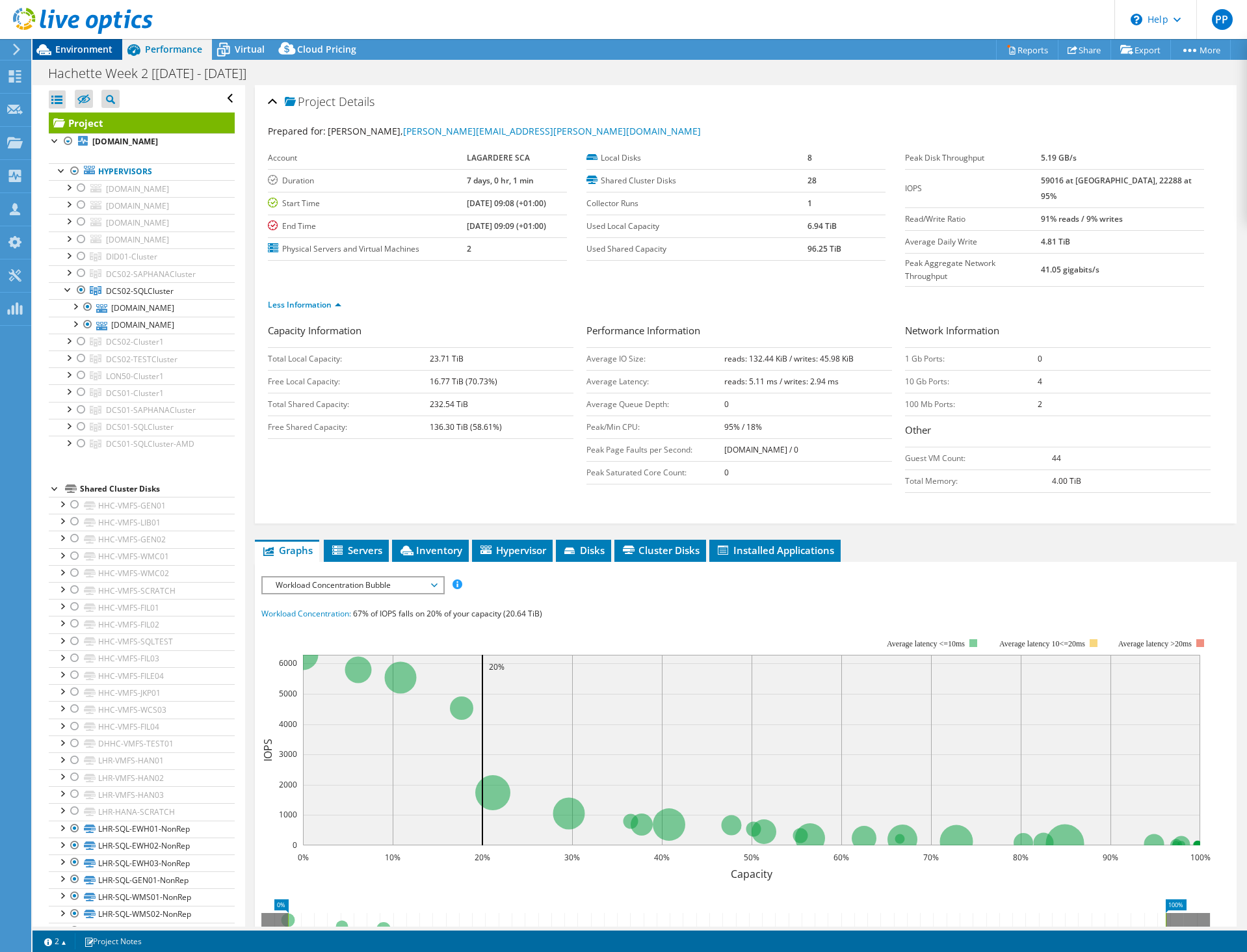
click at [96, 52] on span "Environment" at bounding box center [84, 48] width 57 height 12
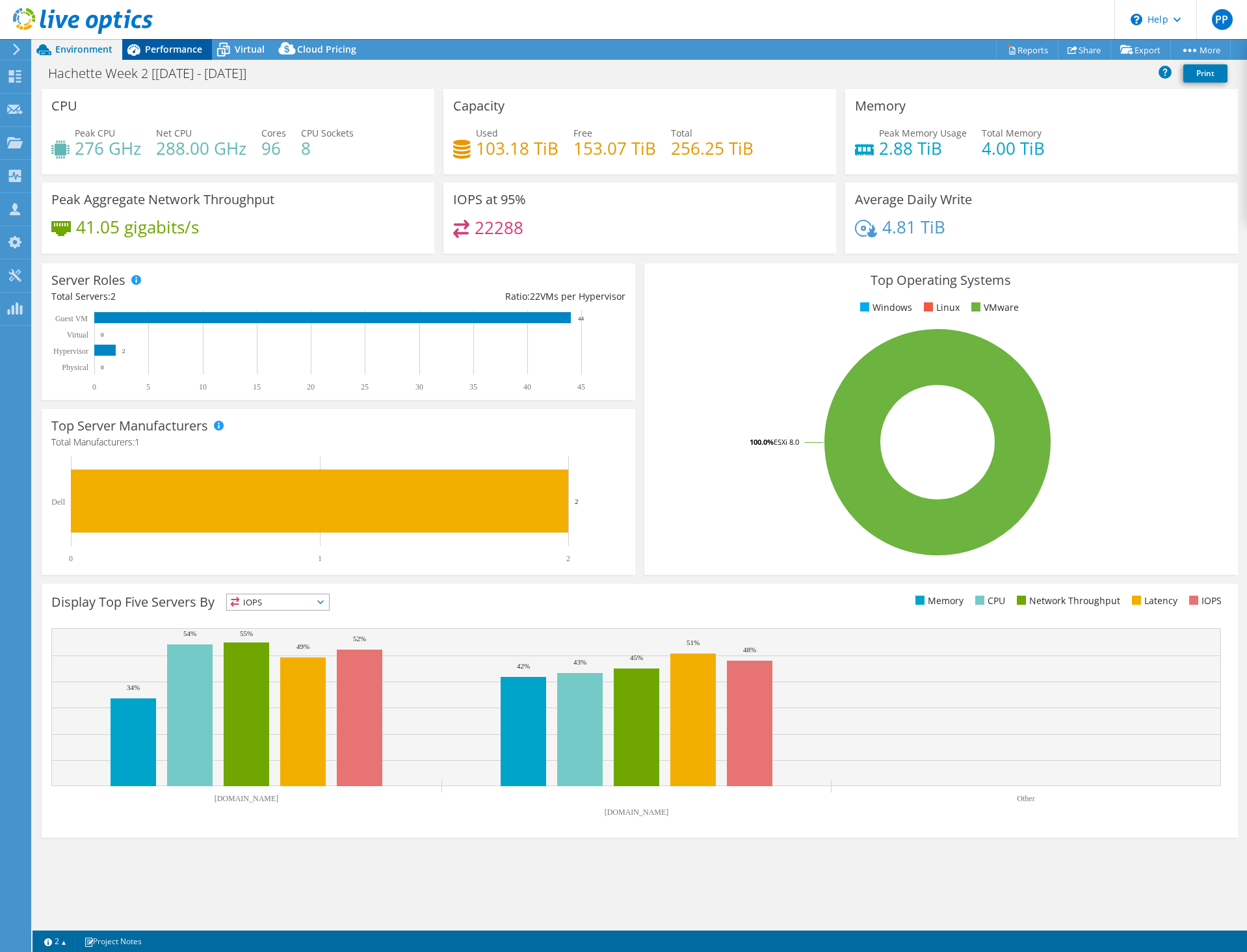
click at [170, 49] on span "Performance" at bounding box center [173, 48] width 57 height 12
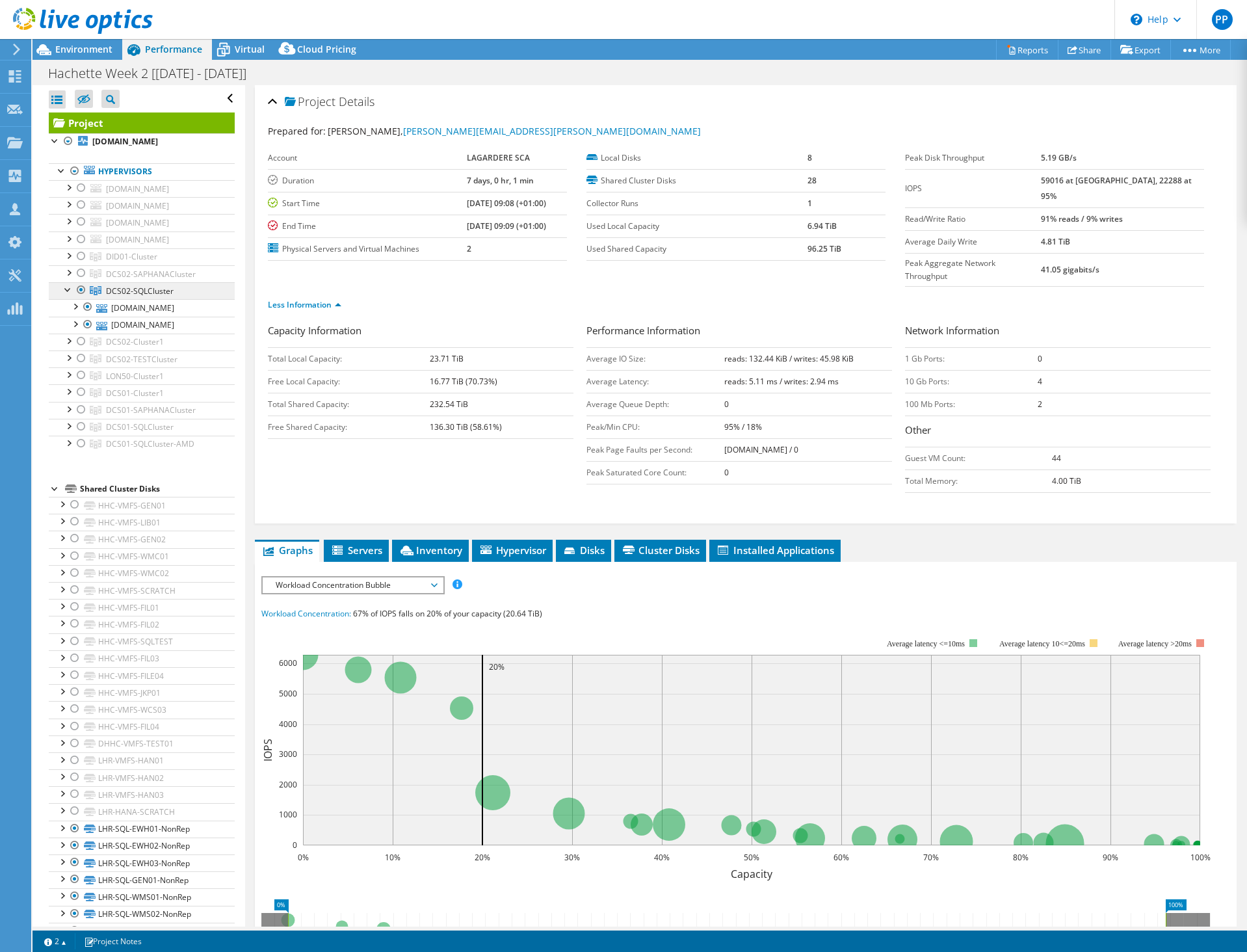
click at [143, 297] on span "DCS02-SQLCluster" at bounding box center [140, 291] width 68 height 11
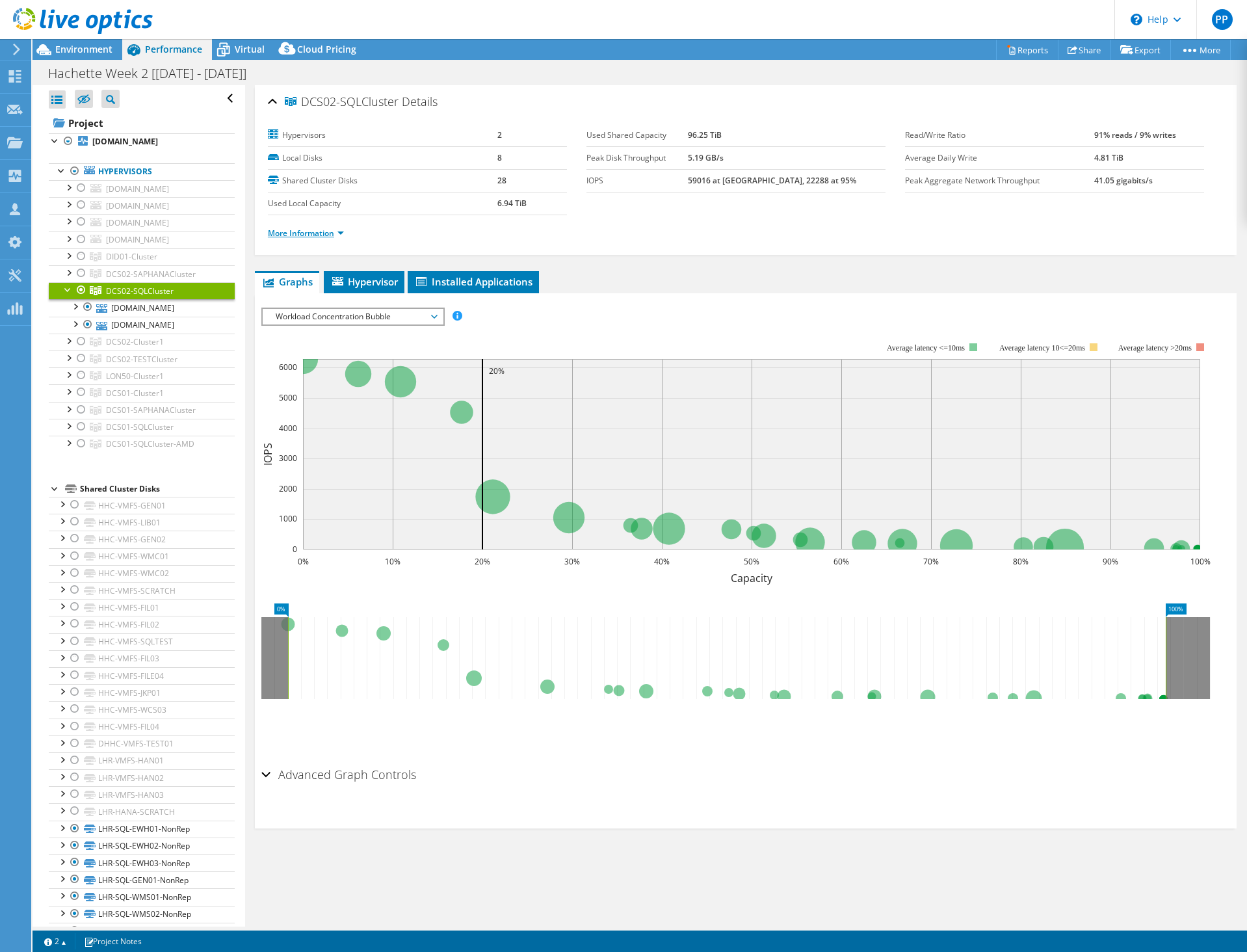
click at [321, 233] on link "More Information" at bounding box center [306, 233] width 76 height 11
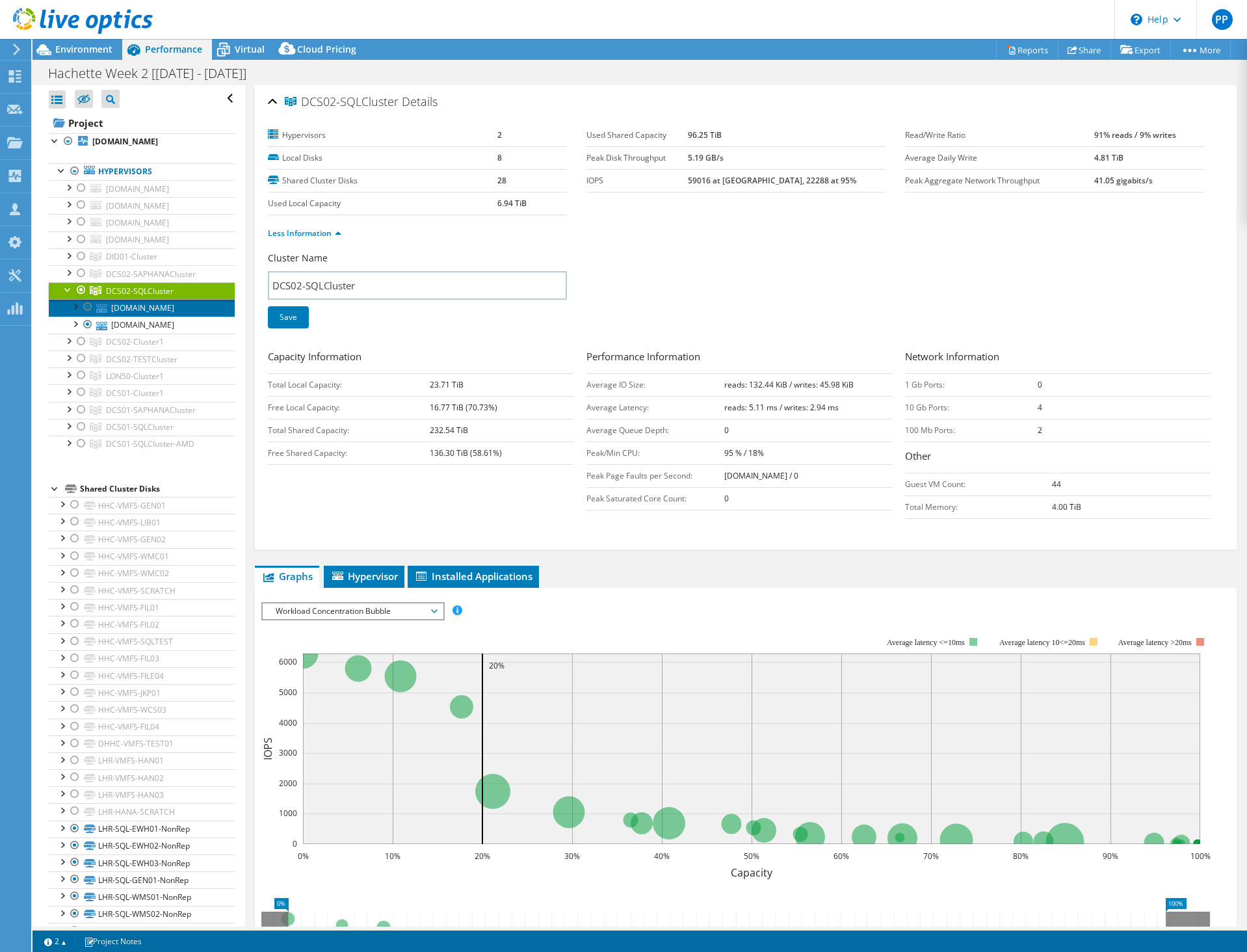
click at [124, 316] on link "[DOMAIN_NAME]" at bounding box center [141, 308] width 186 height 17
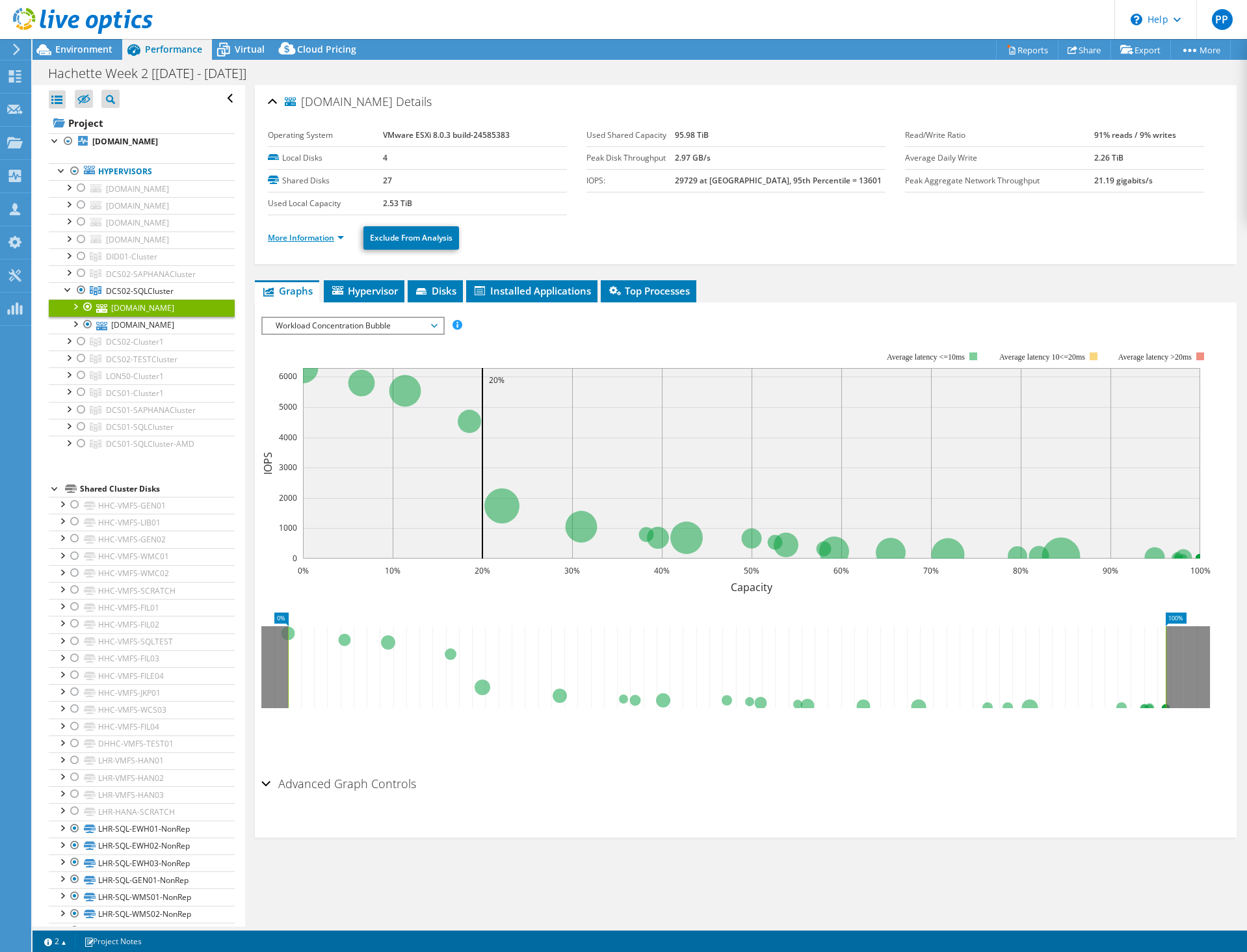
click at [325, 236] on link "More Information" at bounding box center [306, 238] width 76 height 11
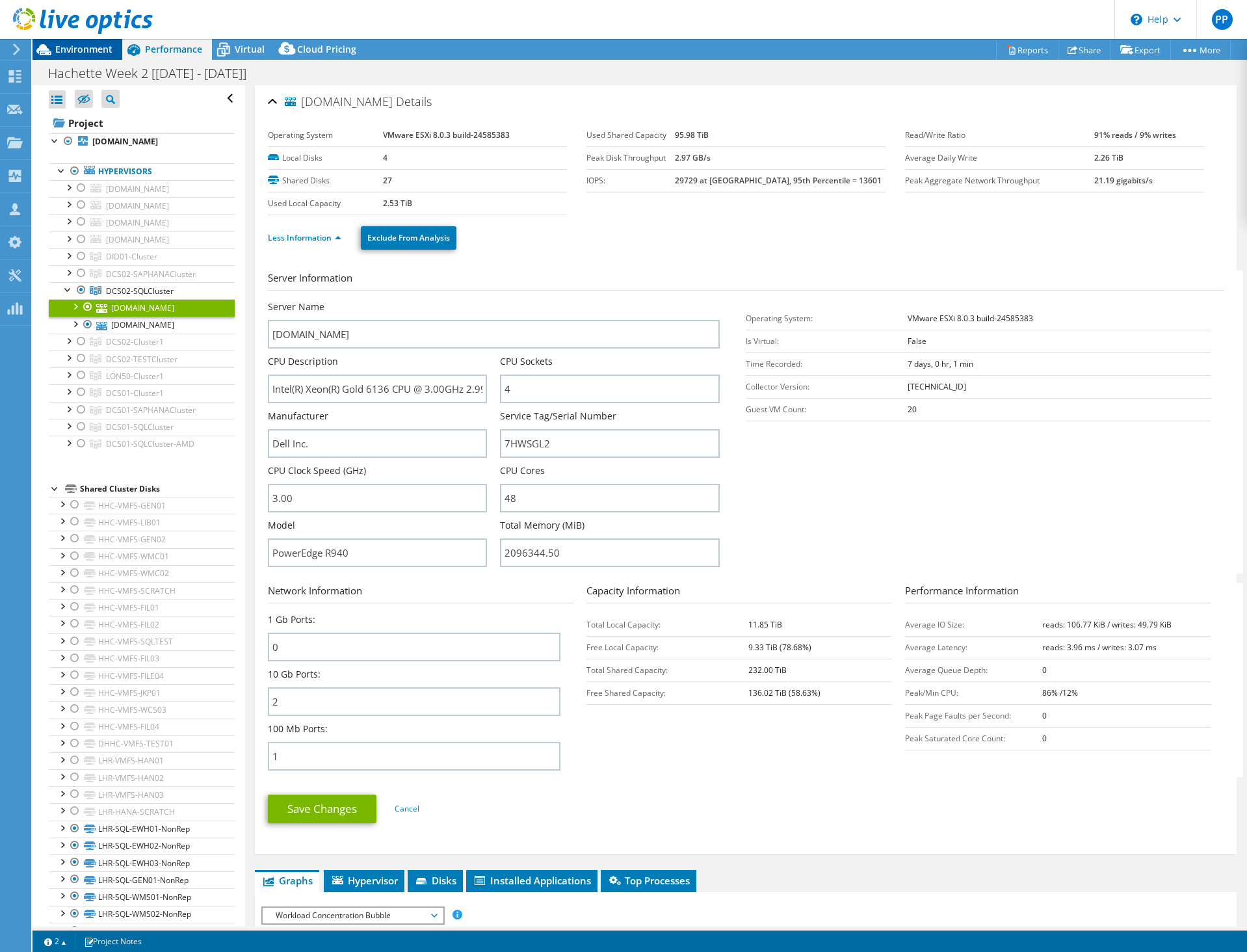
click at [78, 49] on span "Environment" at bounding box center [84, 48] width 57 height 12
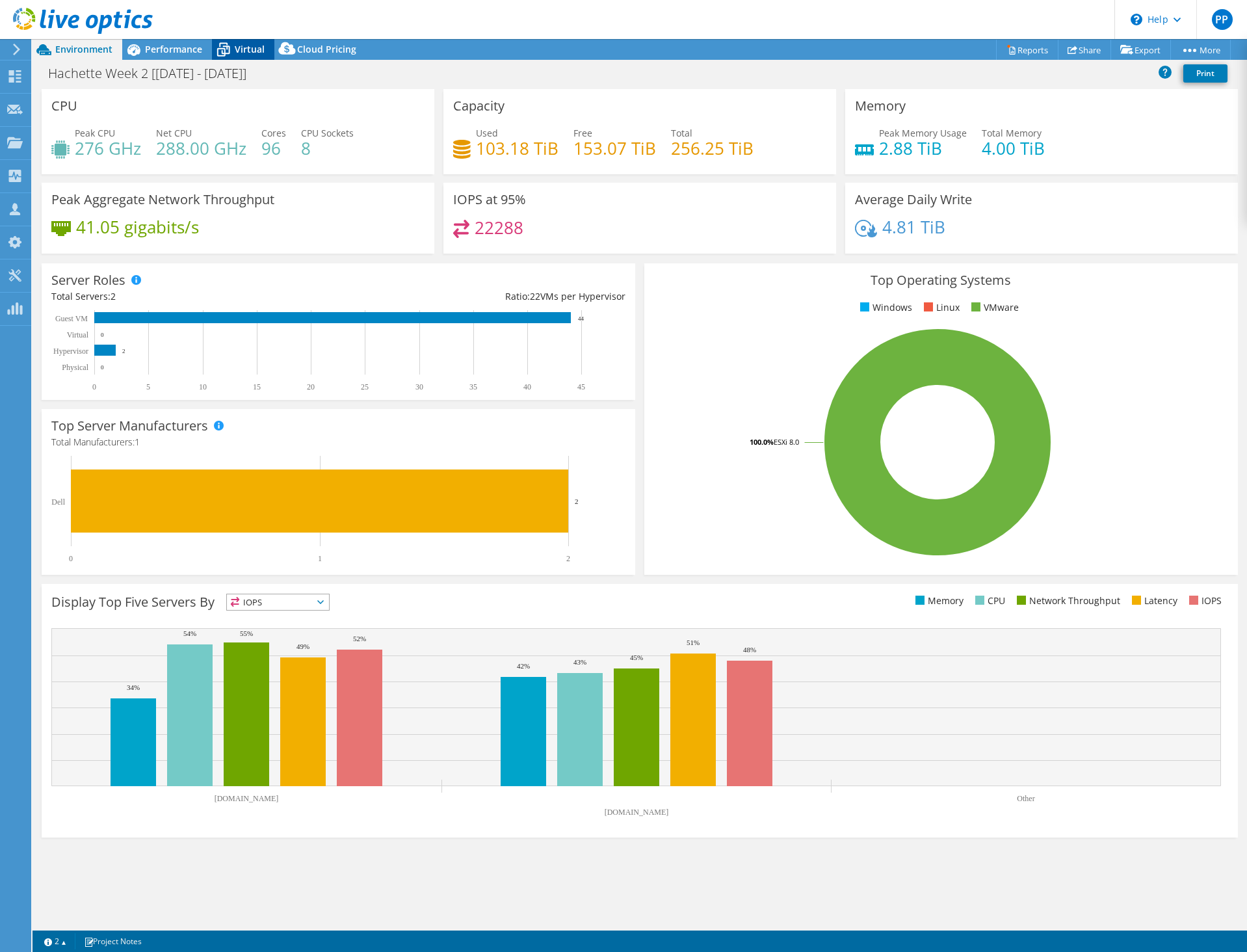
click at [244, 52] on span "Virtual" at bounding box center [249, 48] width 30 height 12
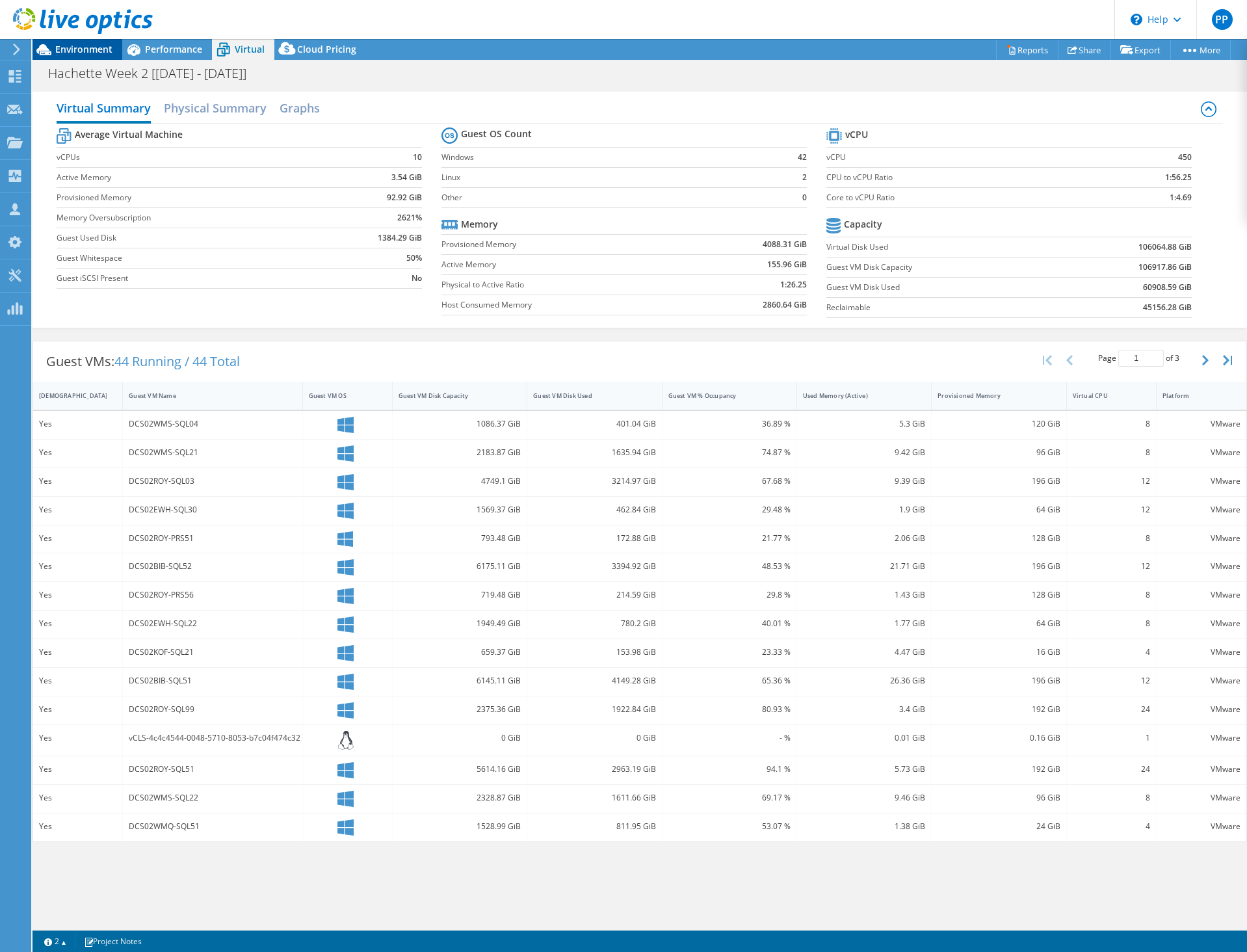
click at [96, 56] on div "Environment" at bounding box center [78, 49] width 90 height 20
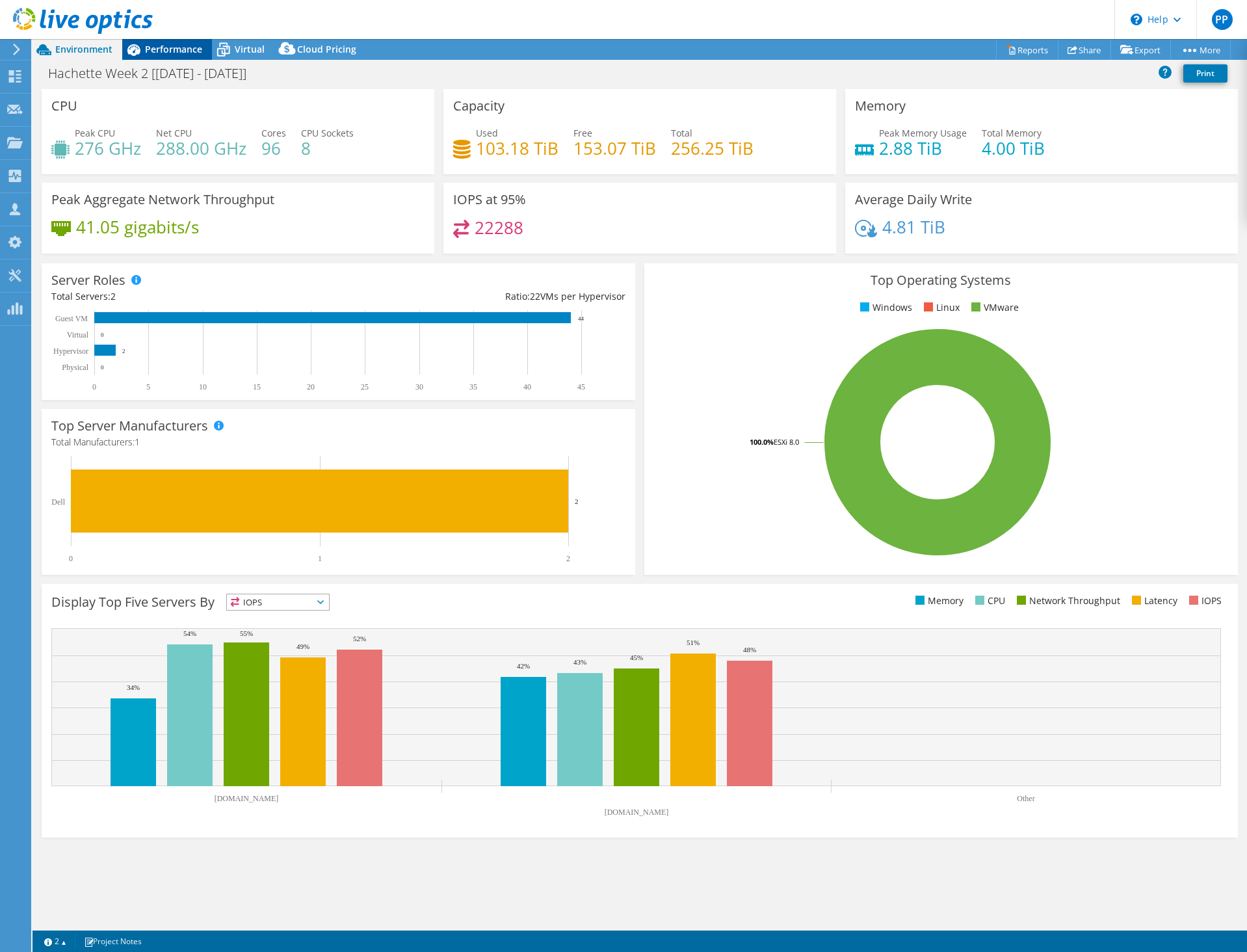
click at [169, 49] on span "Performance" at bounding box center [173, 48] width 57 height 12
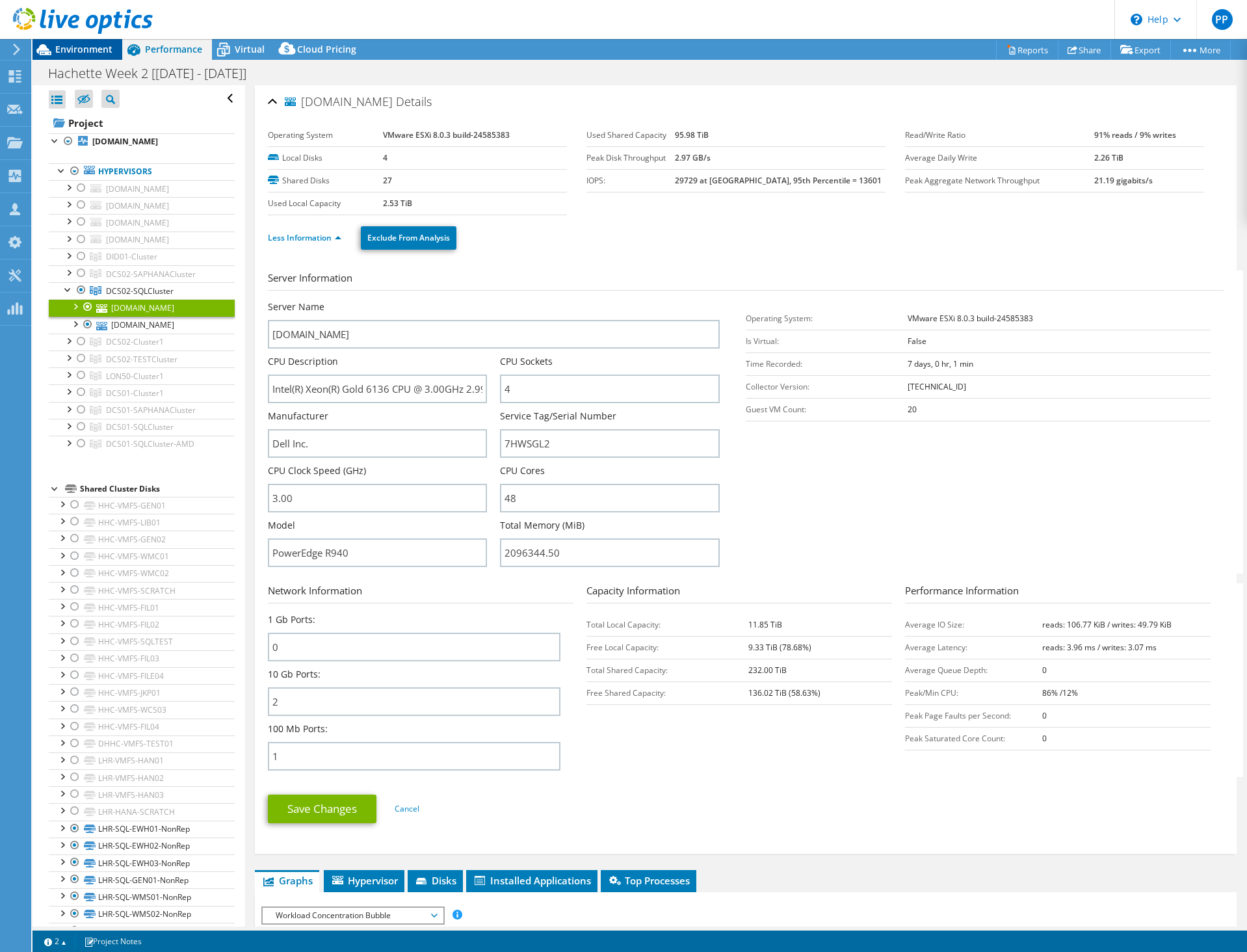
click at [80, 47] on span "Environment" at bounding box center [84, 48] width 57 height 12
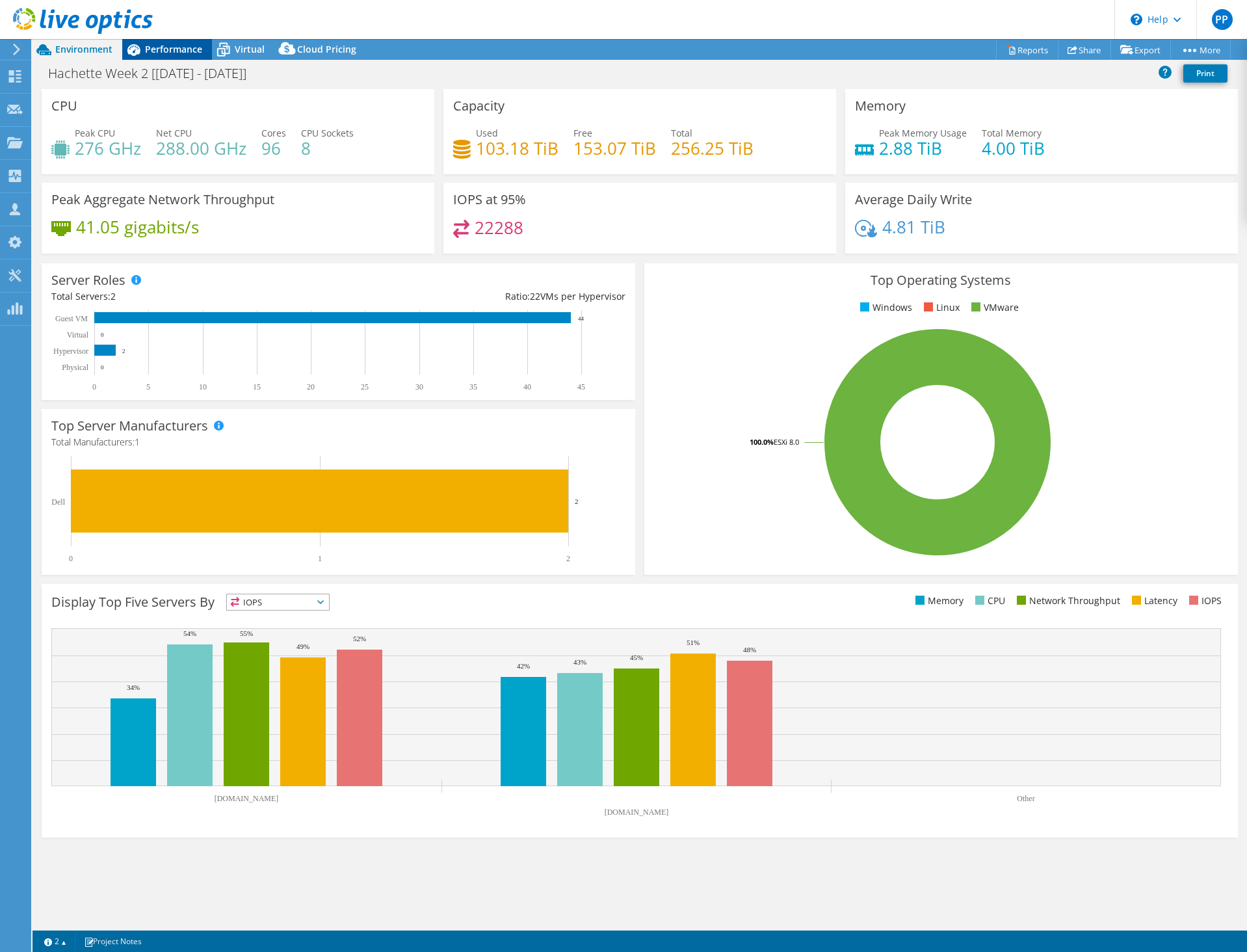
click at [155, 52] on span "Performance" at bounding box center [173, 48] width 57 height 12
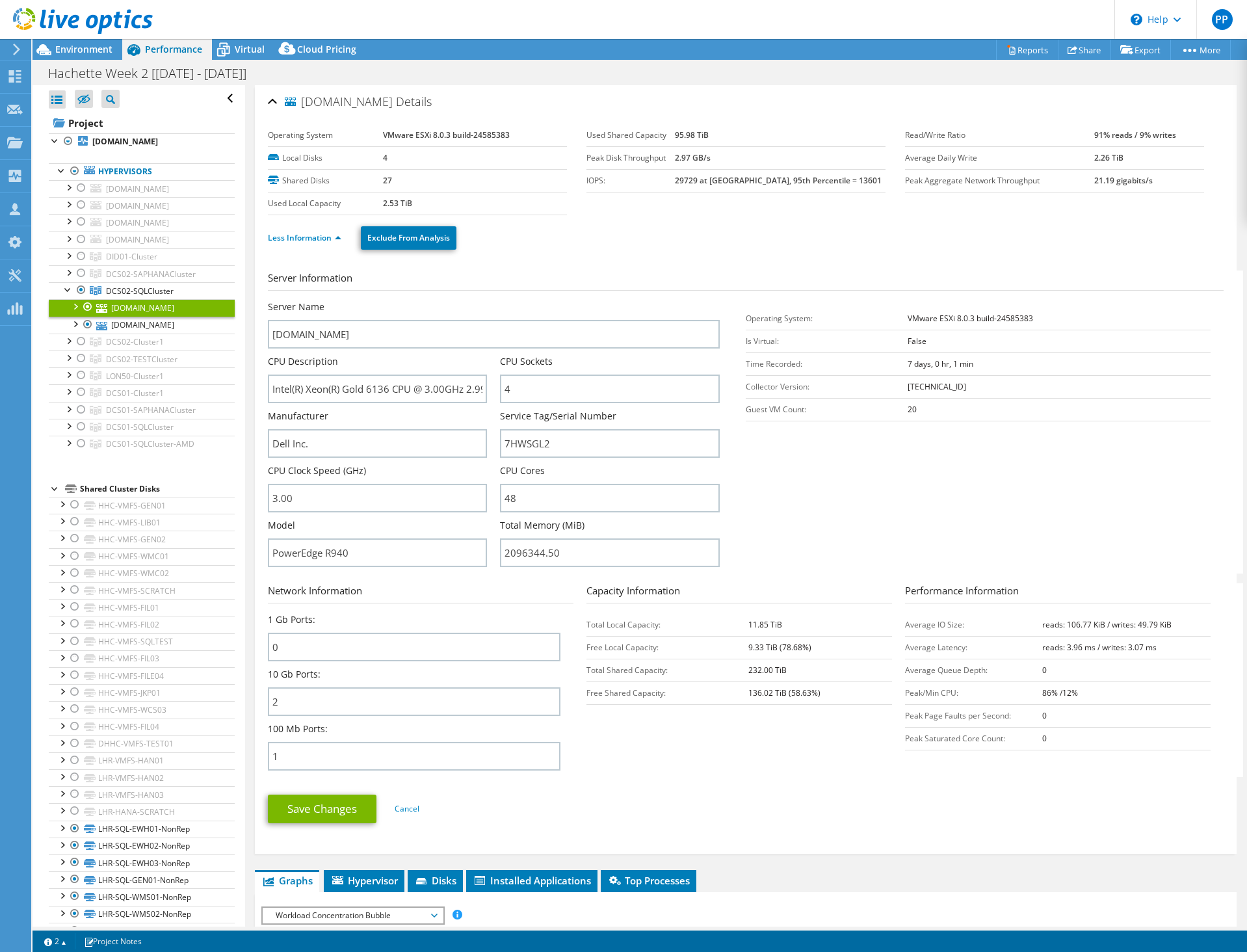
drag, startPoint x: 376, startPoint y: 204, endPoint x: 427, endPoint y: 204, distance: 51.0
click at [427, 204] on tr "Used Local Capacity 2.53 TiB" at bounding box center [418, 204] width 299 height 23
click at [427, 204] on td "2.53 TiB" at bounding box center [474, 204] width 184 height 23
drag, startPoint x: 424, startPoint y: 204, endPoint x: 372, endPoint y: 204, distance: 52.0
click at [372, 204] on tr "Used Local Capacity 2.53 TiB" at bounding box center [418, 204] width 299 height 23
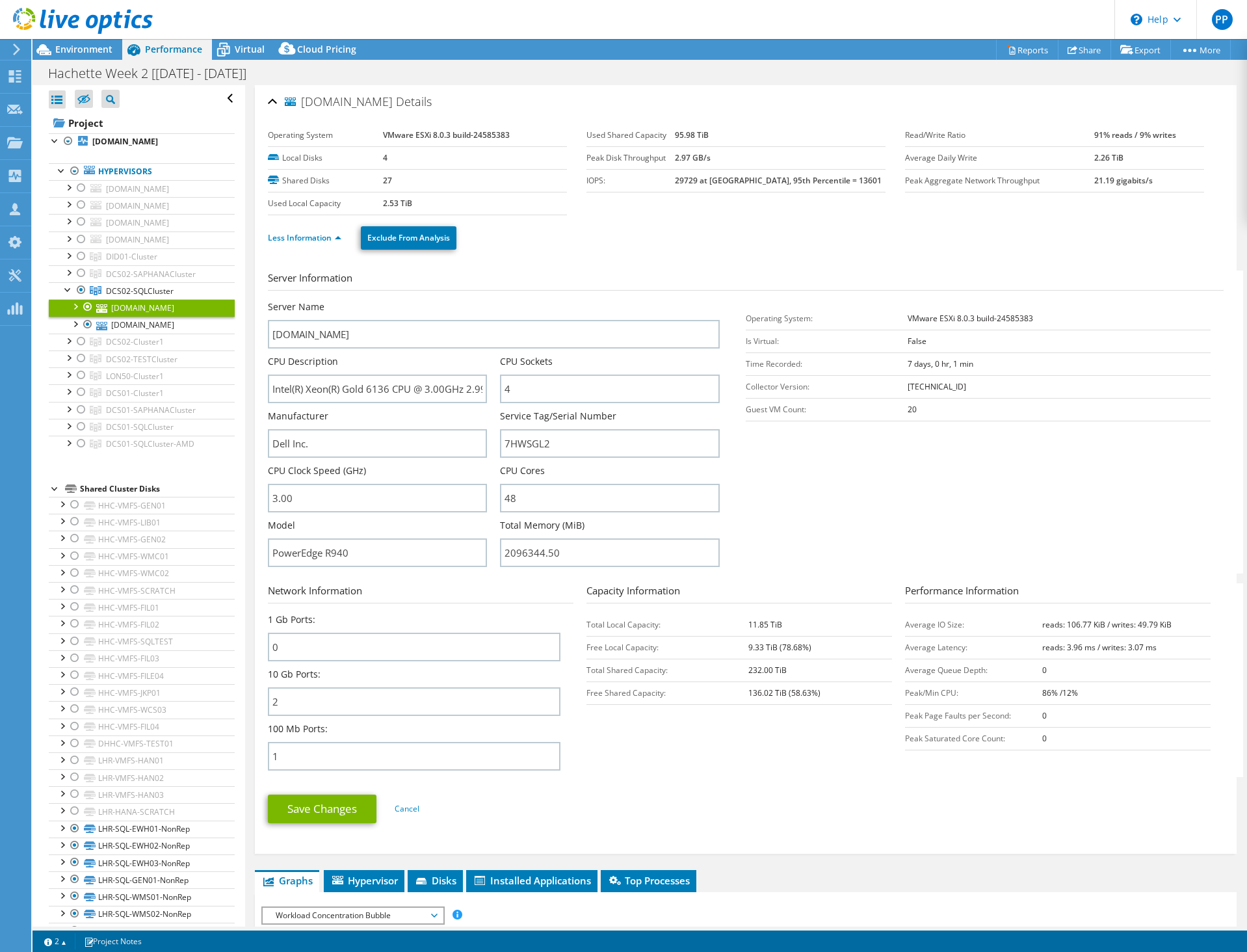
click at [372, 204] on label "Used Local Capacity" at bounding box center [325, 204] width 115 height 13
click at [81, 298] on div at bounding box center [81, 290] width 13 height 16
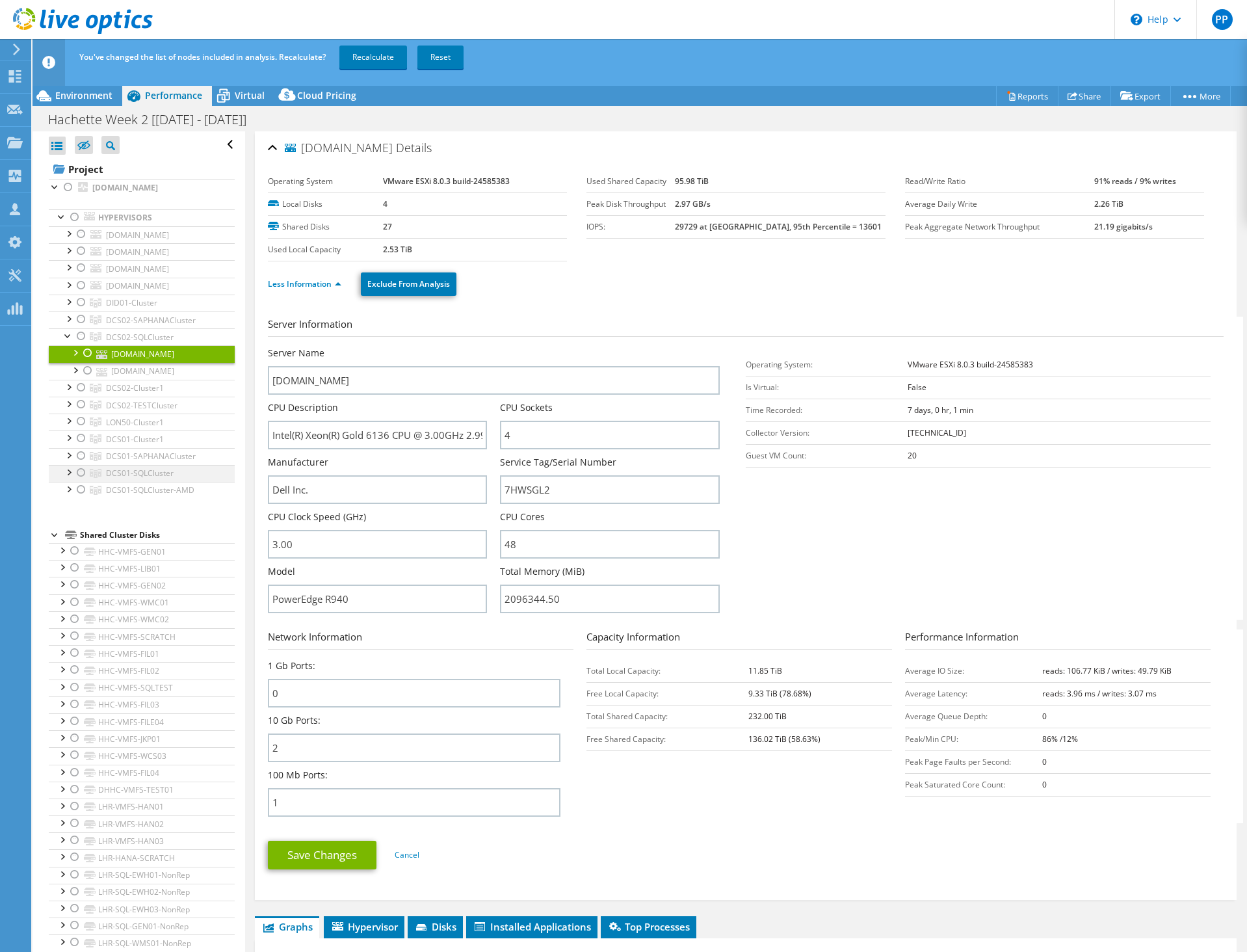
click at [81, 481] on div at bounding box center [81, 472] width 13 height 16
click at [369, 51] on link "Recalculate" at bounding box center [373, 57] width 68 height 24
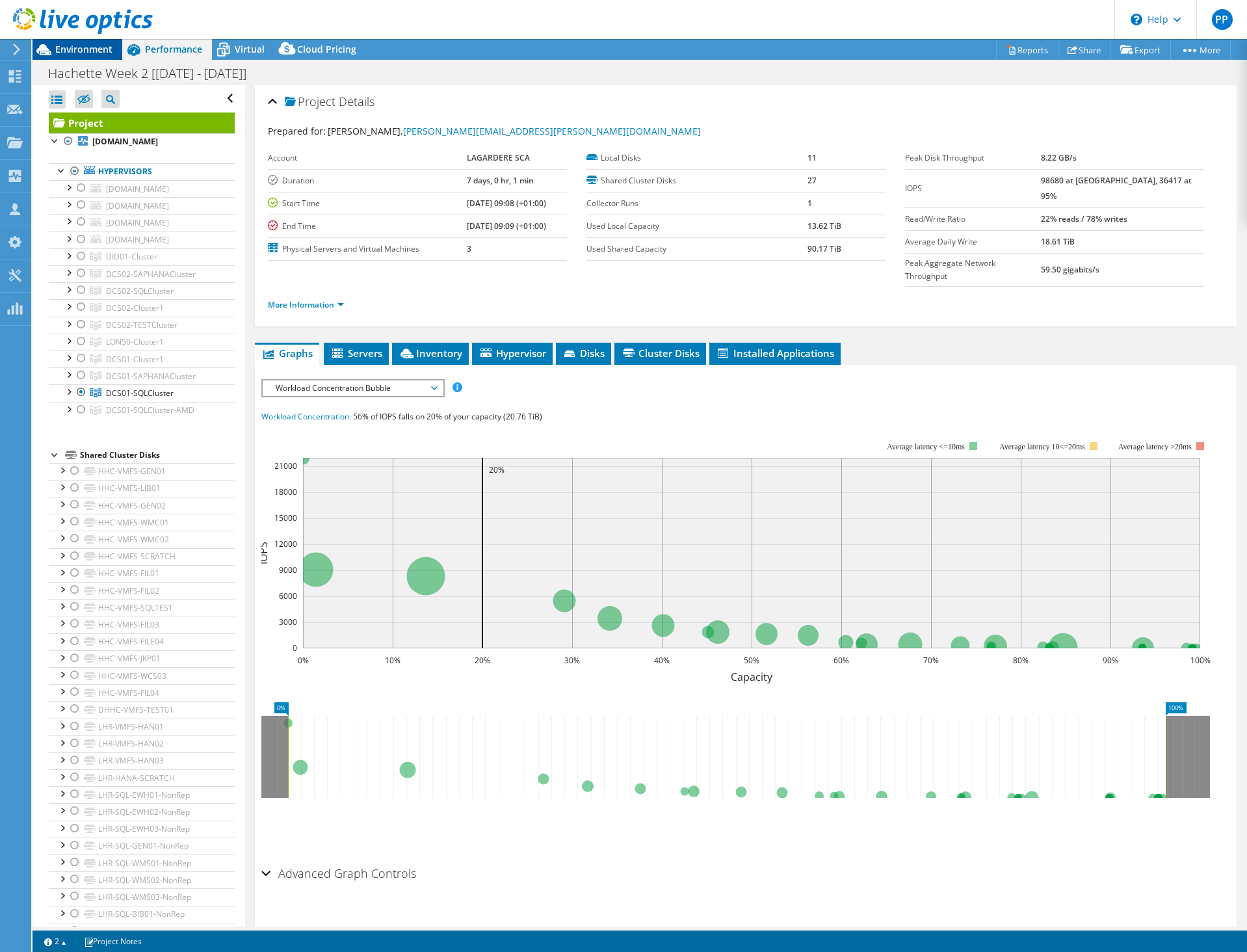
click at [96, 52] on span "Environment" at bounding box center [84, 48] width 57 height 12
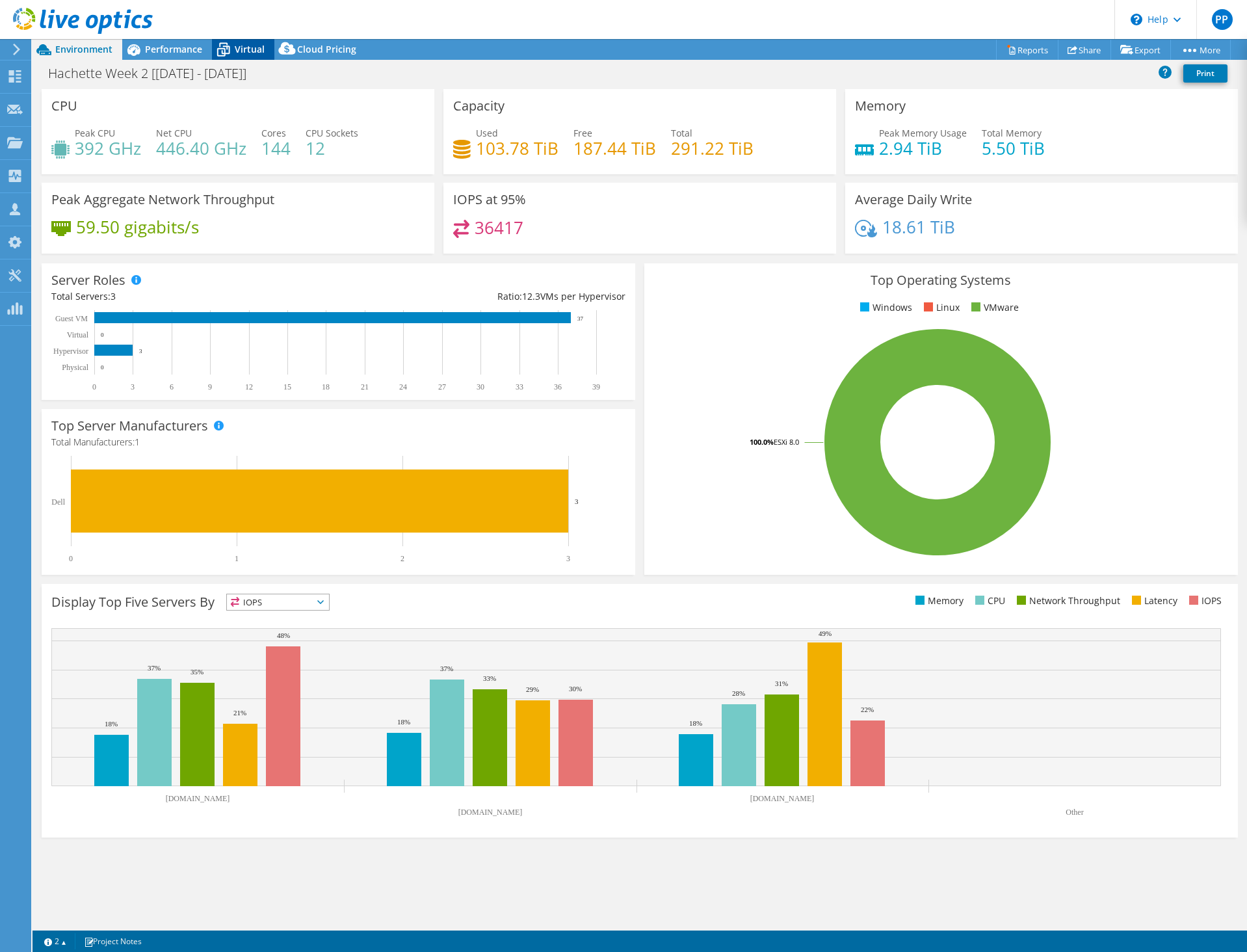
click at [240, 56] on div "Virtual" at bounding box center [243, 49] width 62 height 20
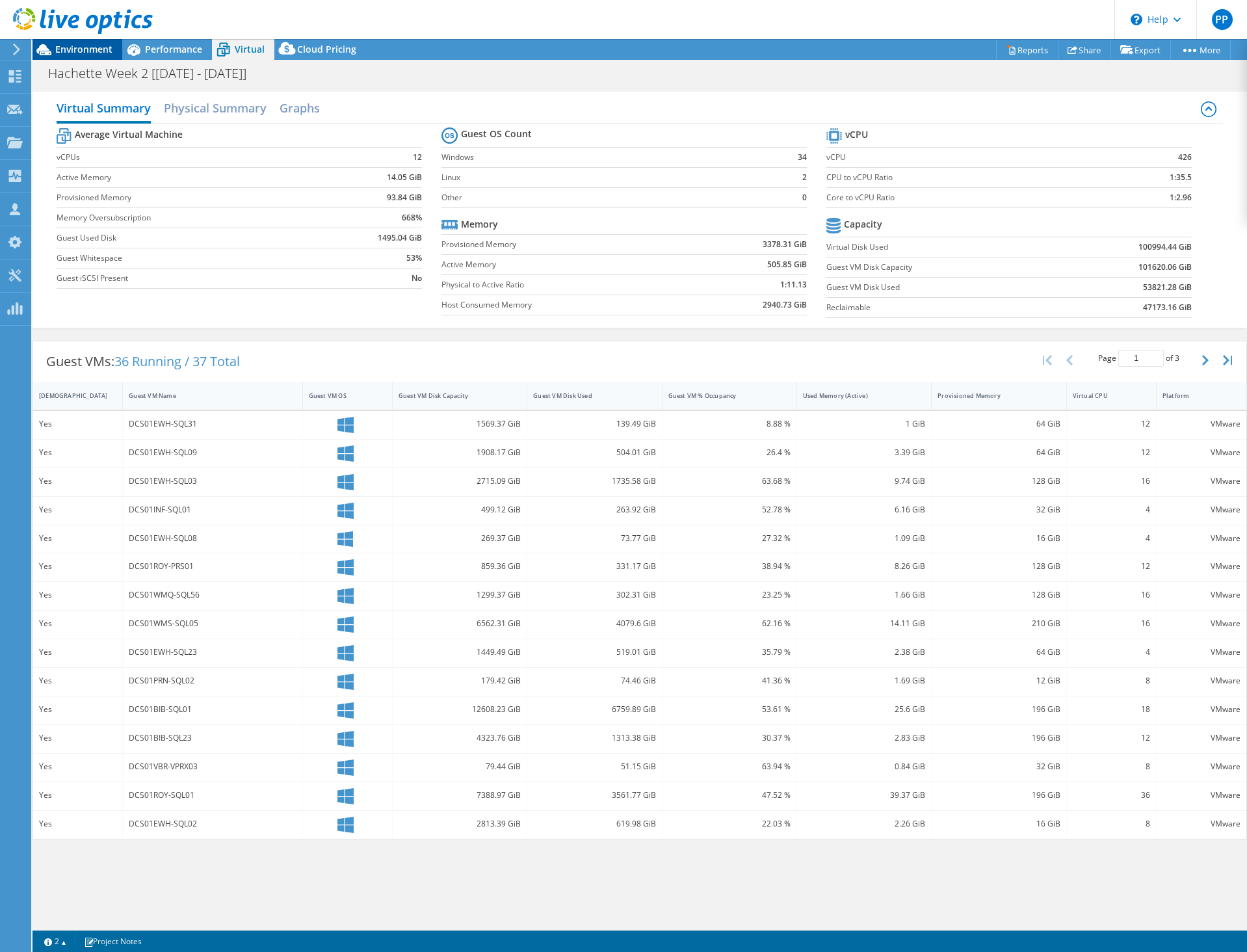
click at [81, 47] on span "Environment" at bounding box center [84, 48] width 57 height 12
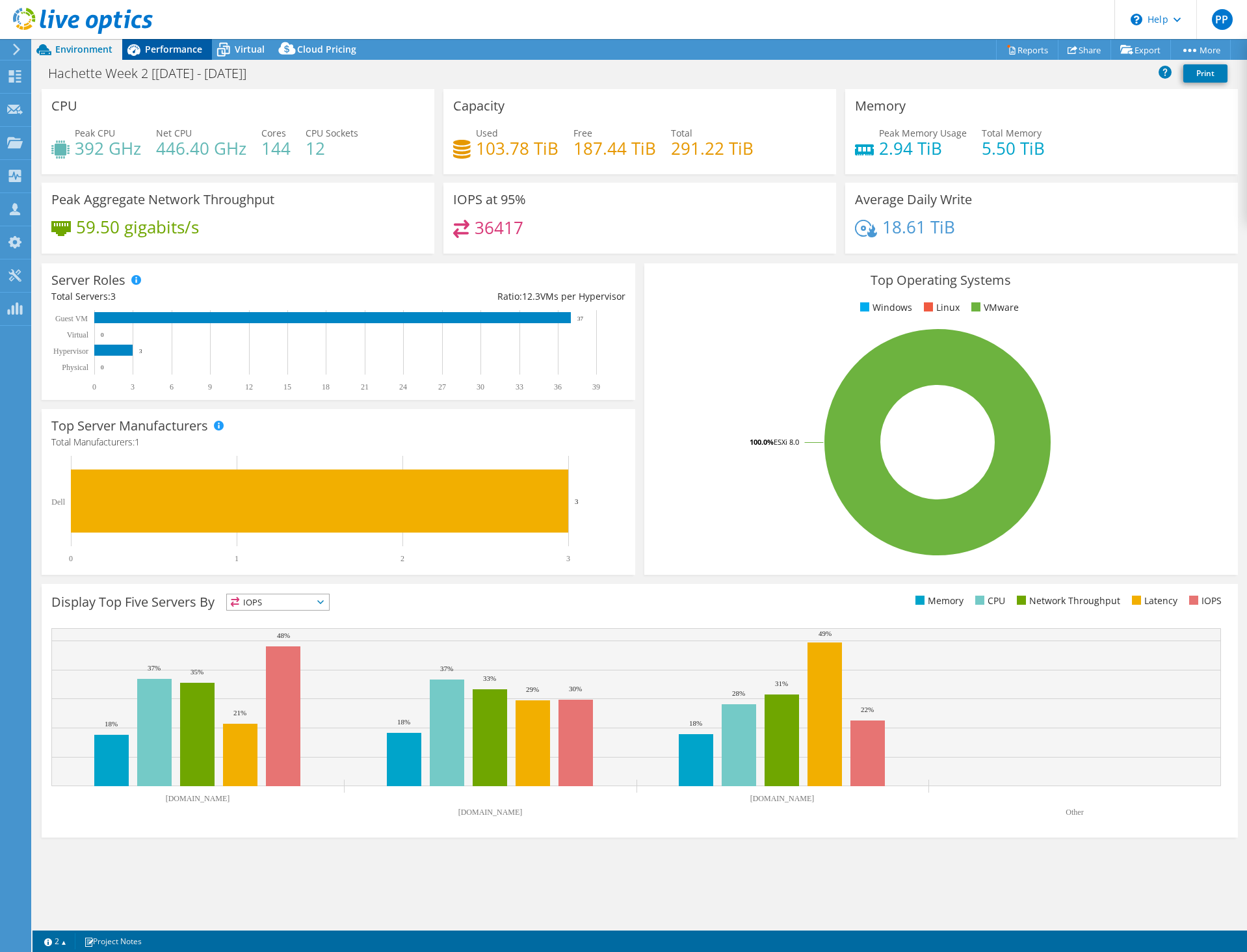
click at [183, 52] on span "Performance" at bounding box center [173, 48] width 57 height 12
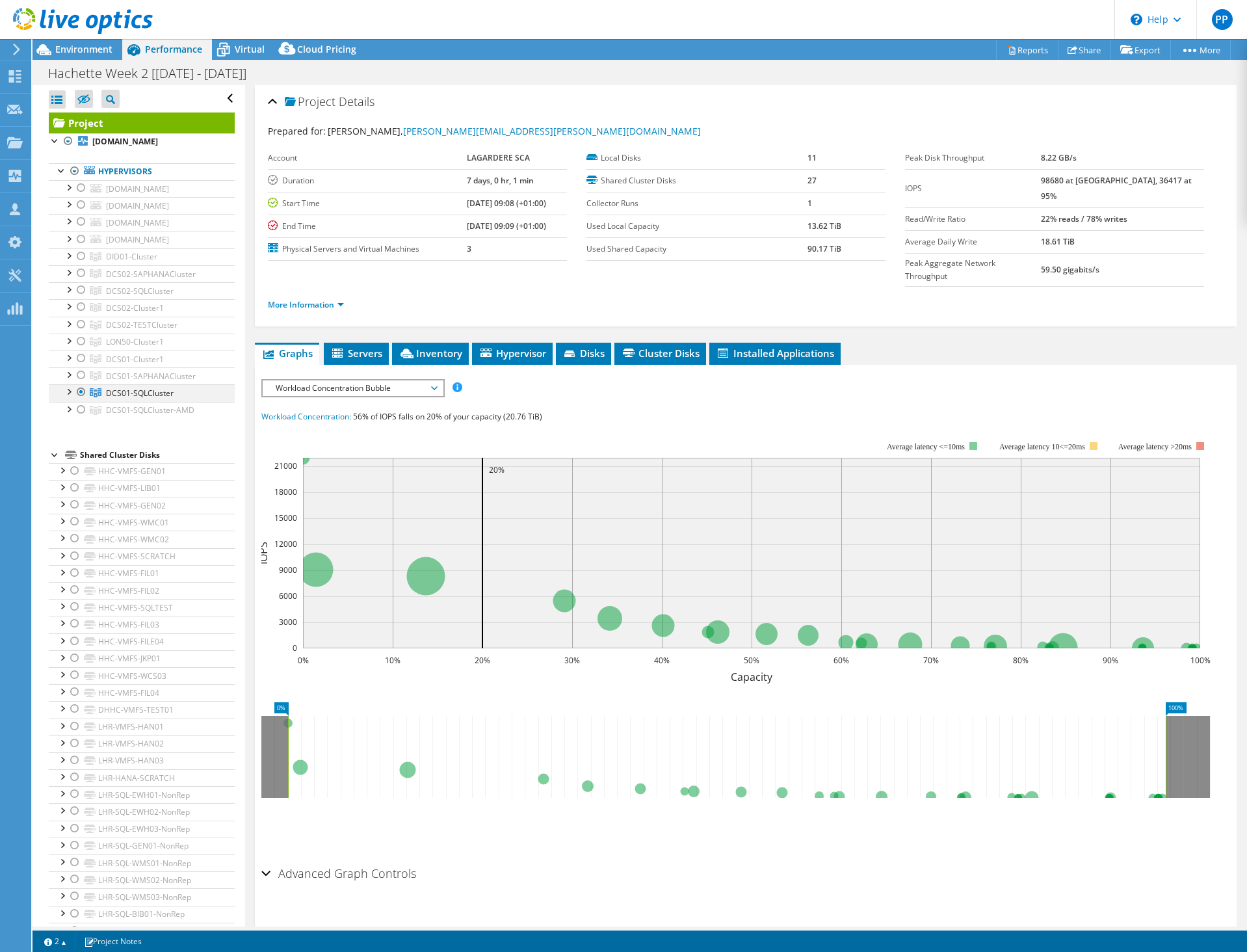
click at [84, 400] on div at bounding box center [81, 392] width 13 height 16
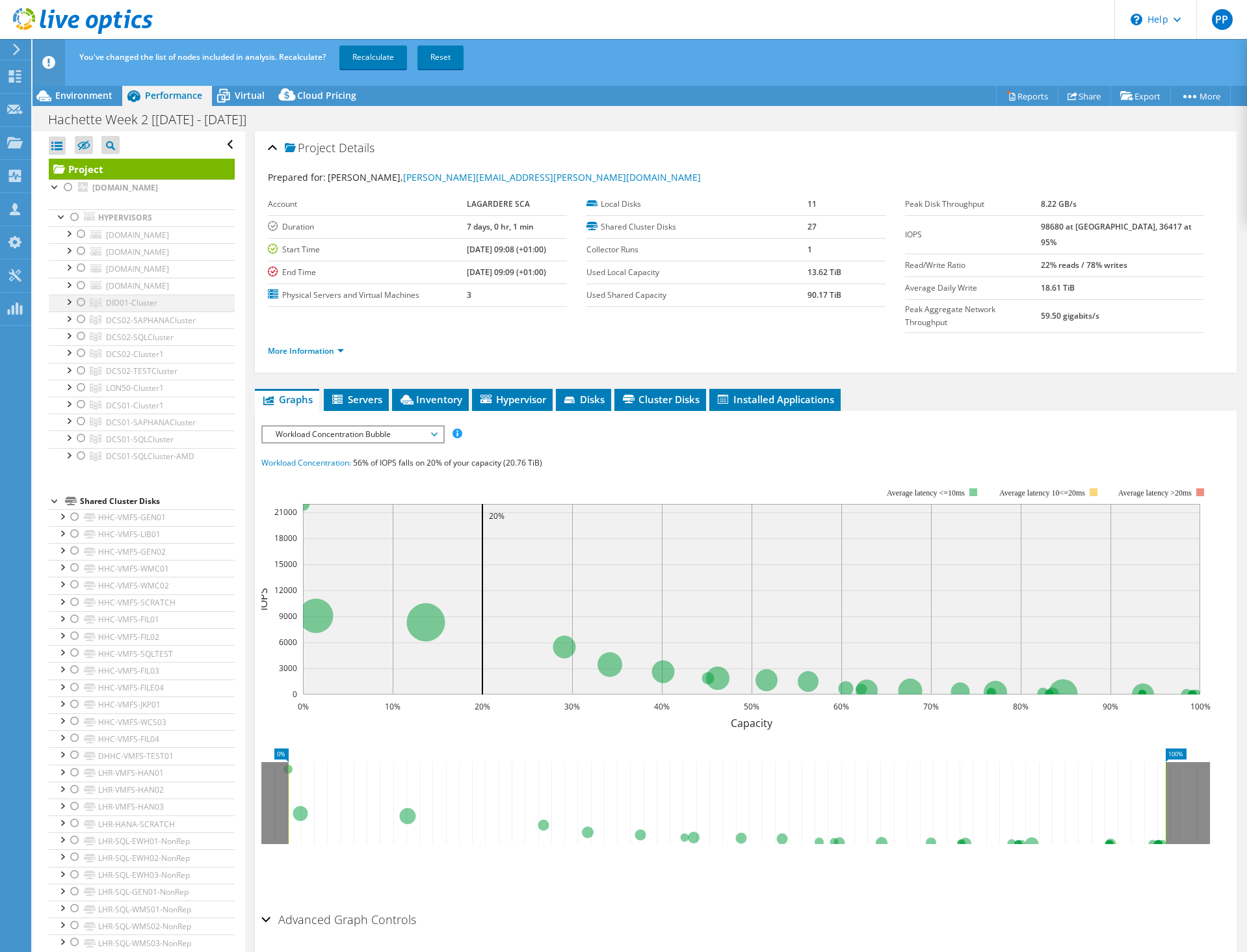
drag, startPoint x: 81, startPoint y: 444, endPoint x: 84, endPoint y: 364, distance: 80.1
click at [81, 395] on div at bounding box center [81, 387] width 13 height 16
click at [388, 56] on link "Recalculate" at bounding box center [373, 57] width 68 height 24
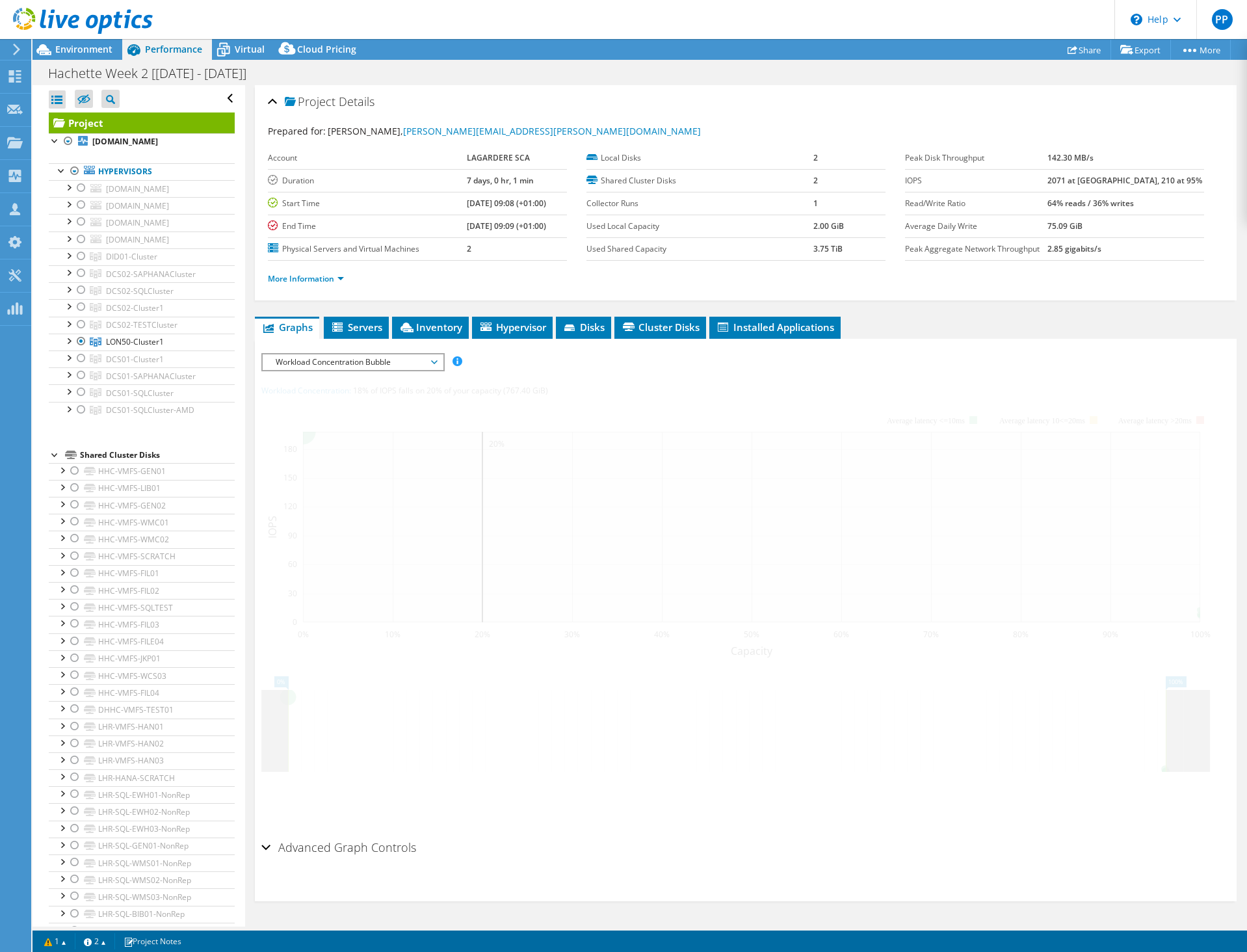
click at [67, 193] on div at bounding box center [69, 186] width 13 height 13
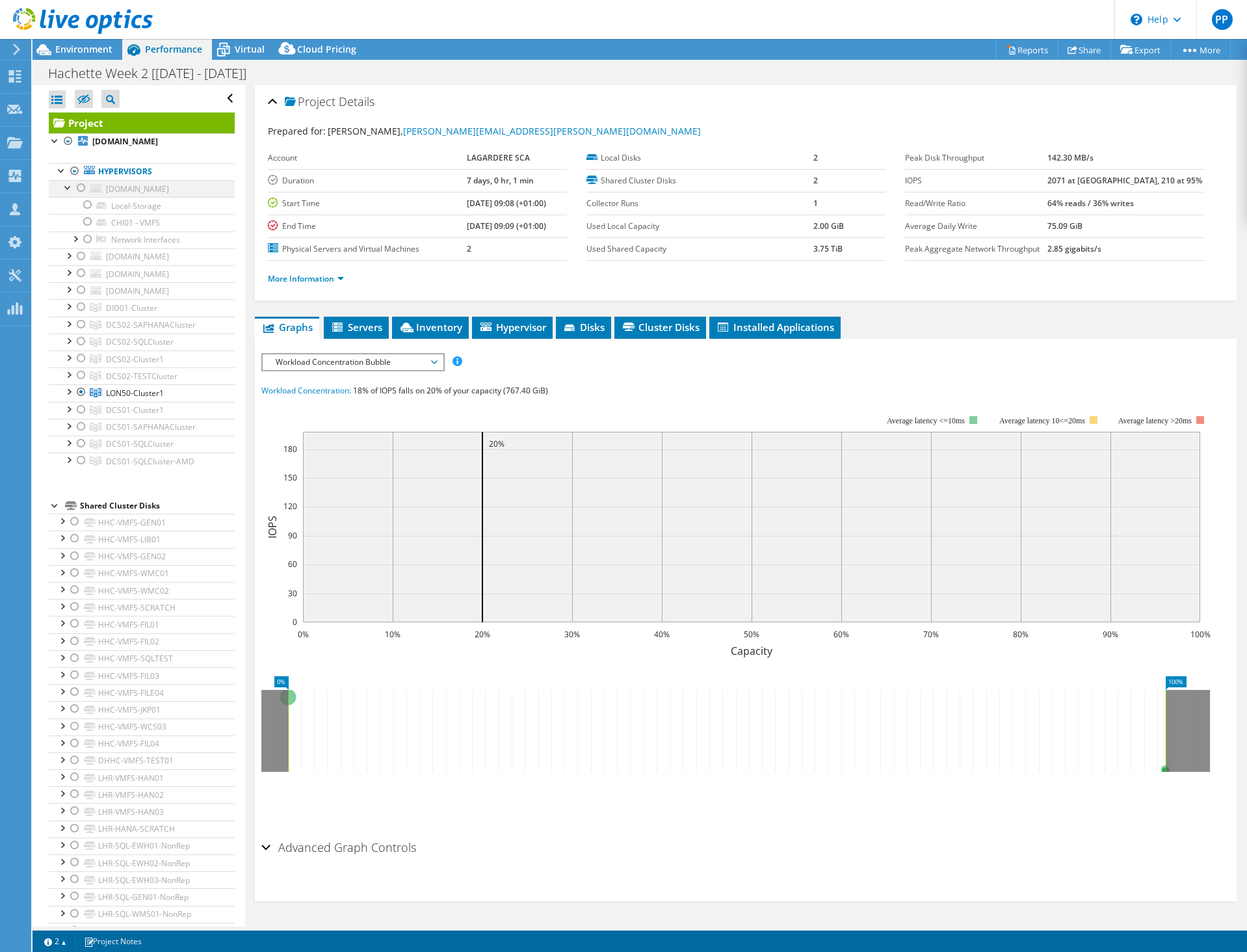
click at [67, 193] on div at bounding box center [69, 186] width 13 height 13
click at [97, 56] on div "Environment" at bounding box center [78, 49] width 90 height 20
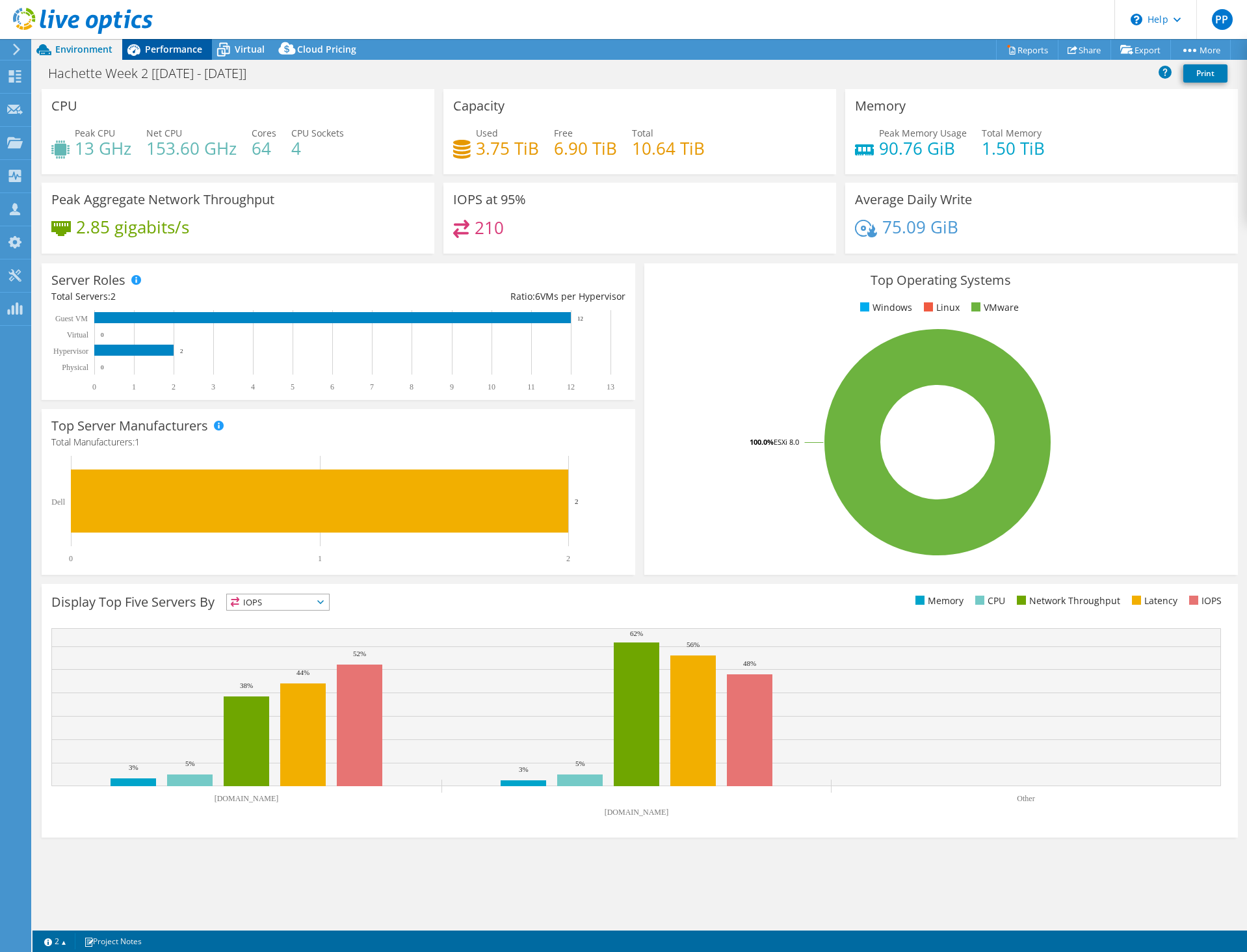
click at [182, 52] on span "Performance" at bounding box center [173, 48] width 57 height 12
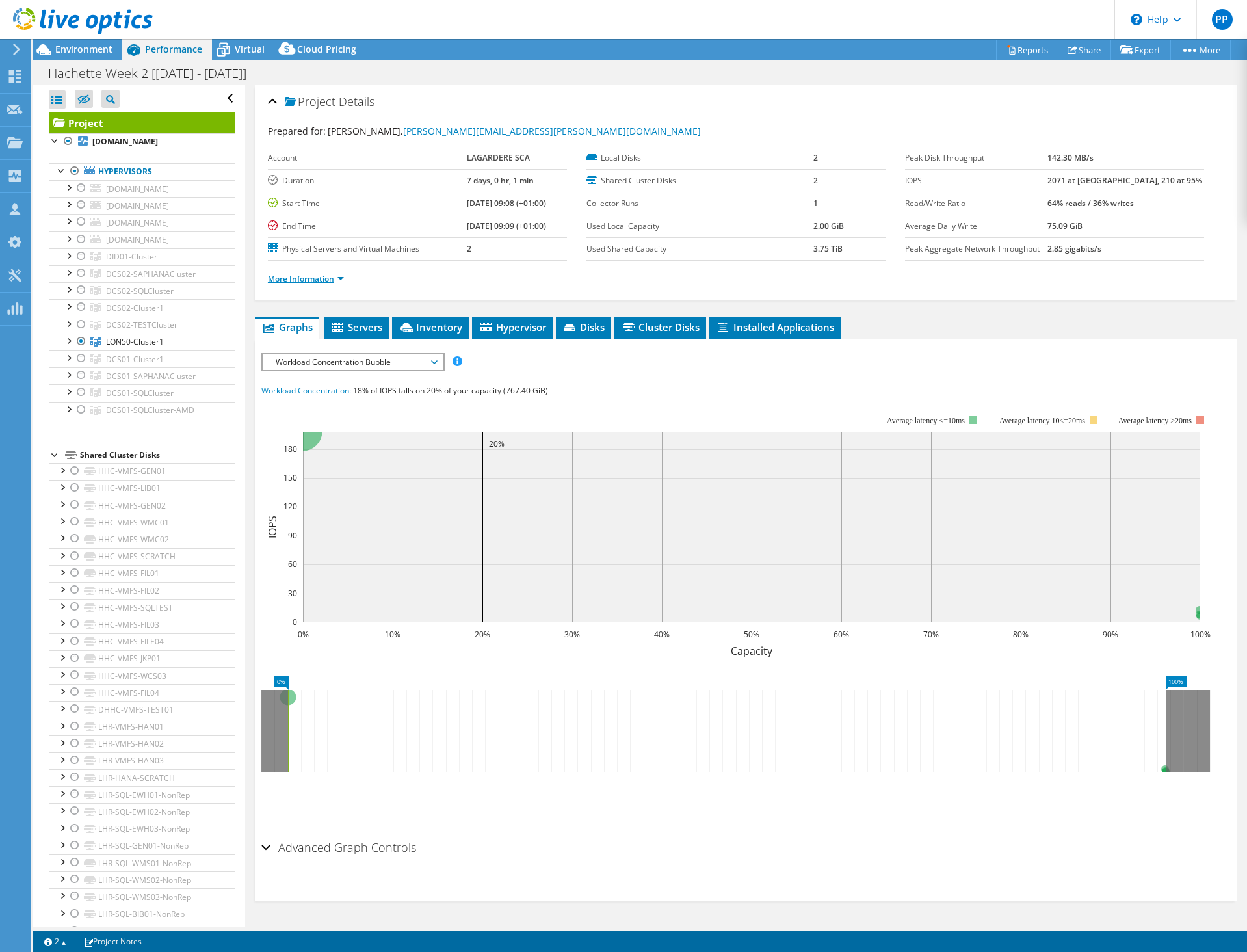
click at [294, 277] on link "More Information" at bounding box center [306, 279] width 76 height 11
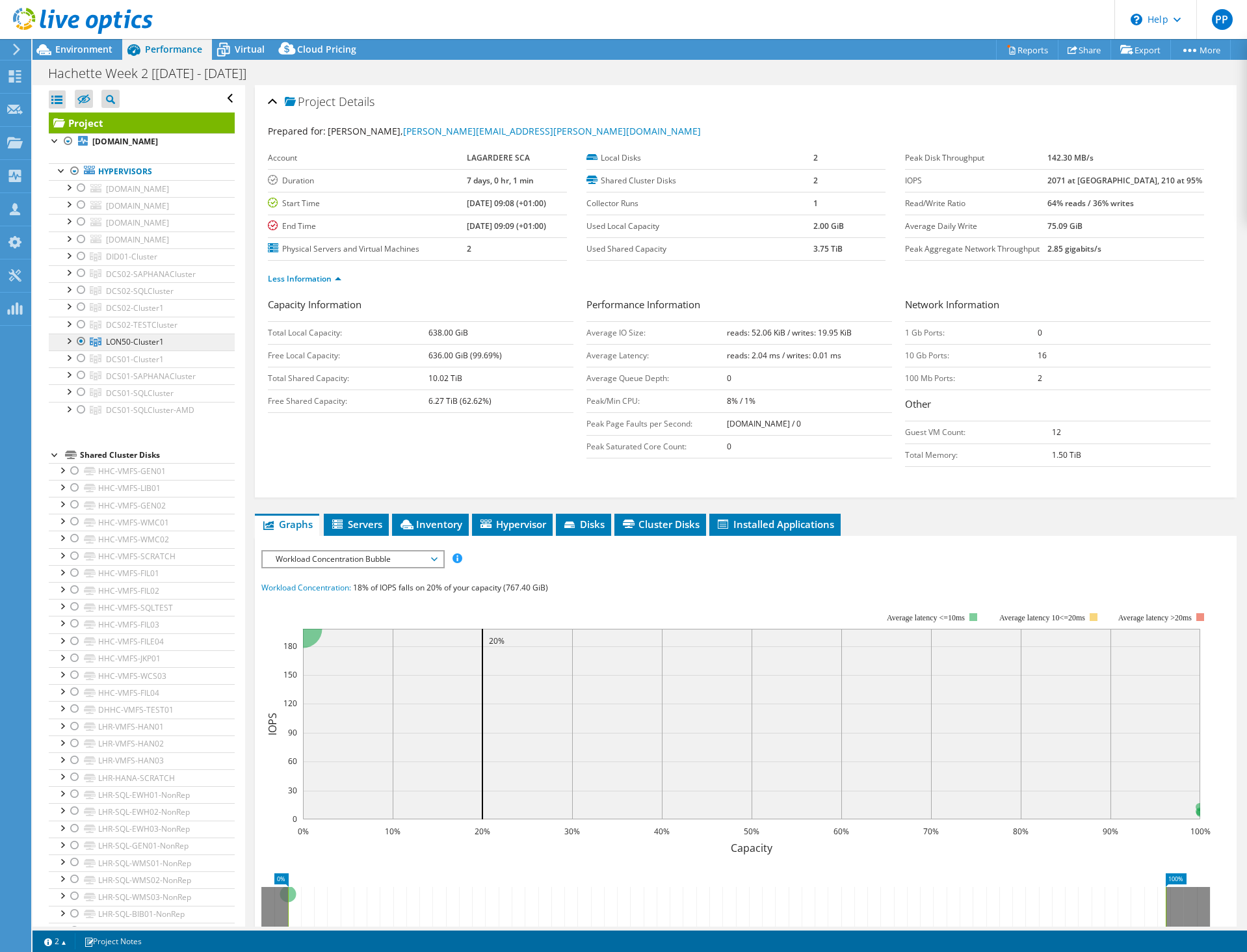
click at [141, 348] on span "LON50-Cluster1" at bounding box center [135, 342] width 58 height 11
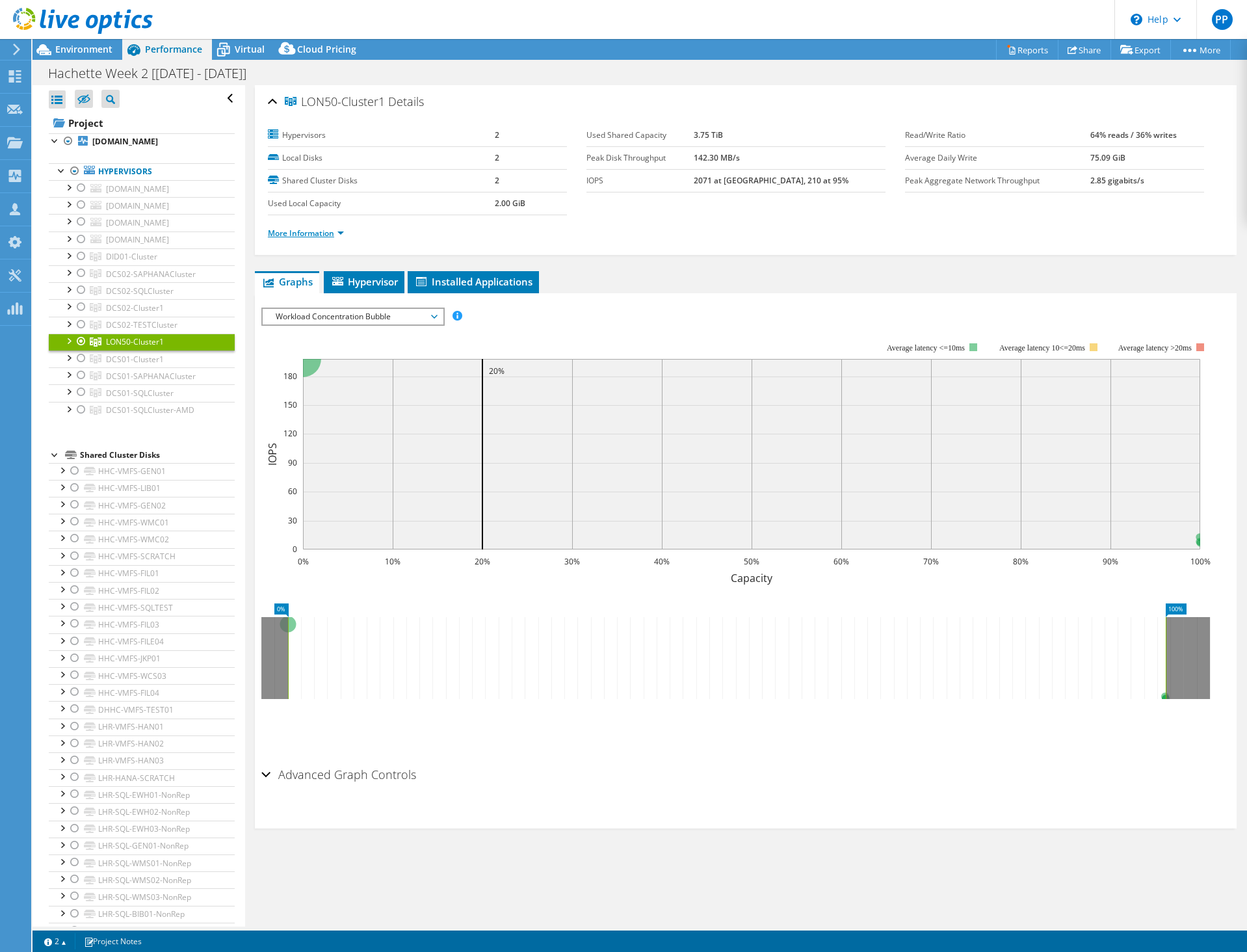
click at [314, 235] on link "More Information" at bounding box center [306, 233] width 76 height 11
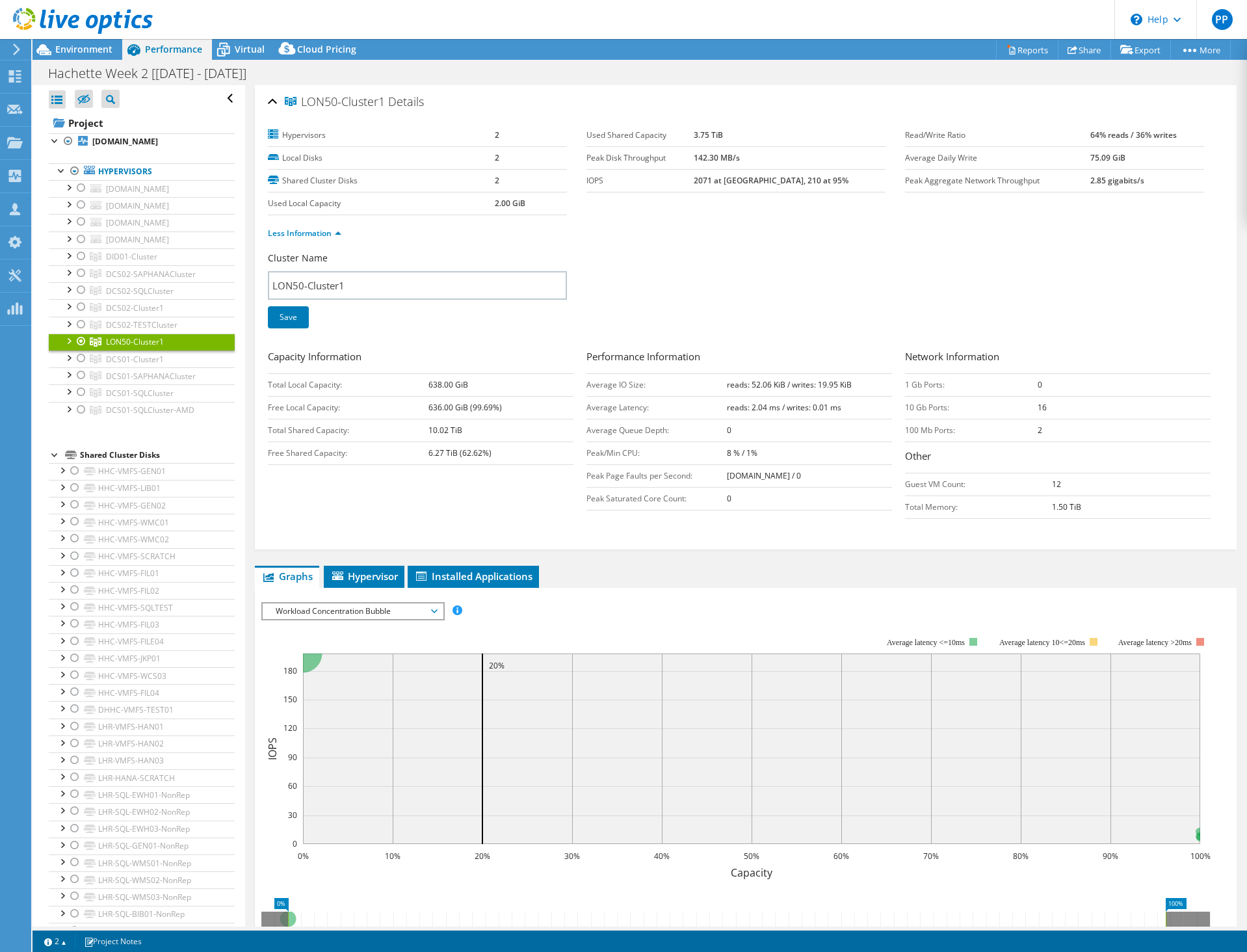
click at [66, 347] on div at bounding box center [69, 340] width 13 height 13
click at [132, 367] on link "[DOMAIN_NAME]" at bounding box center [141, 359] width 186 height 17
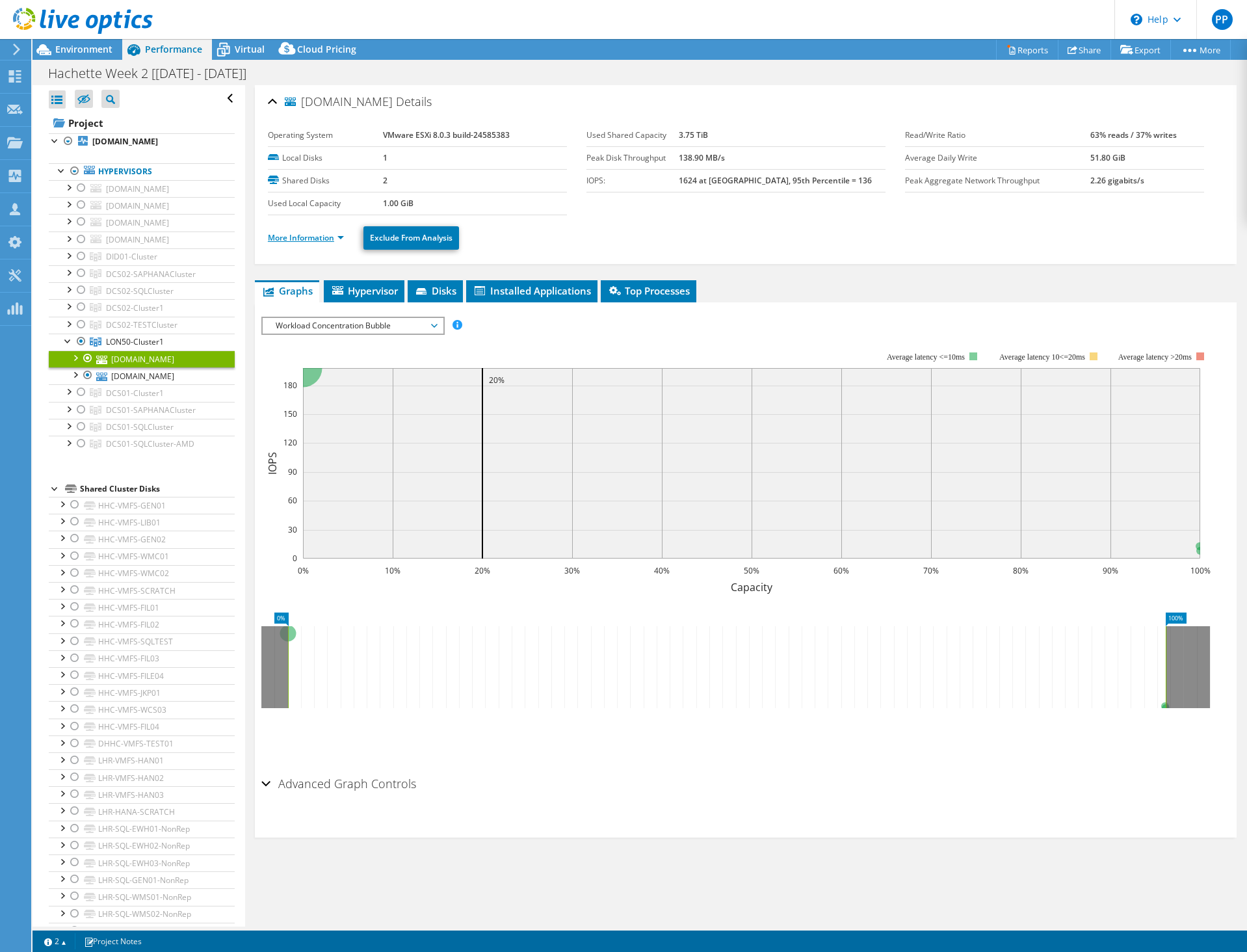
click at [310, 236] on link "More Information" at bounding box center [306, 238] width 76 height 11
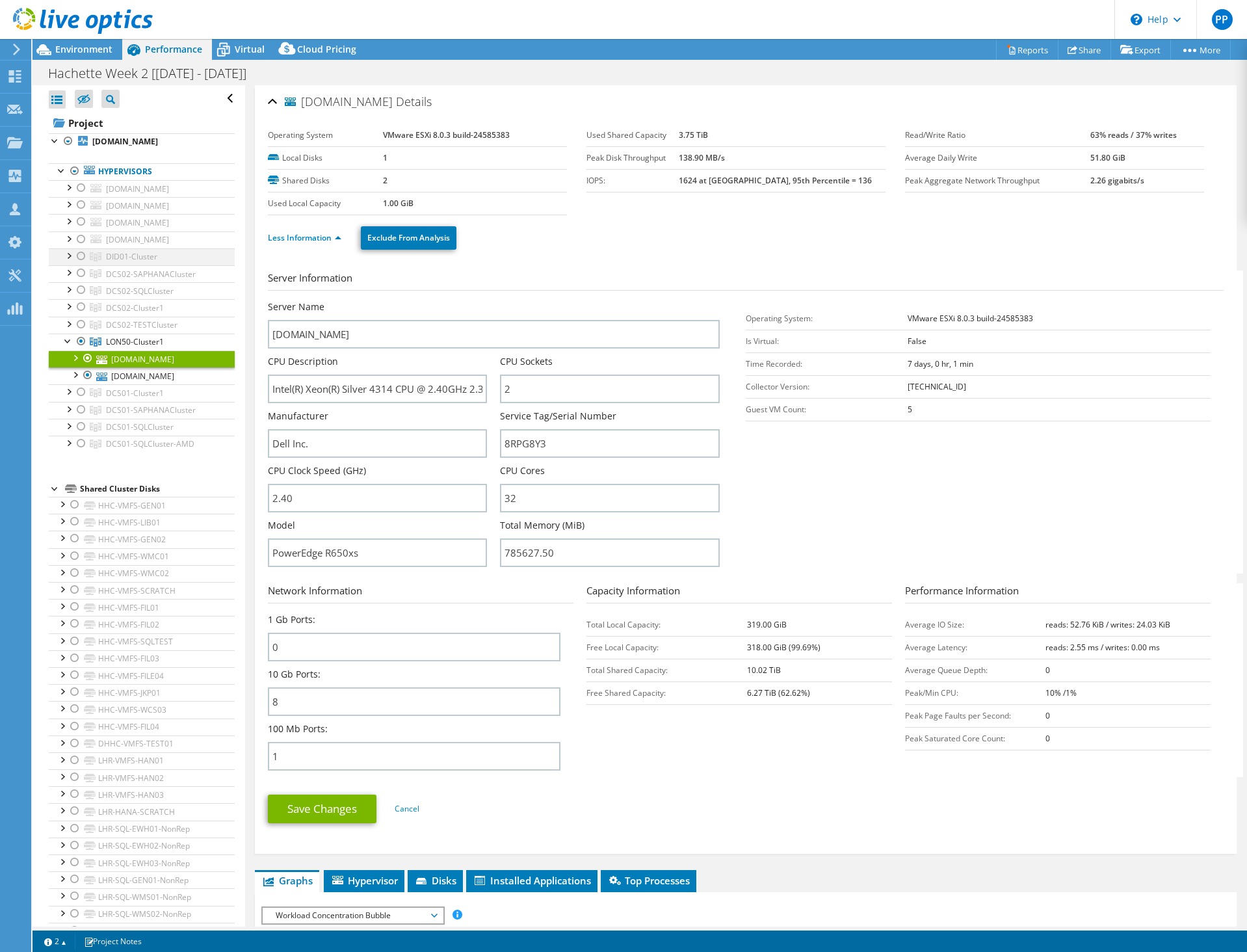
click at [78, 264] on div at bounding box center [81, 256] width 13 height 16
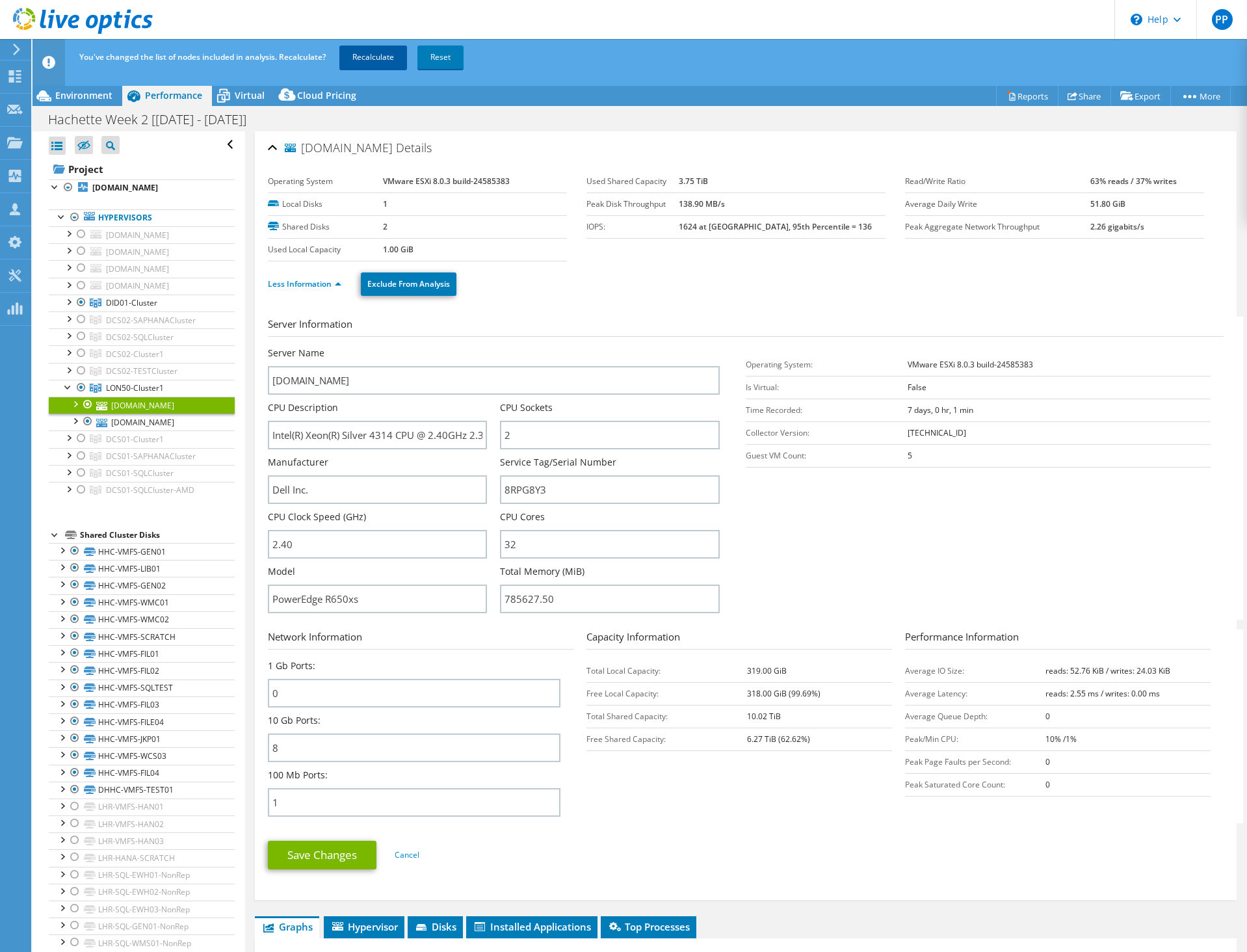
click at [379, 62] on link "Recalculate" at bounding box center [373, 57] width 68 height 24
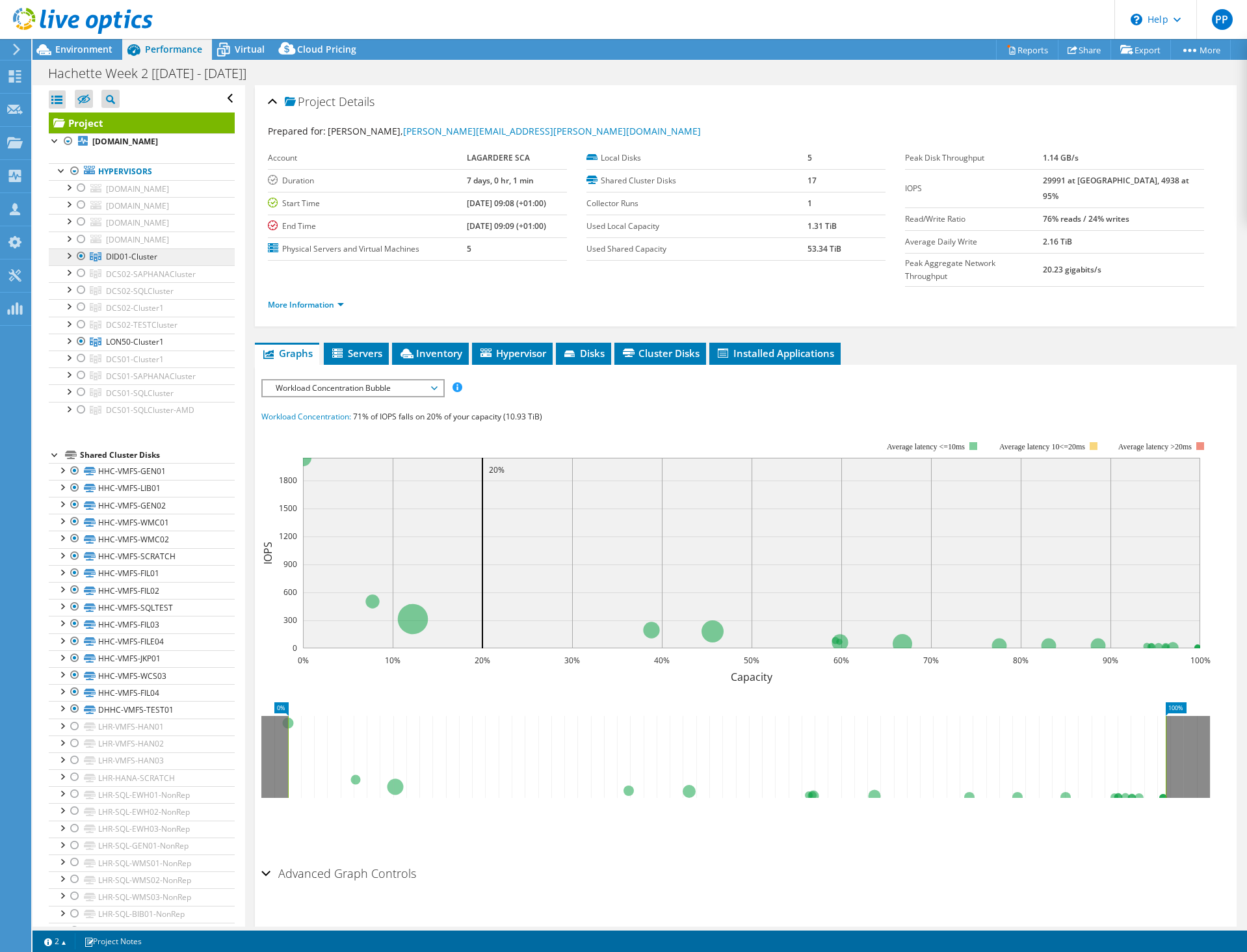
click at [133, 262] on span "DID01-Cluster" at bounding box center [132, 257] width 52 height 11
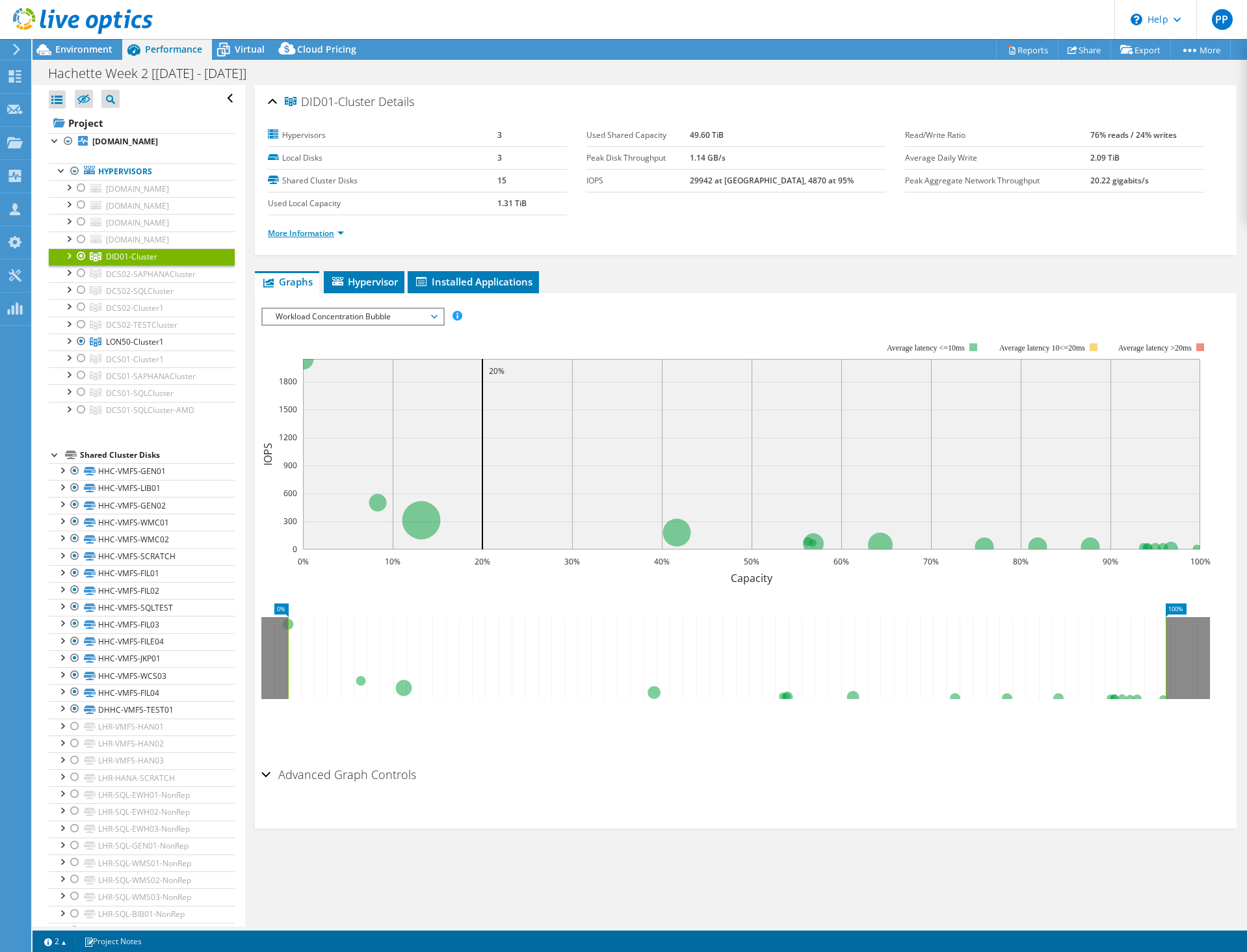
click at [307, 234] on link "More Information" at bounding box center [306, 233] width 76 height 11
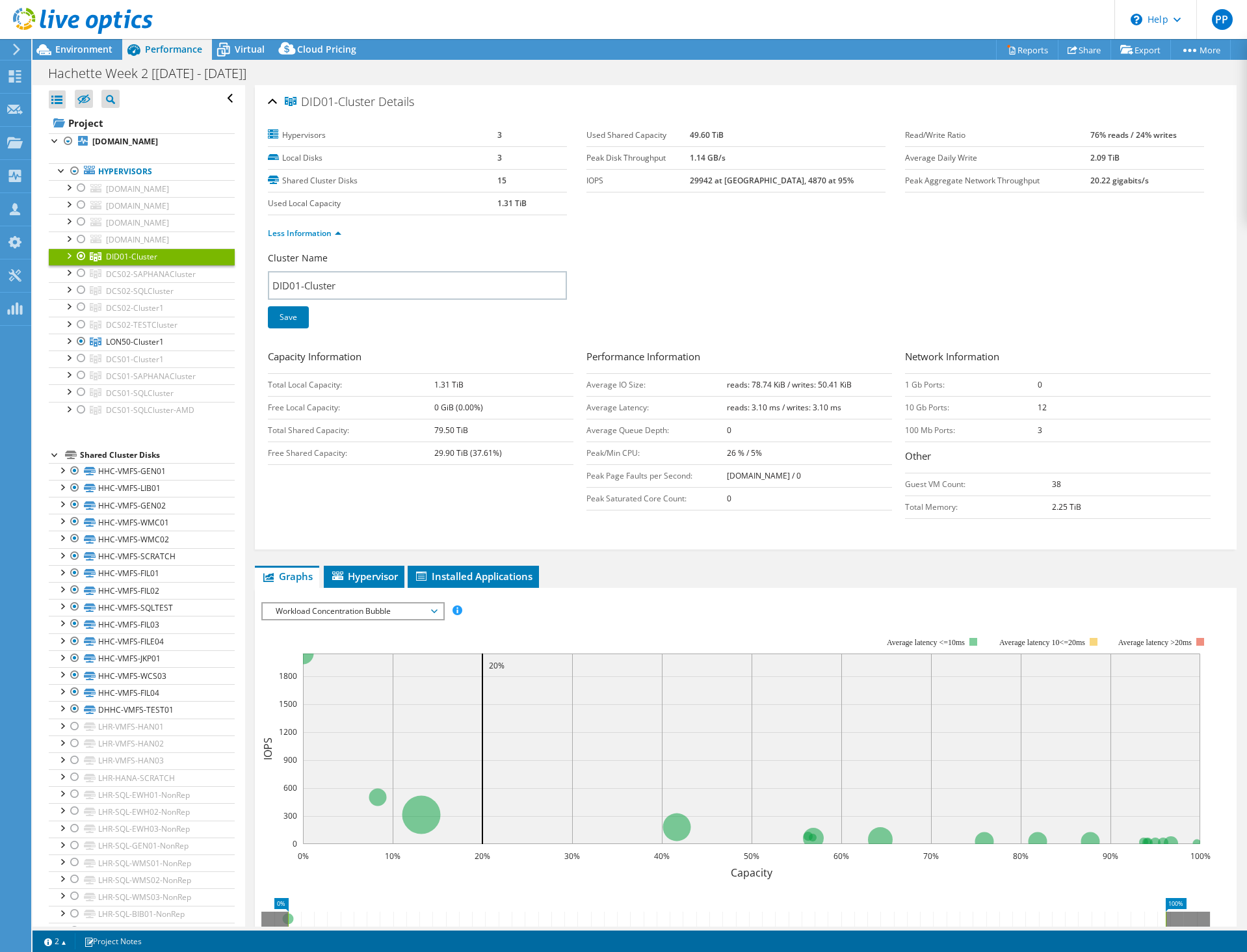
click at [67, 262] on div at bounding box center [69, 255] width 13 height 13
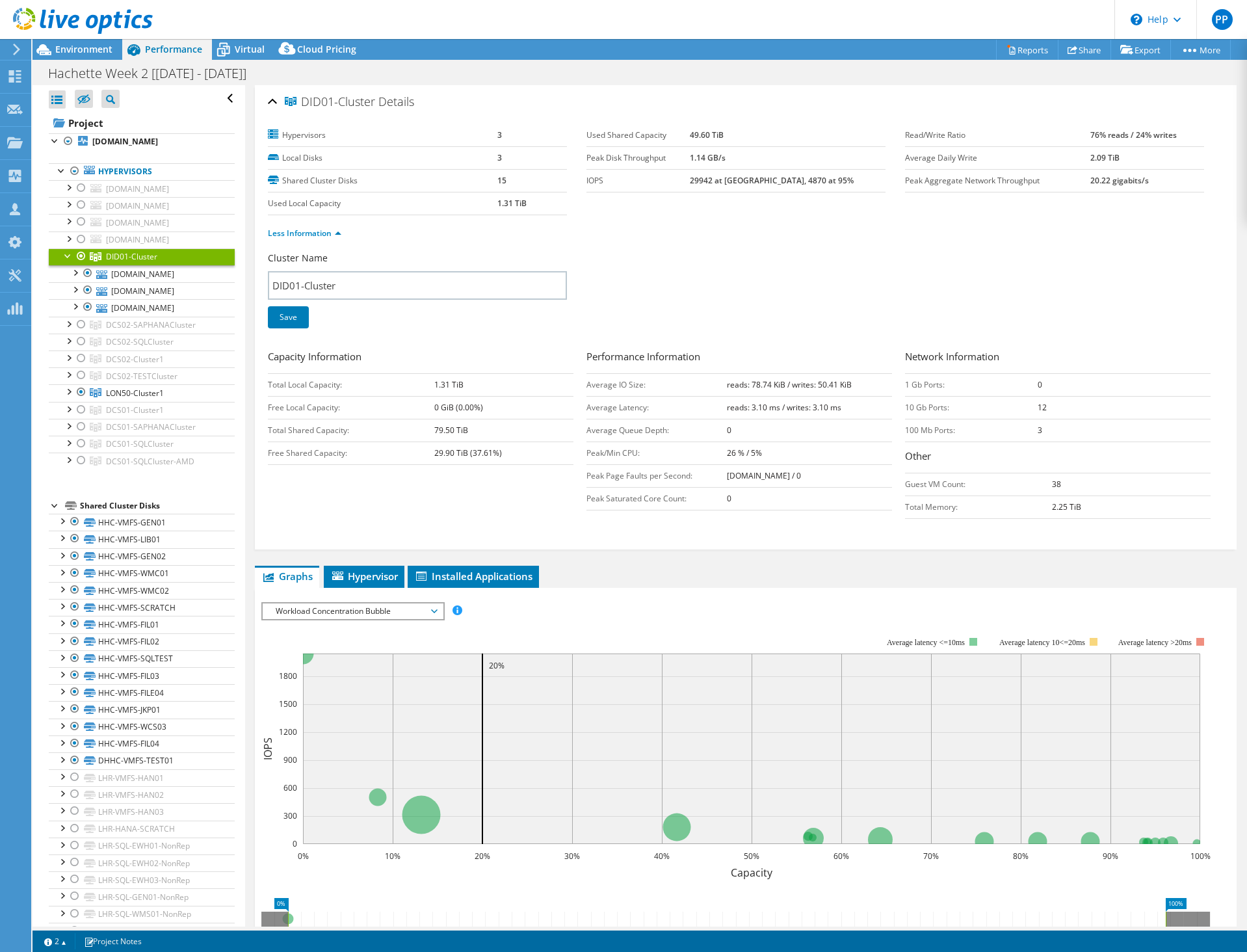
drag, startPoint x: 431, startPoint y: 388, endPoint x: 469, endPoint y: 388, distance: 38.0
click at [469, 388] on tr "Total Local Capacity: 1.31 TiB" at bounding box center [421, 384] width 306 height 23
click at [469, 427] on td "79.50 TiB" at bounding box center [503, 430] width 138 height 23
drag, startPoint x: 439, startPoint y: 430, endPoint x: 491, endPoint y: 431, distance: 52.0
click at [491, 431] on td "79.50 TiB" at bounding box center [503, 430] width 138 height 23
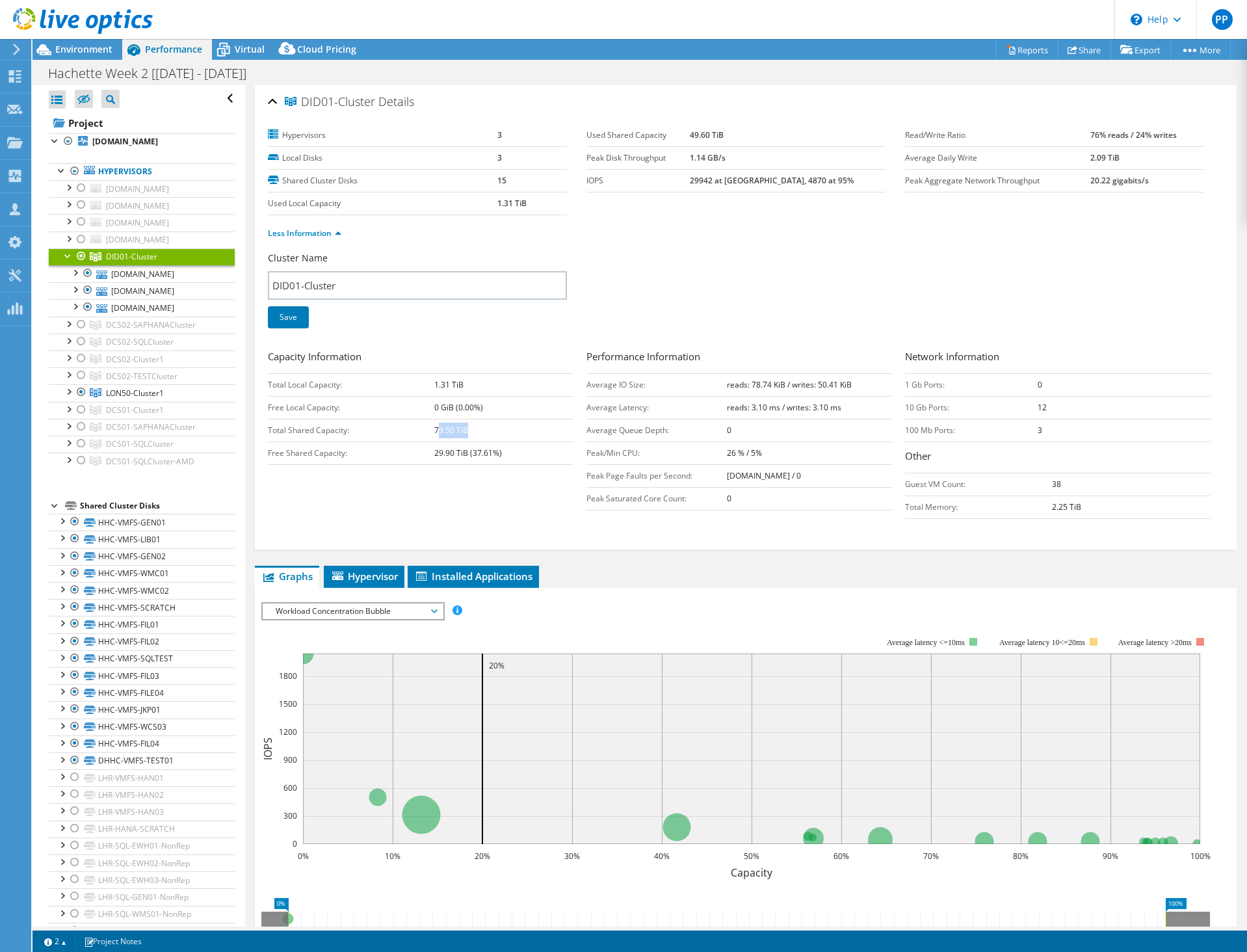
click at [491, 431] on td "79.50 TiB" at bounding box center [503, 430] width 138 height 23
click at [415, 432] on tr "Total Shared Capacity: 79.50 TiB" at bounding box center [421, 430] width 306 height 23
click at [415, 432] on td "Total Shared Capacity:" at bounding box center [352, 430] width 167 height 23
drag, startPoint x: 427, startPoint y: 432, endPoint x: 470, endPoint y: 432, distance: 43.0
click at [470, 432] on tr "Total Shared Capacity: 79.50 TiB" at bounding box center [421, 430] width 306 height 23
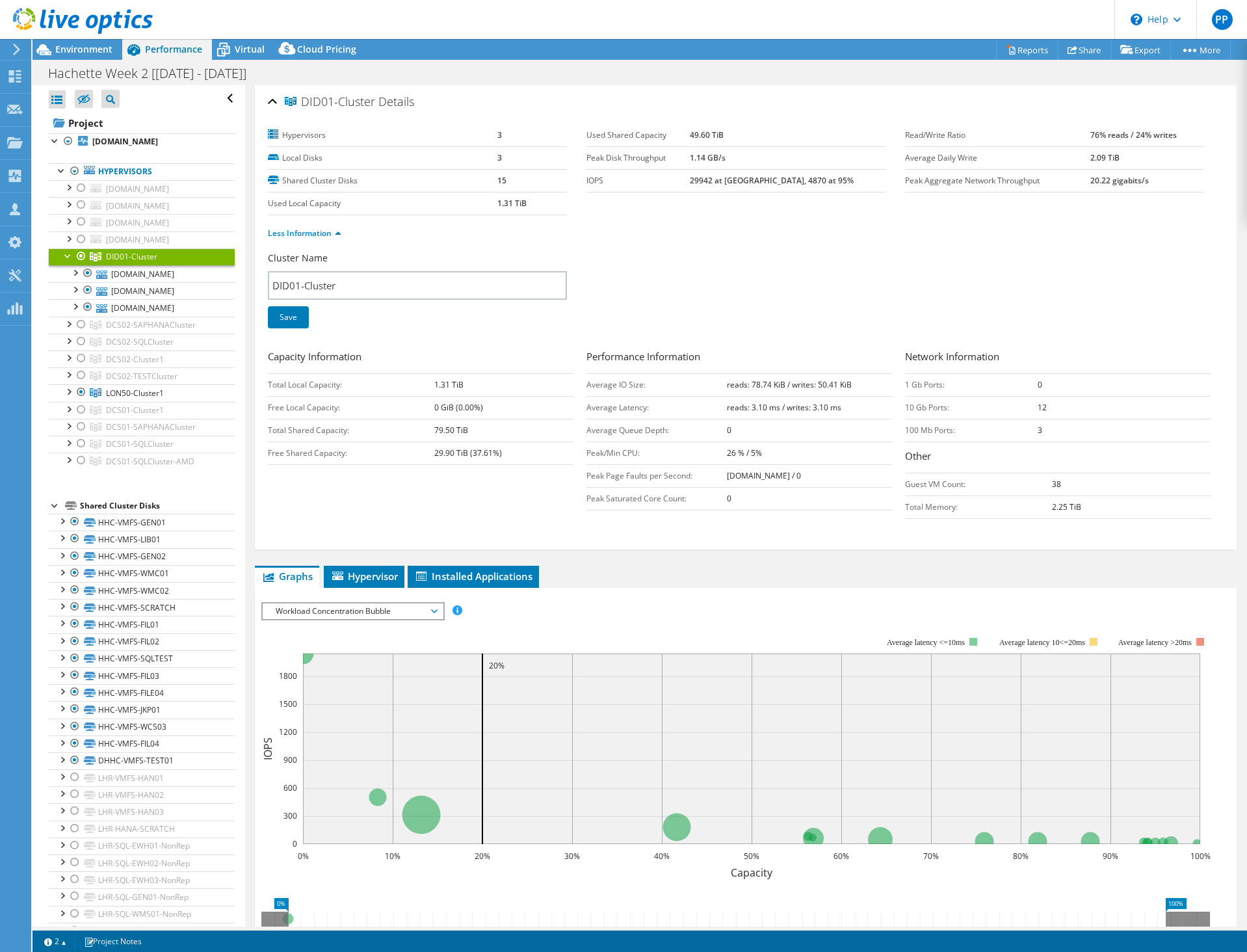
click at [470, 432] on td "79.50 TiB" at bounding box center [503, 430] width 138 height 23
drag, startPoint x: 480, startPoint y: 431, endPoint x: 436, endPoint y: 430, distance: 44.0
click at [436, 430] on td "79.50 TiB" at bounding box center [503, 430] width 138 height 23
click at [436, 430] on b "79.50 TiB" at bounding box center [451, 430] width 34 height 11
drag, startPoint x: 436, startPoint y: 430, endPoint x: 475, endPoint y: 429, distance: 39.0
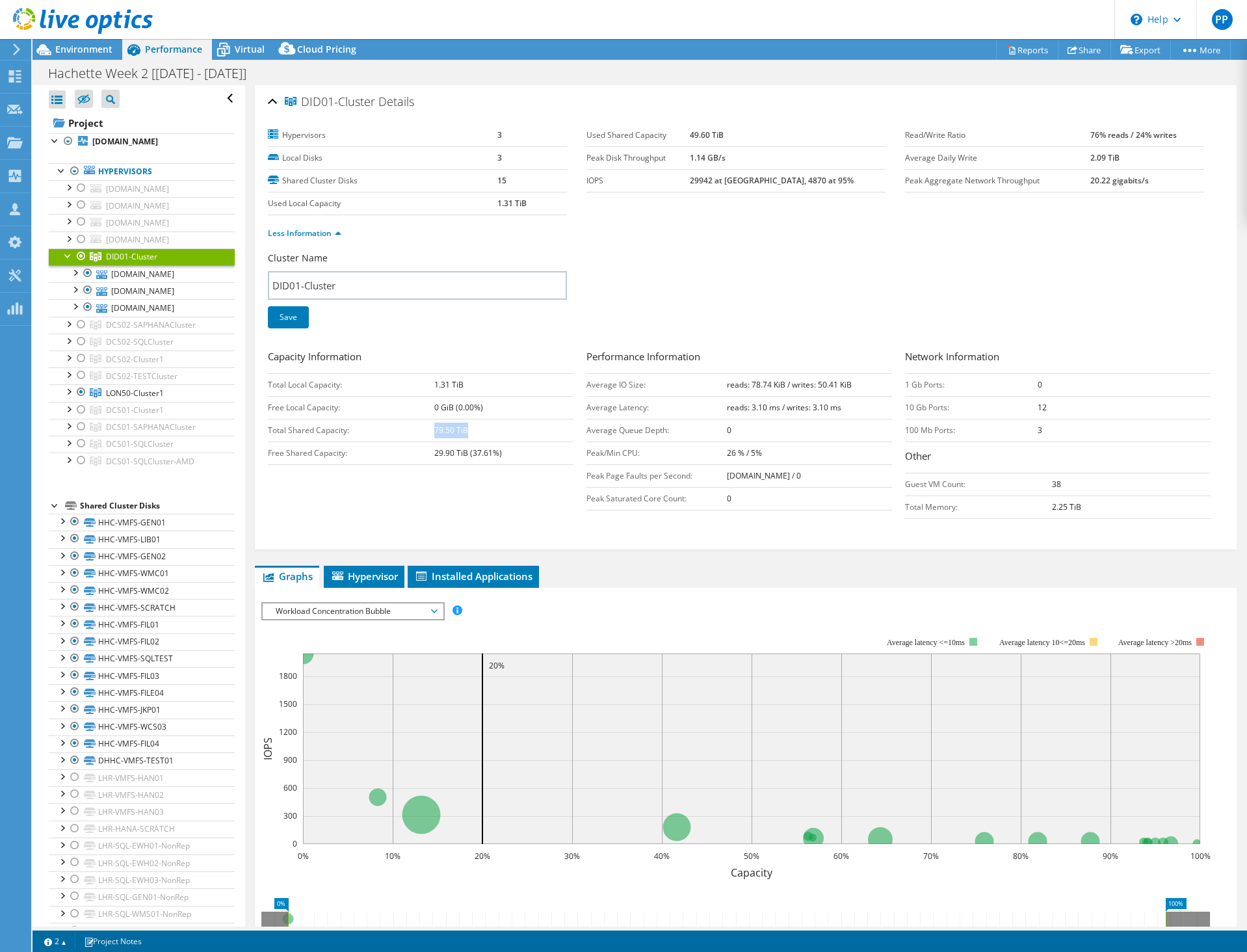
click at [475, 429] on td "79.50 TiB" at bounding box center [503, 430] width 138 height 23
drag, startPoint x: 475, startPoint y: 429, endPoint x: 433, endPoint y: 428, distance: 42.0
click at [433, 428] on tr "Total Shared Capacity: 79.50 TiB" at bounding box center [421, 430] width 306 height 23
click at [433, 428] on td "Total Shared Capacity:" at bounding box center [352, 430] width 167 height 23
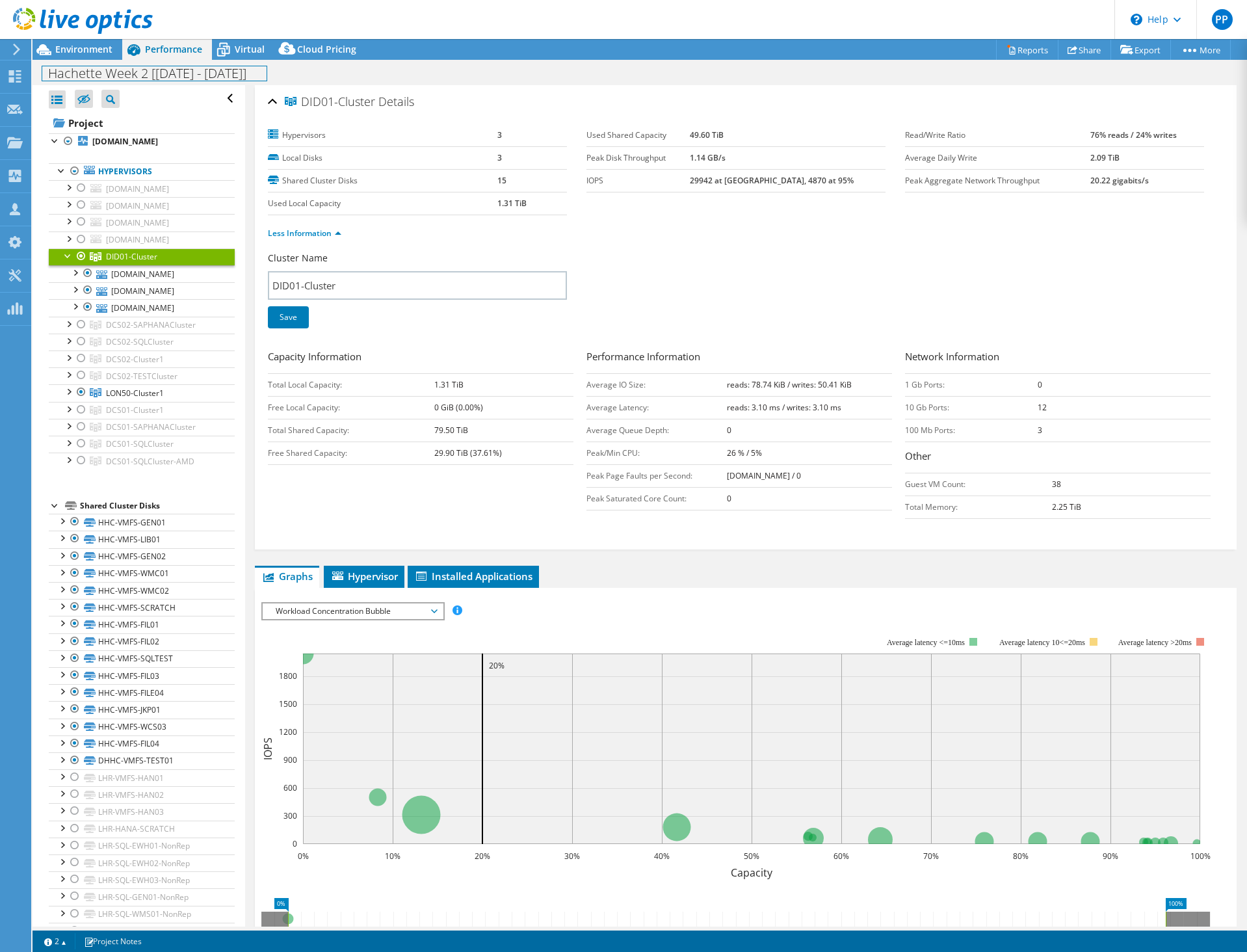
click at [69, 63] on div "Hachette Week 2 [3/7/25 - 10/7/25] Print" at bounding box center [639, 73] width 1214 height 24
click at [74, 54] on span "Environment" at bounding box center [84, 48] width 57 height 12
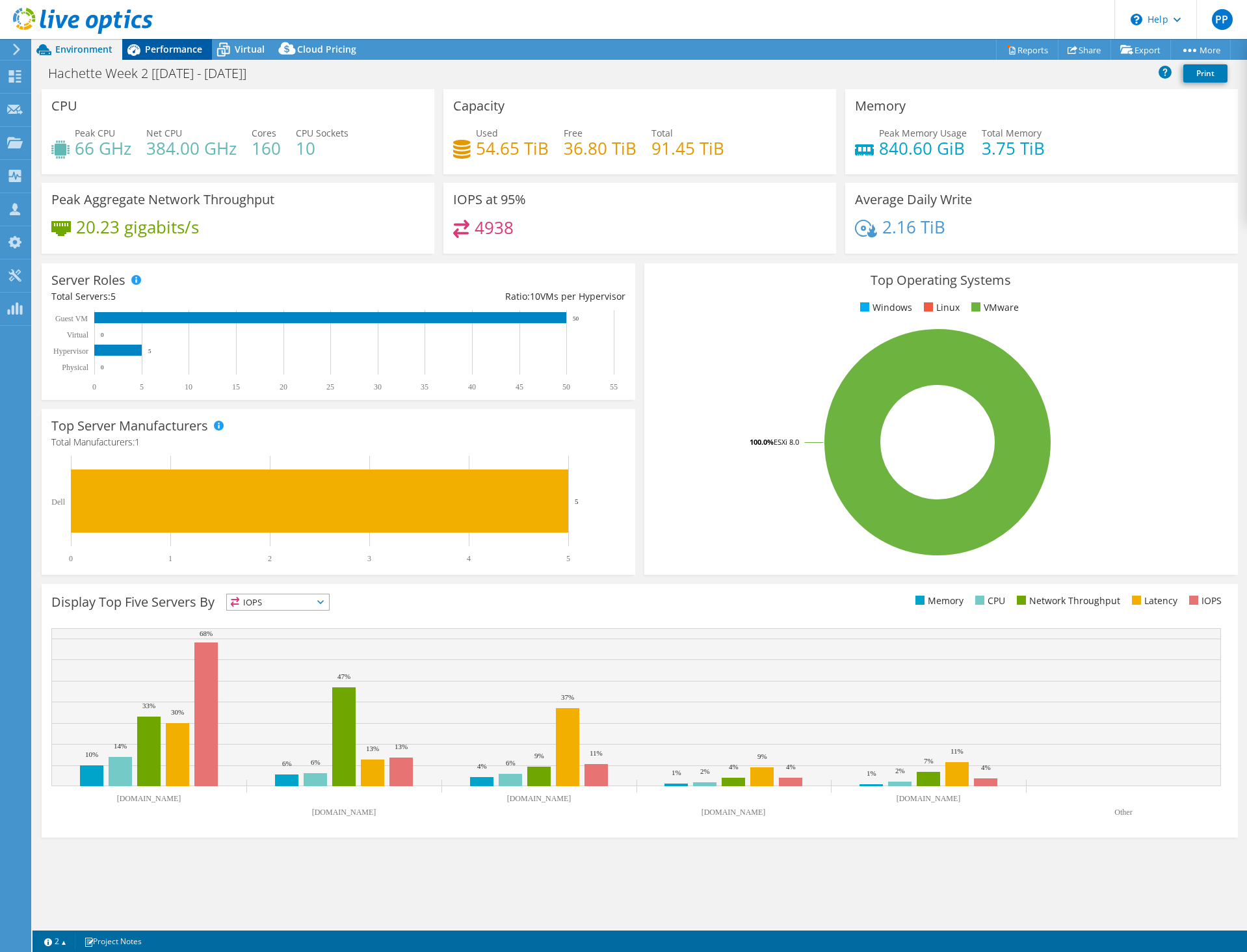
click at [181, 46] on span "Performance" at bounding box center [173, 48] width 57 height 12
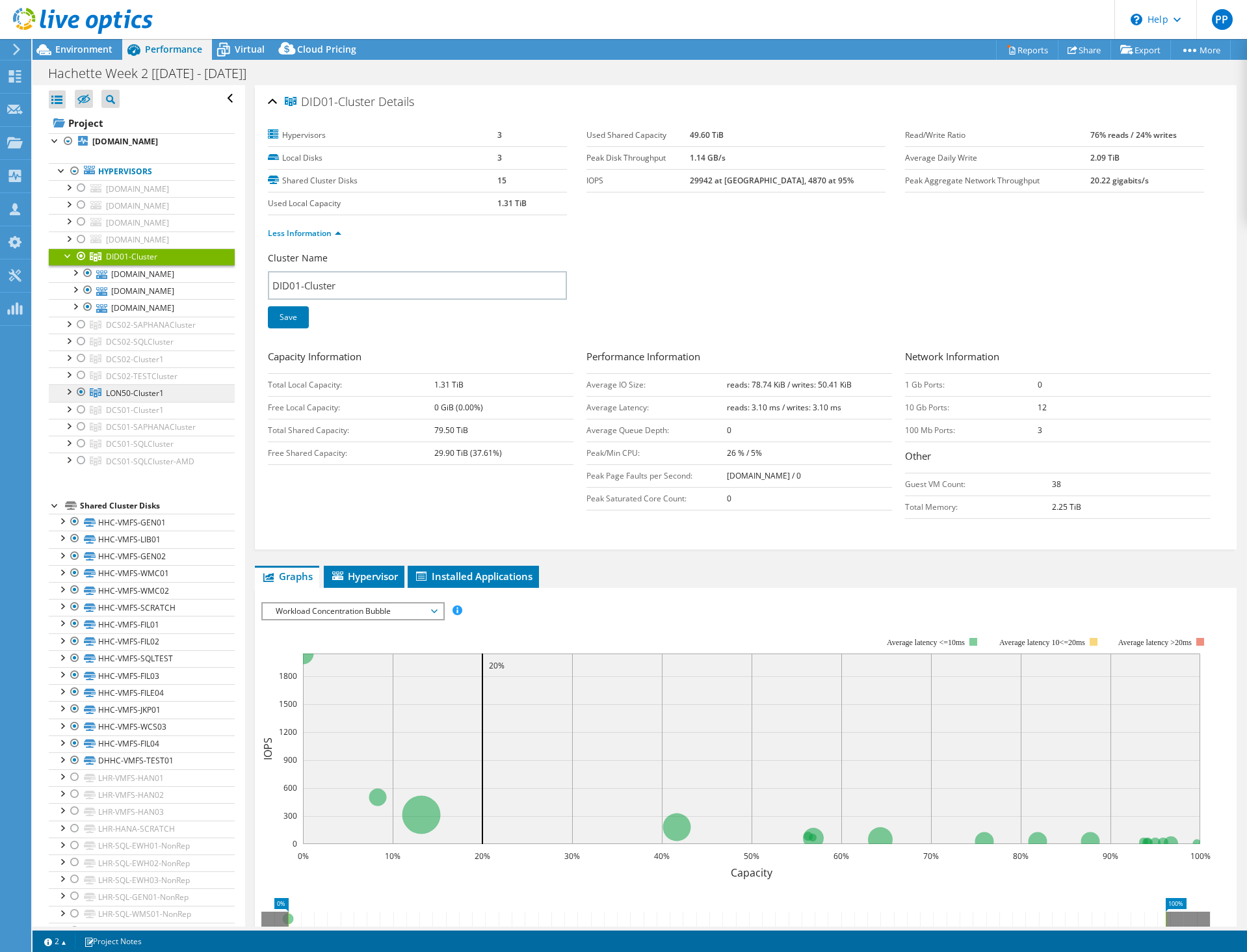
click at [134, 398] on span "LON50-Cluster1" at bounding box center [135, 393] width 58 height 11
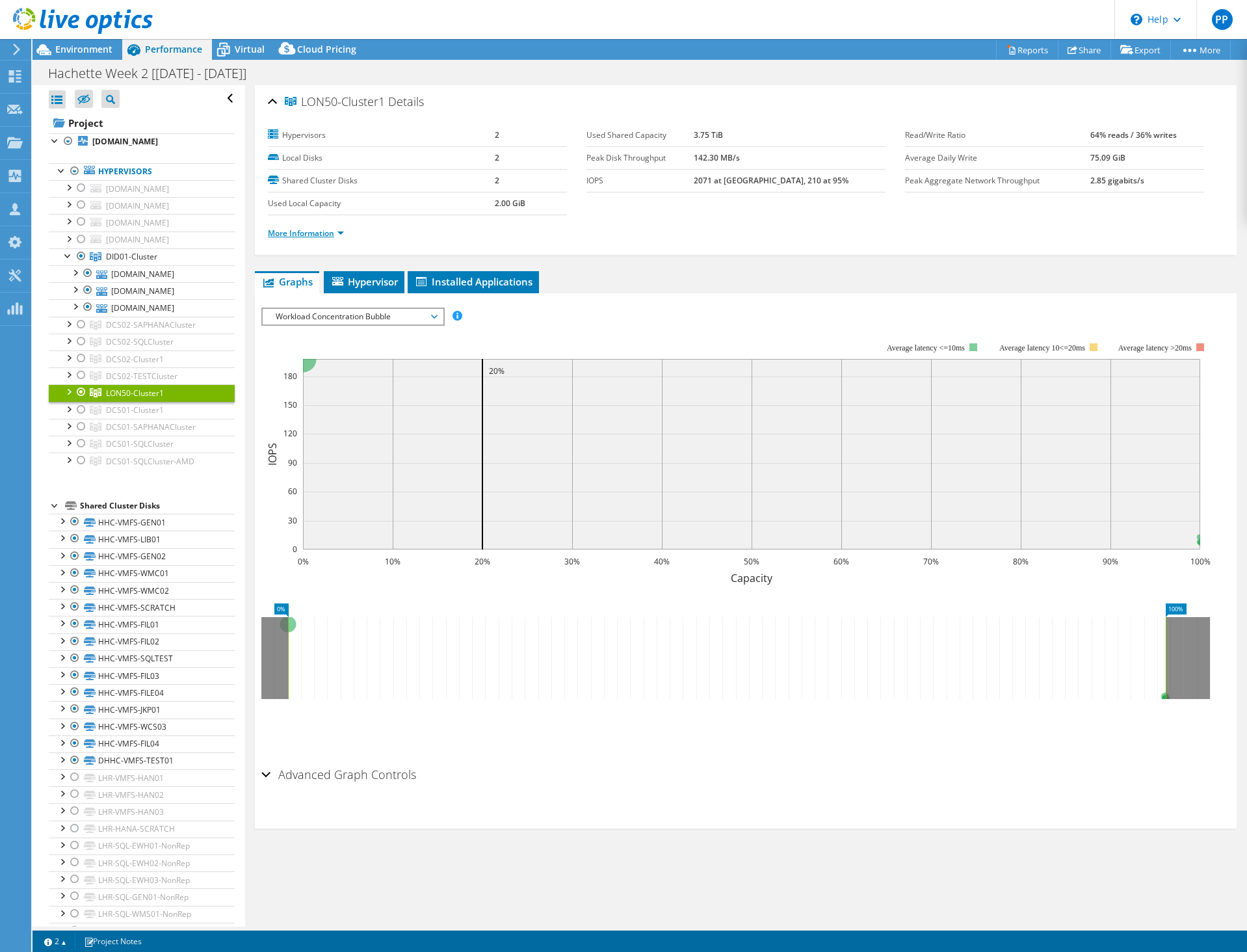
click at [341, 230] on link "More Information" at bounding box center [306, 233] width 76 height 11
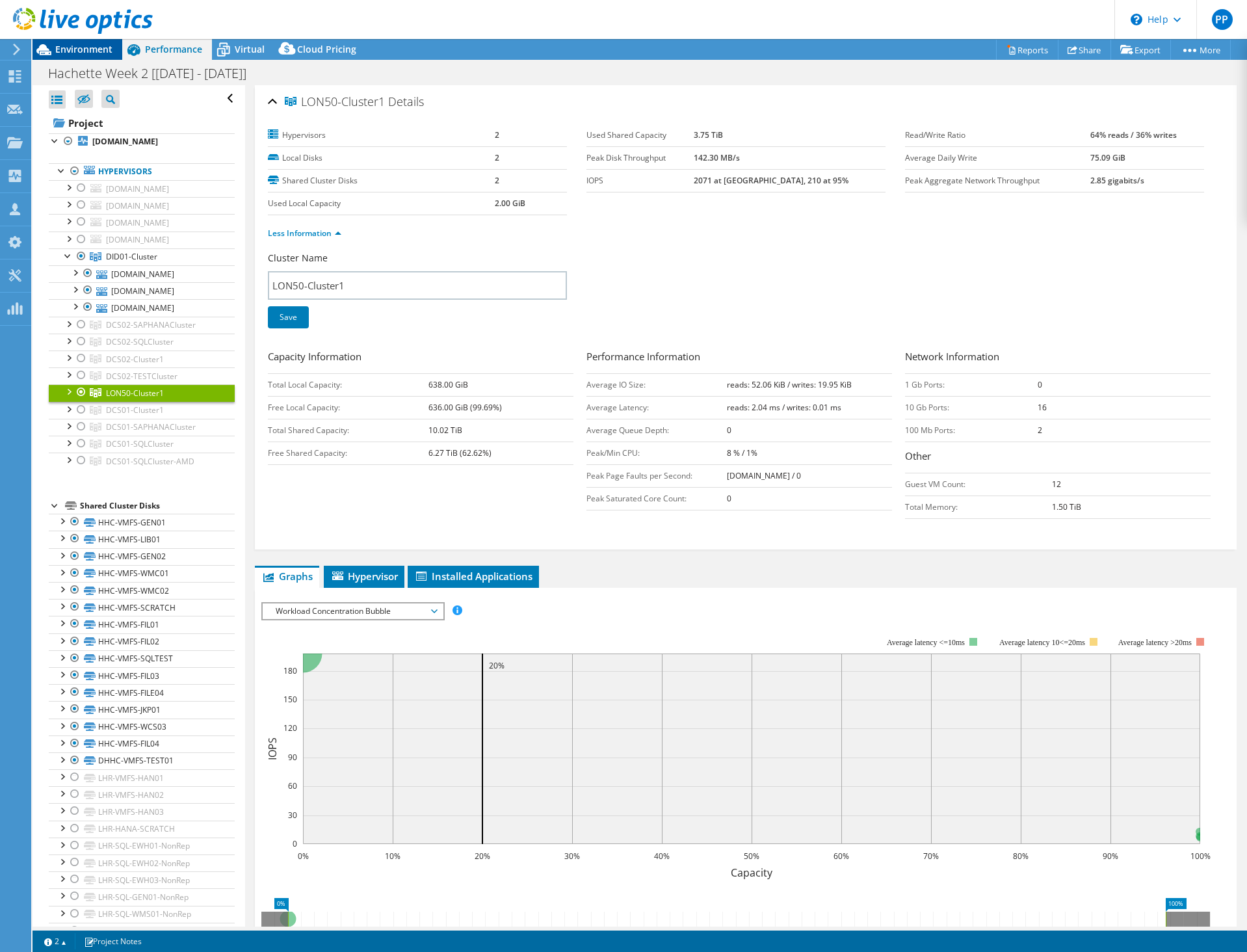
click at [81, 44] on span "Environment" at bounding box center [84, 48] width 57 height 12
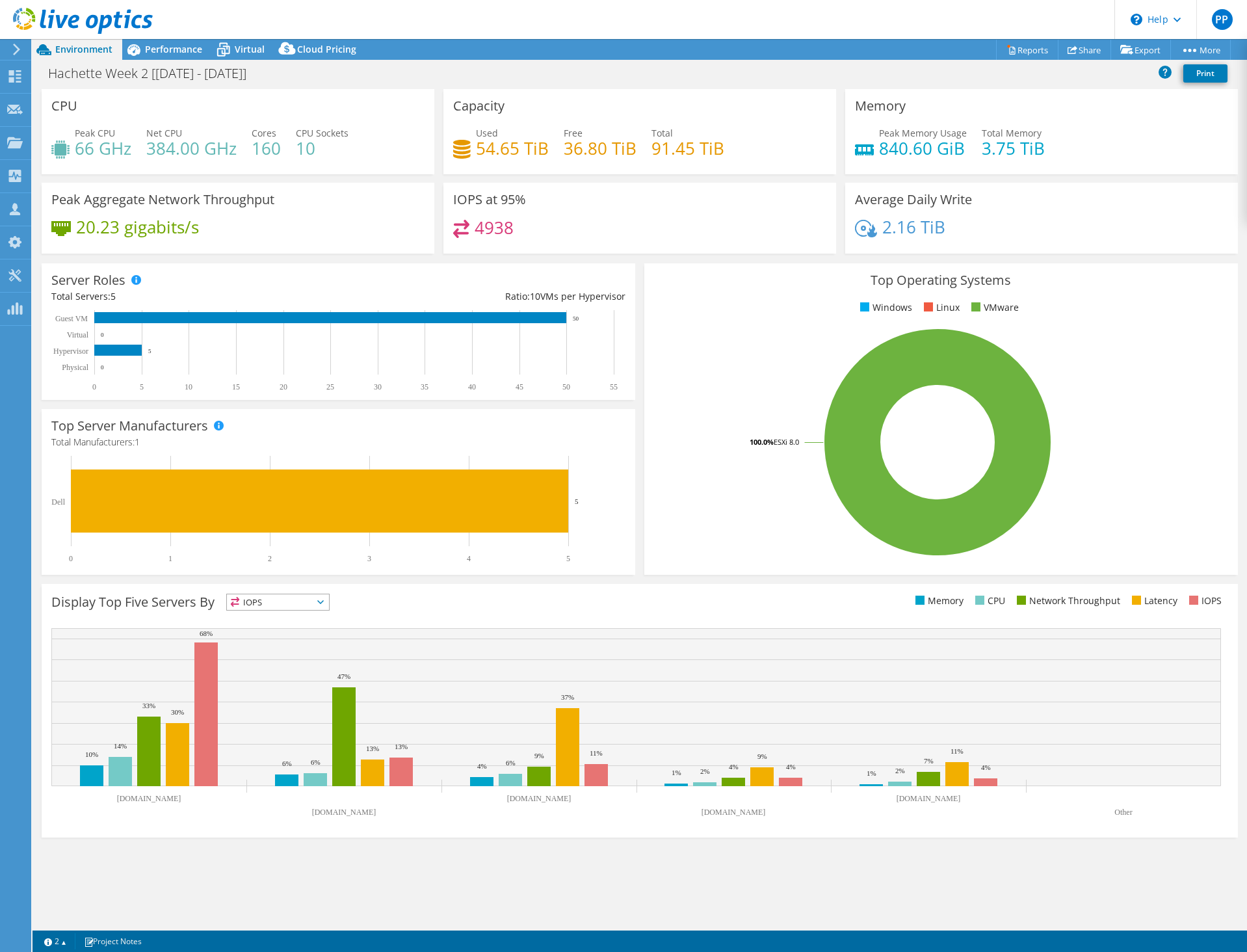
click at [141, 33] on icon at bounding box center [83, 21] width 140 height 27
click at [147, 50] on span "Performance" at bounding box center [173, 48] width 57 height 12
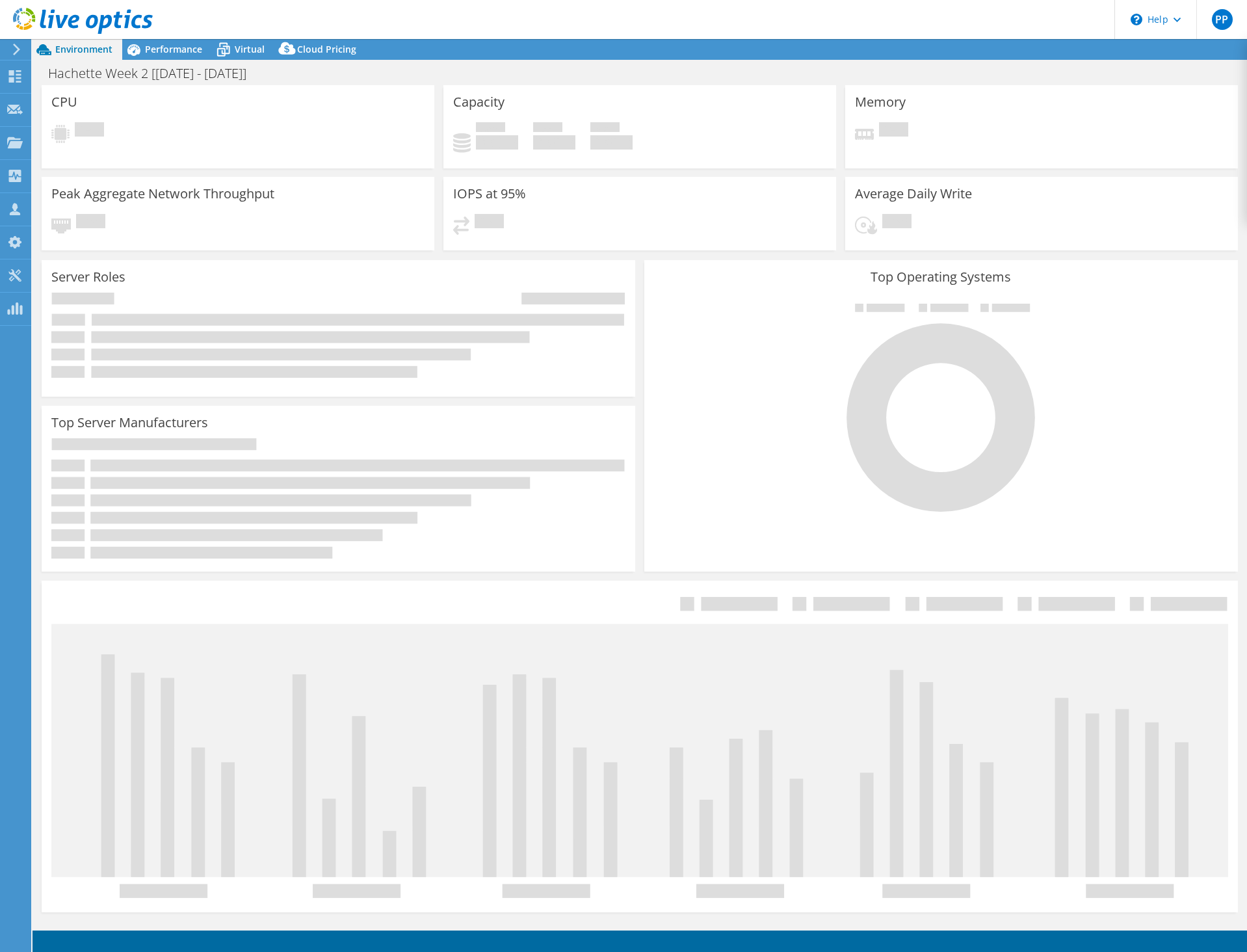
select select
select select "USD"
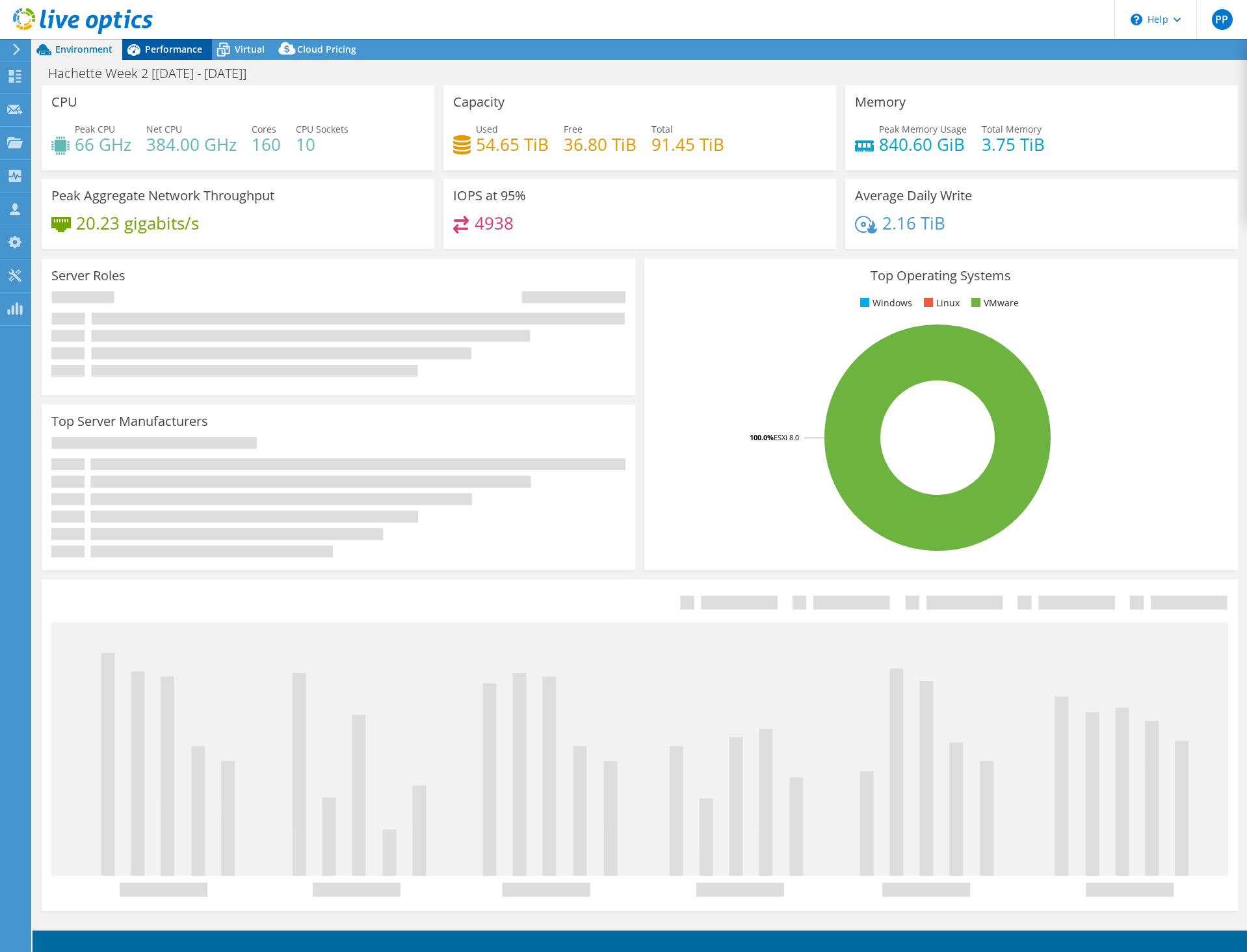
click at [142, 56] on icon at bounding box center [133, 50] width 23 height 23
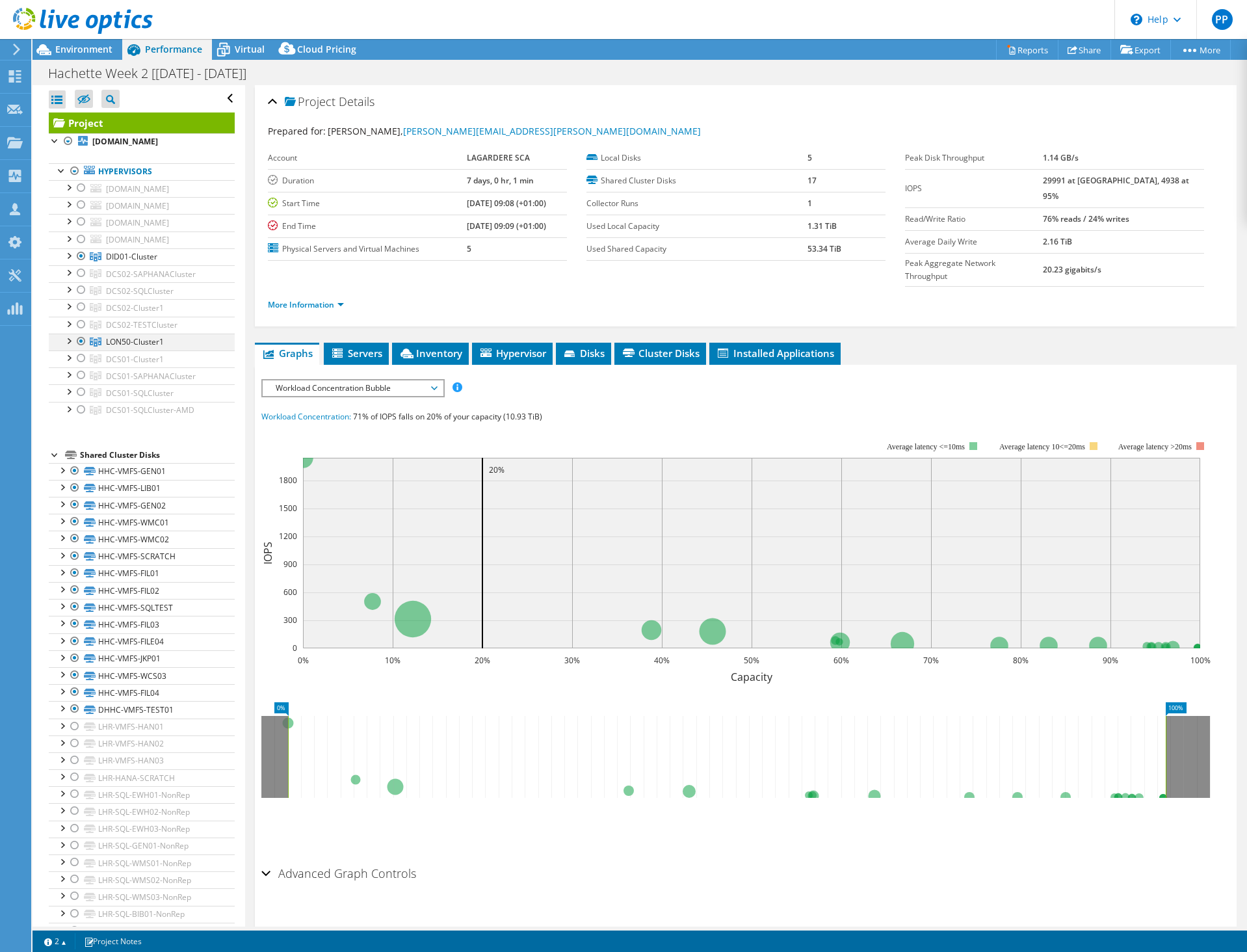
click at [78, 349] on div at bounding box center [81, 341] width 13 height 16
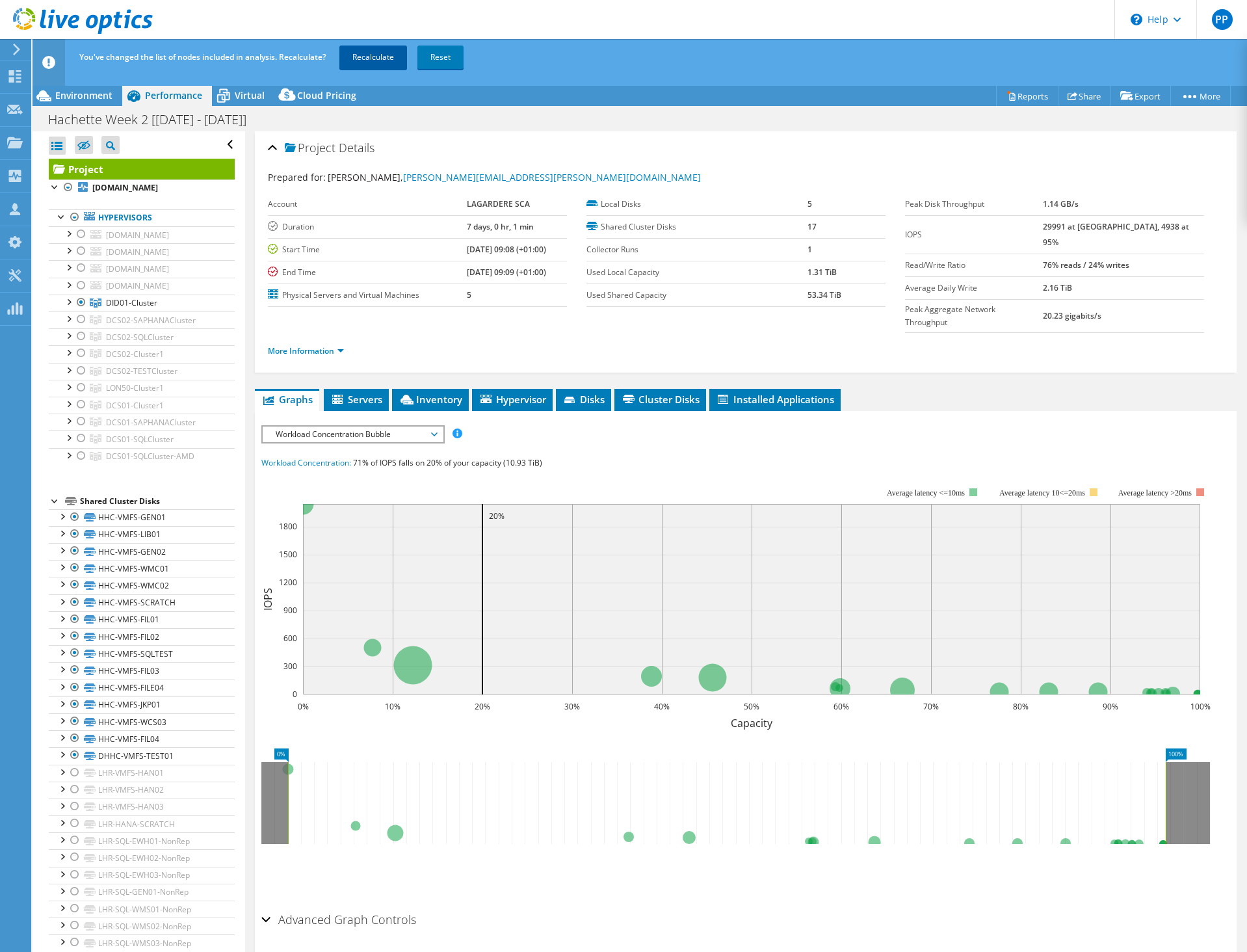
click at [373, 64] on link "Recalculate" at bounding box center [373, 57] width 68 height 24
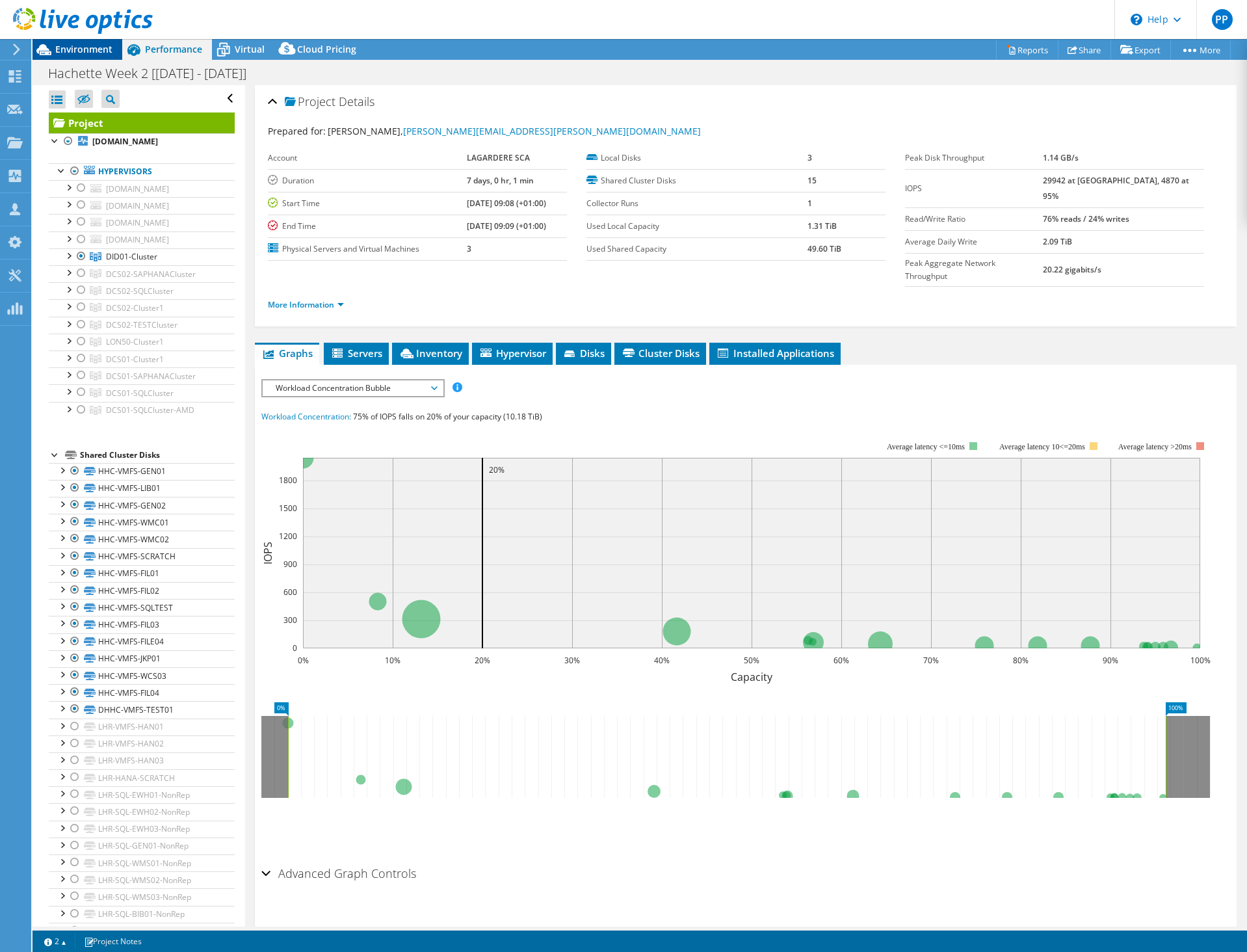
click at [82, 48] on span "Environment" at bounding box center [84, 48] width 57 height 12
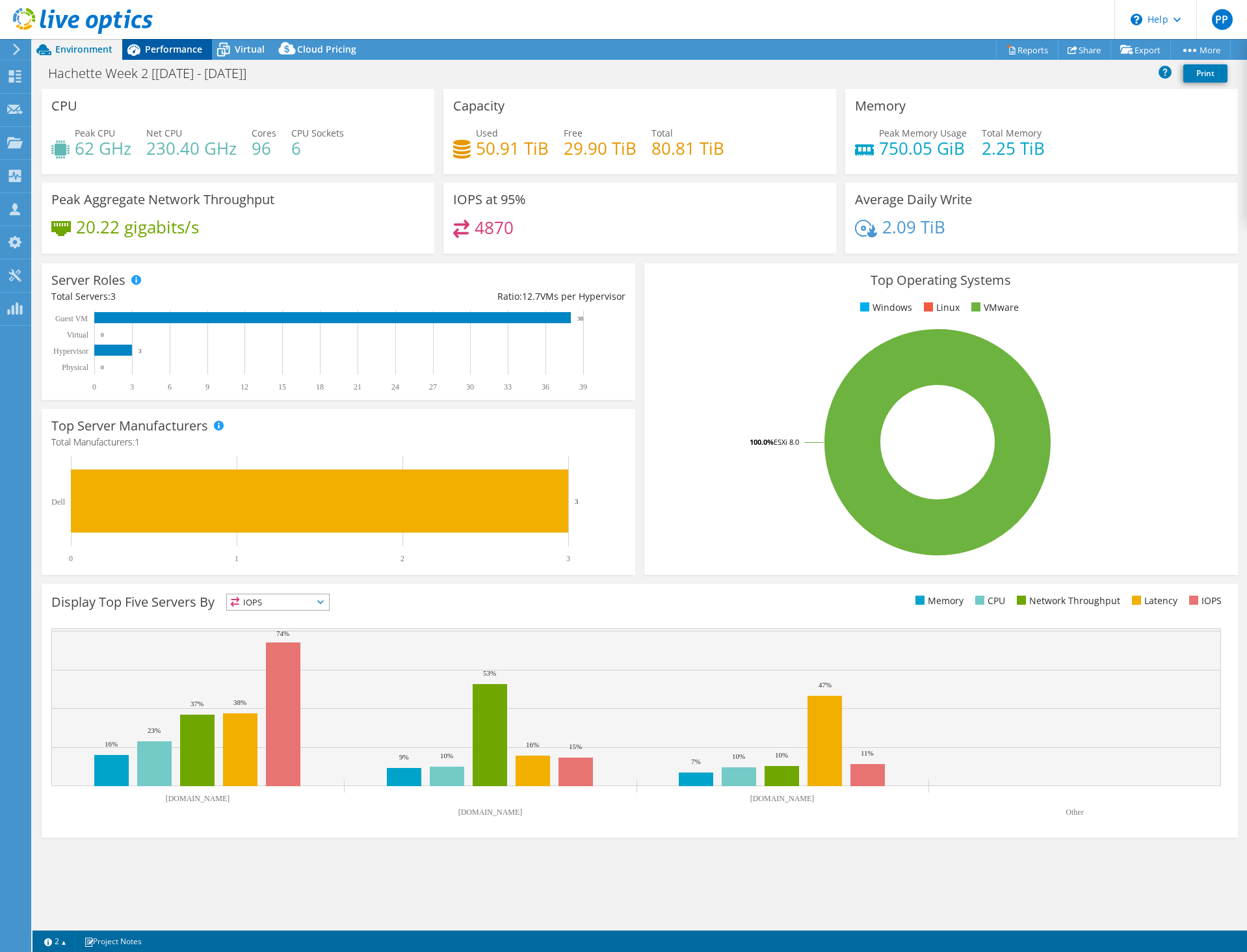
click at [182, 48] on span "Performance" at bounding box center [173, 48] width 57 height 12
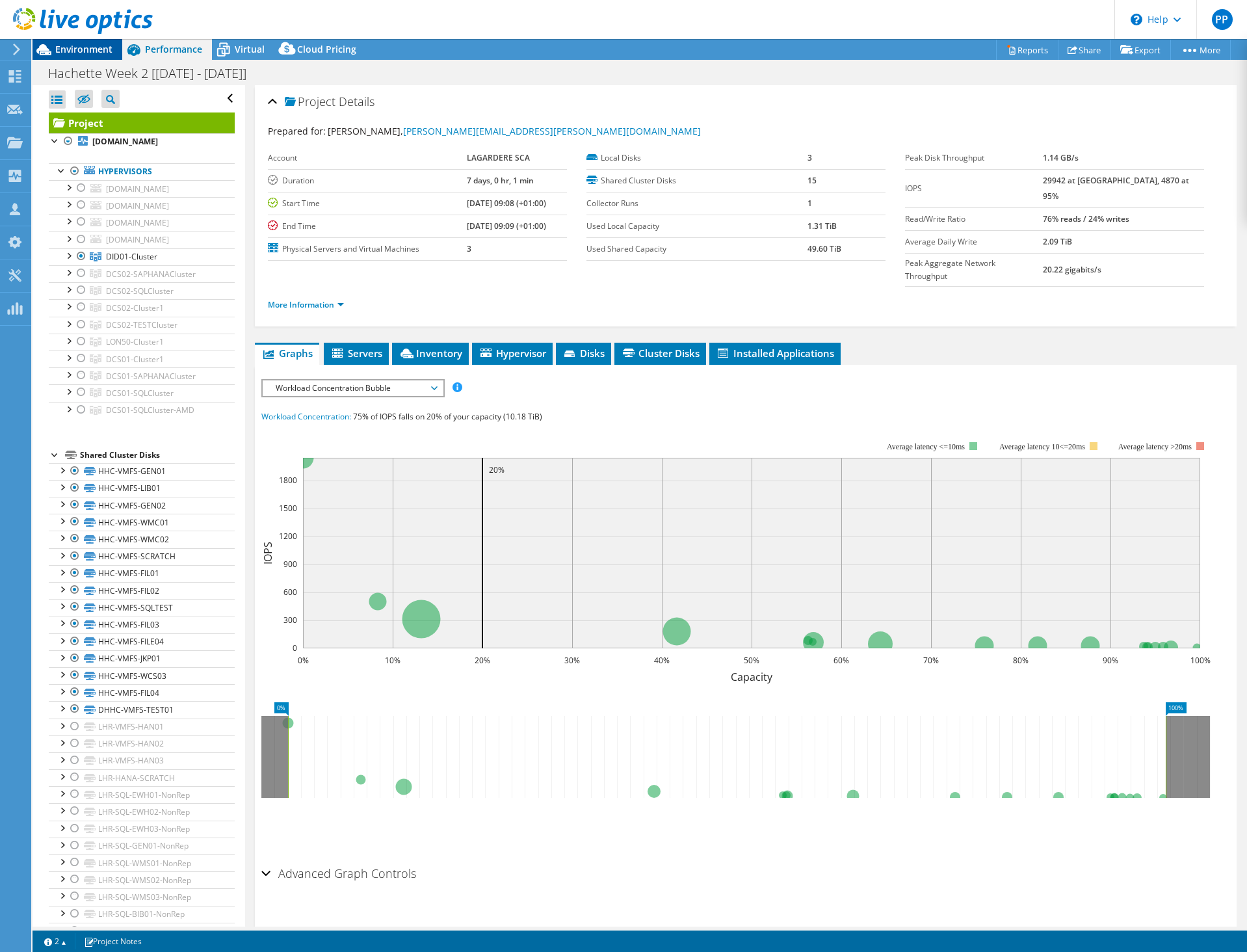
click at [71, 52] on span "Environment" at bounding box center [84, 48] width 57 height 12
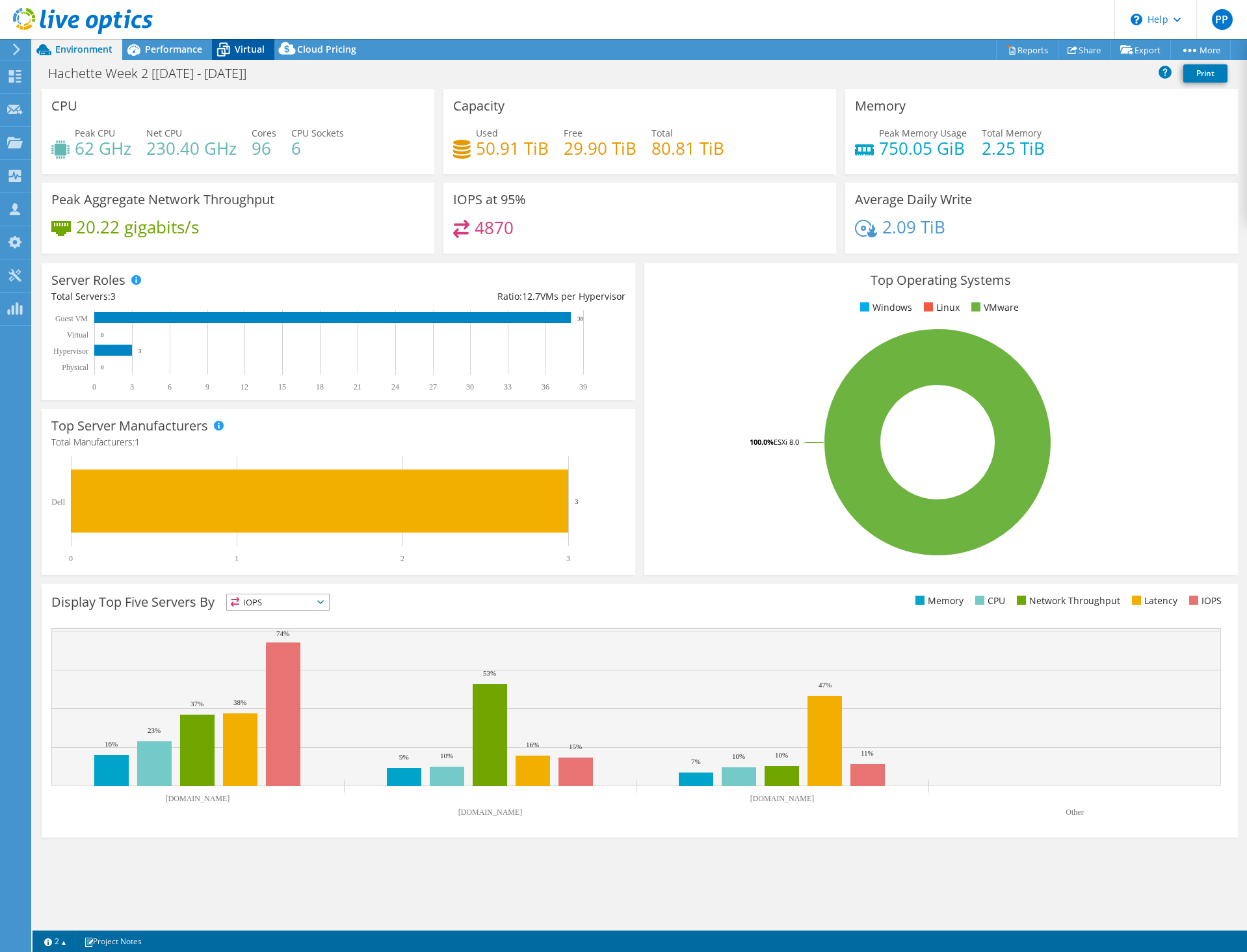
click at [222, 41] on icon at bounding box center [223, 50] width 23 height 23
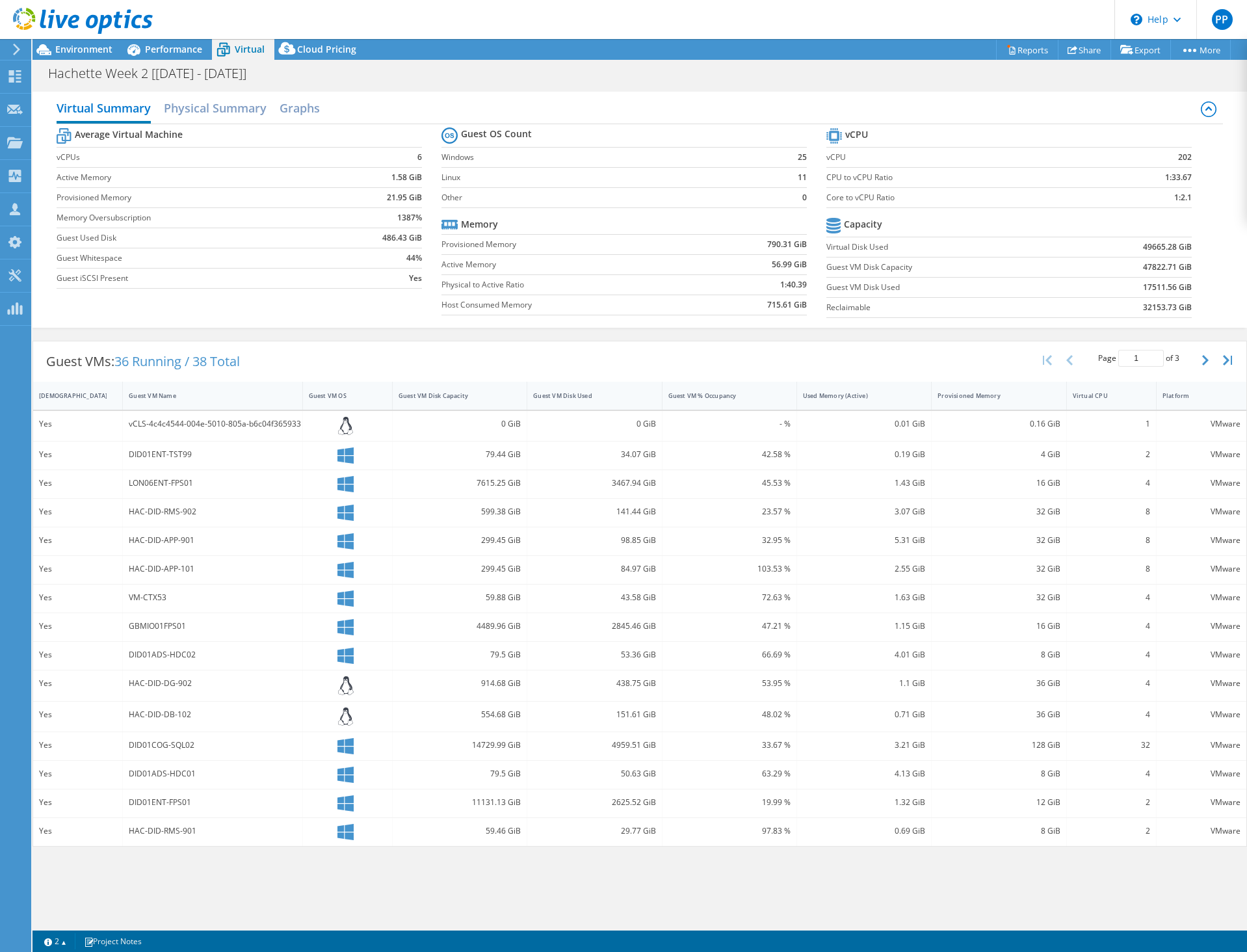
click at [91, 36] on link at bounding box center [83, 32] width 140 height 11
click at [87, 45] on span "Environment" at bounding box center [84, 48] width 57 height 12
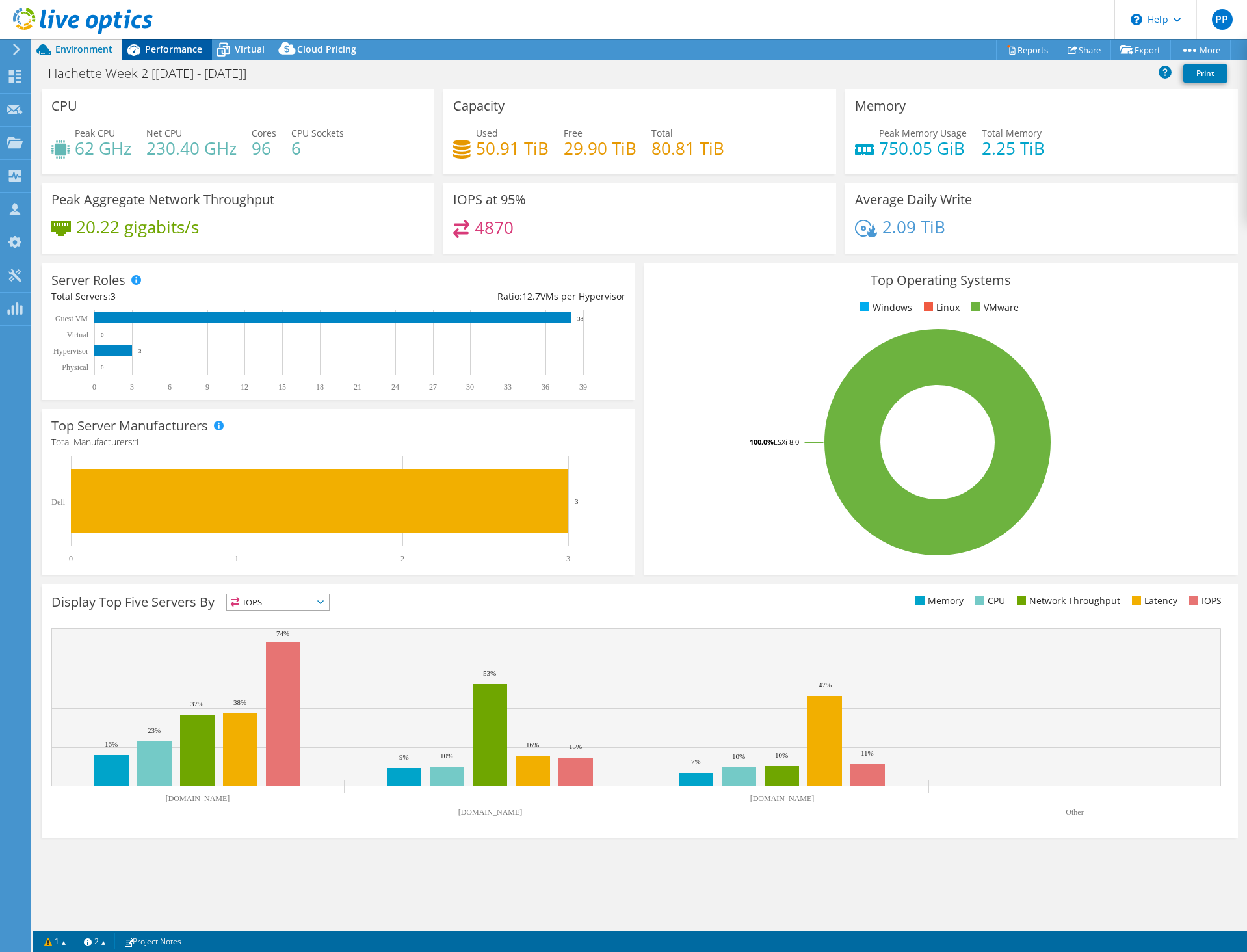
click at [160, 49] on span "Performance" at bounding box center [173, 48] width 57 height 12
